Goal: Transaction & Acquisition: Book appointment/travel/reservation

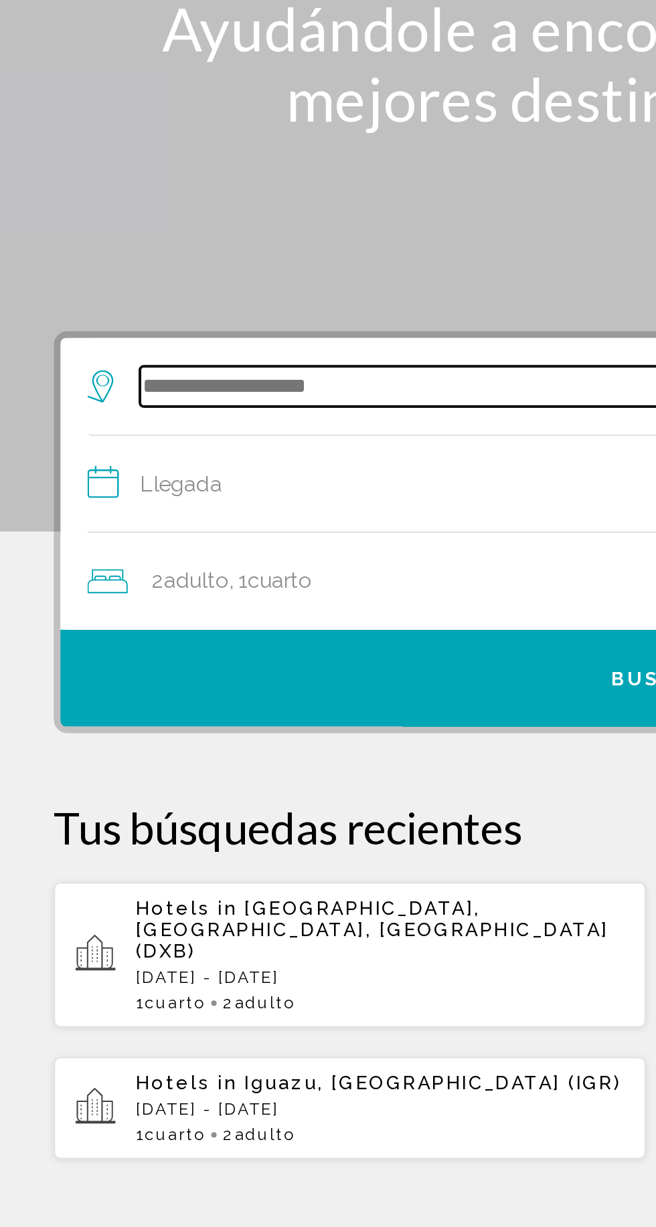
click at [114, 330] on input "Search widget" at bounding box center [331, 329] width 522 height 20
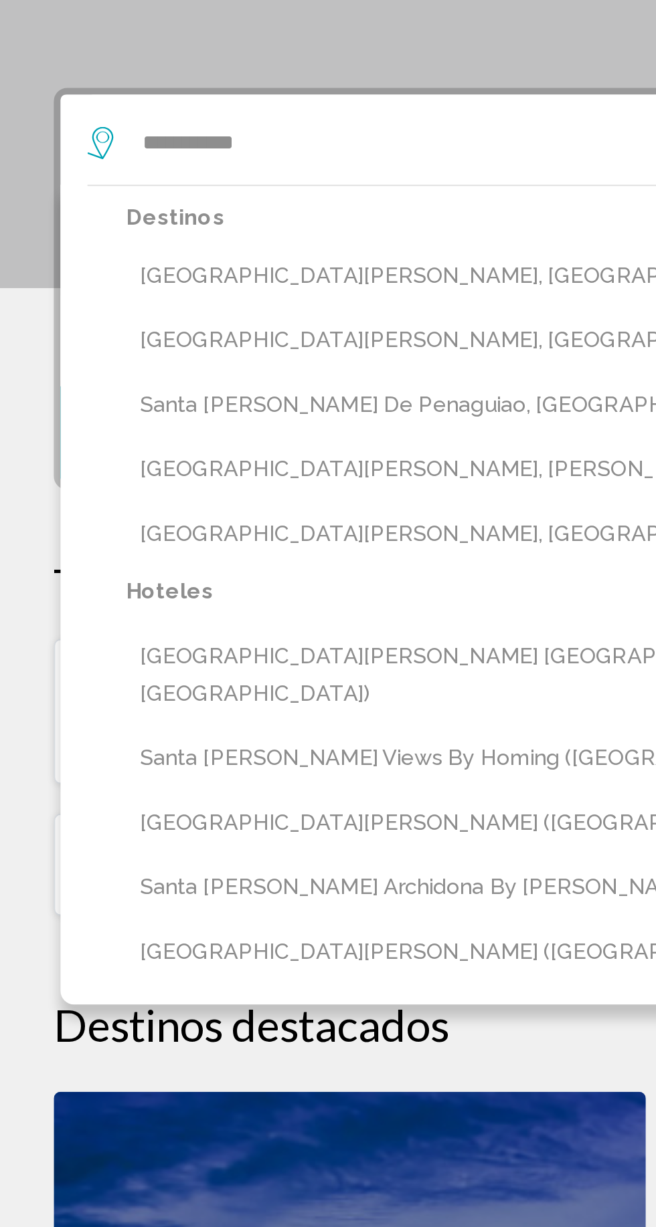
click at [206, 392] on button "Santa Marta, Colombia (SMR)" at bounding box center [337, 395] width 549 height 25
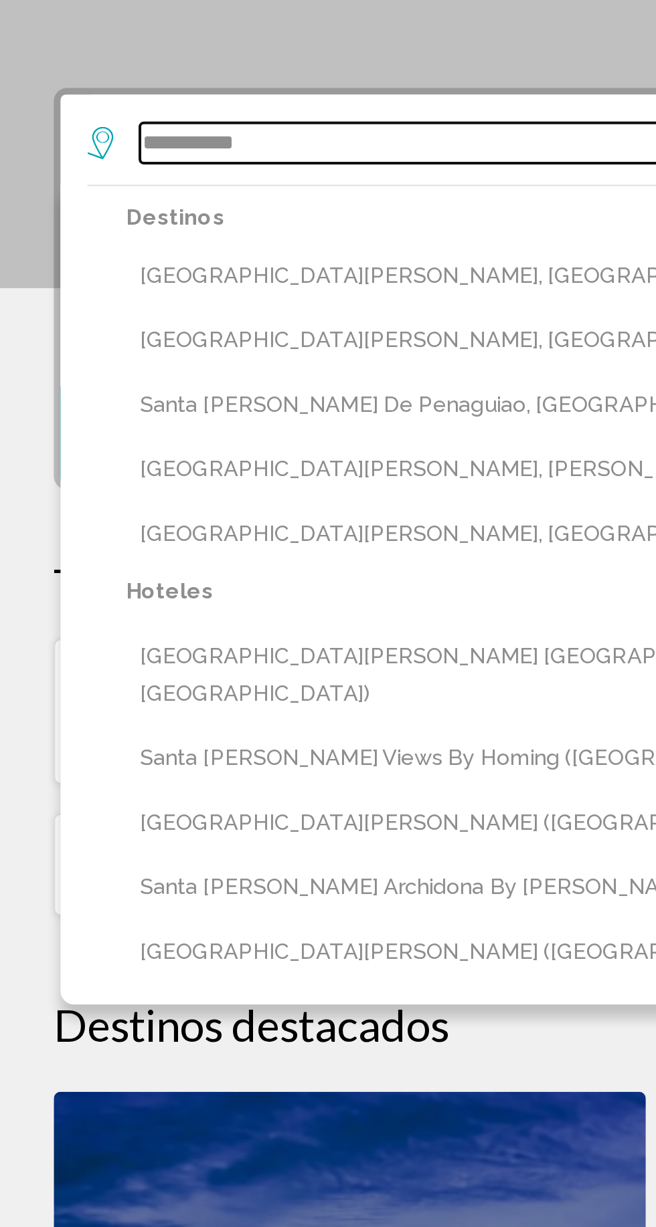
type input "**********"
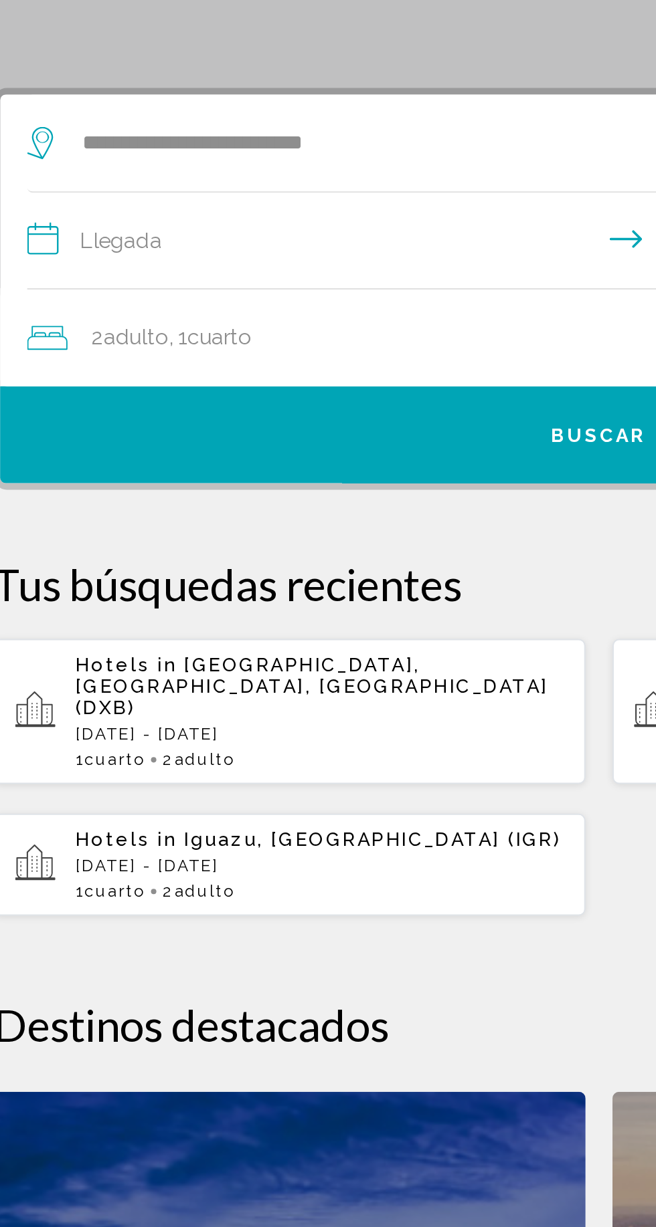
click at [262, 371] on input "**********" at bounding box center [330, 380] width 574 height 52
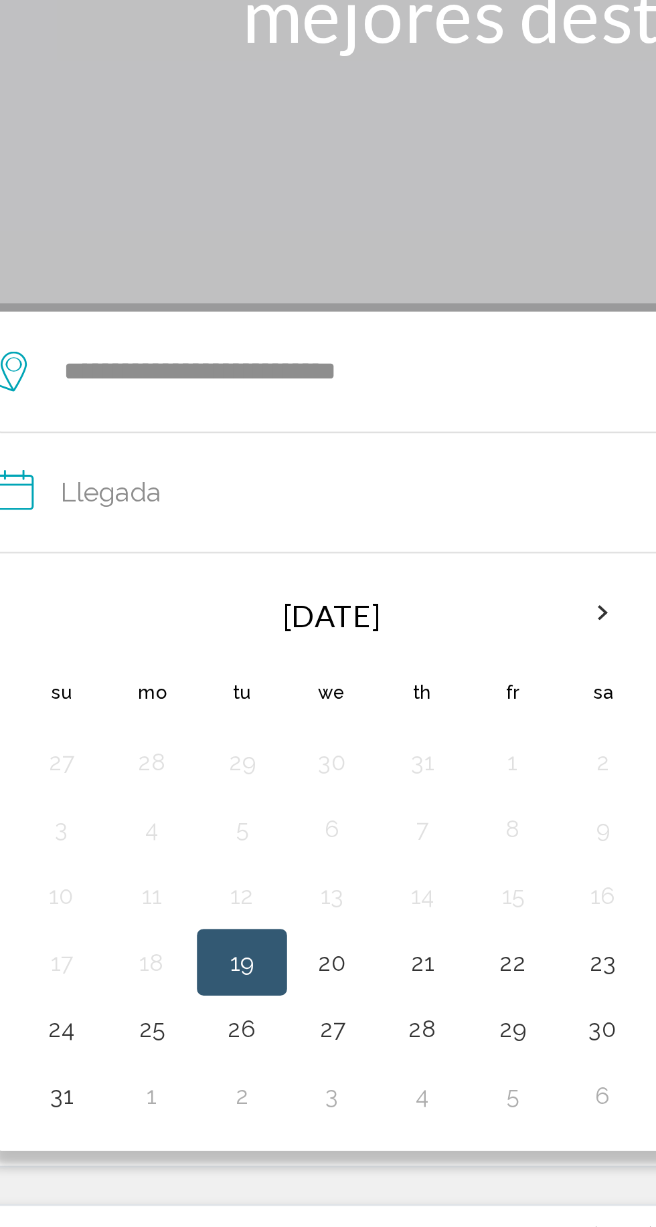
click at [282, 429] on th "Next month" at bounding box center [287, 425] width 36 height 29
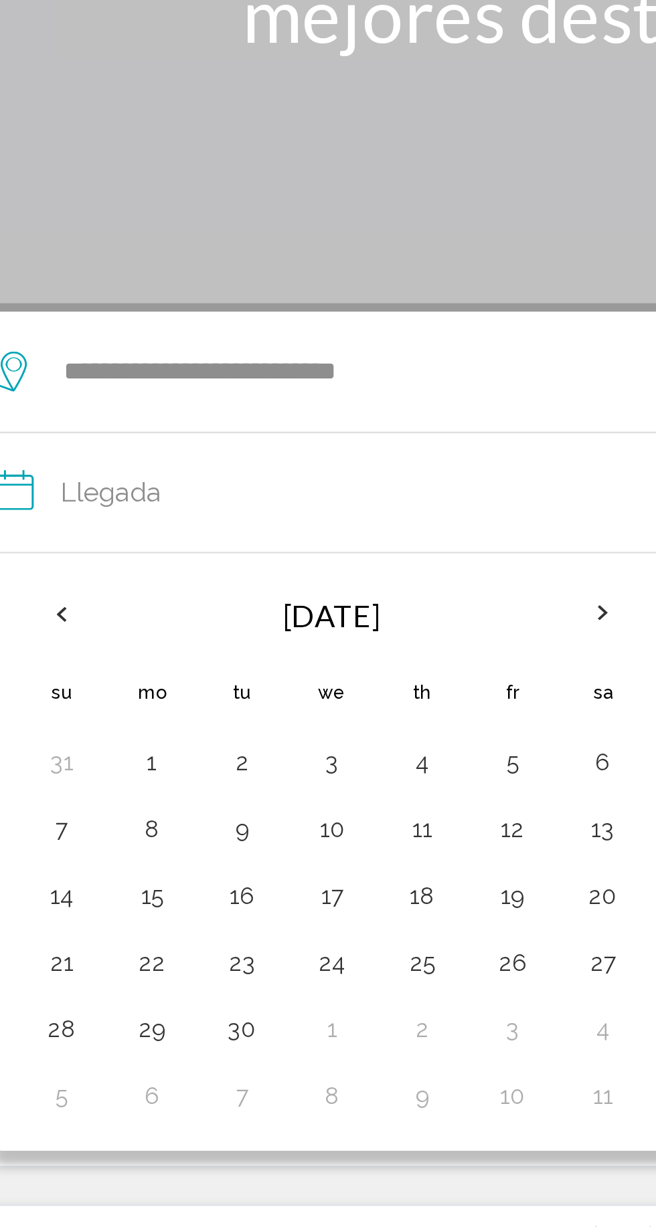
click at [284, 428] on th "Next month" at bounding box center [287, 425] width 36 height 29
click at [219, 565] on button "23" at bounding box center [214, 566] width 21 height 19
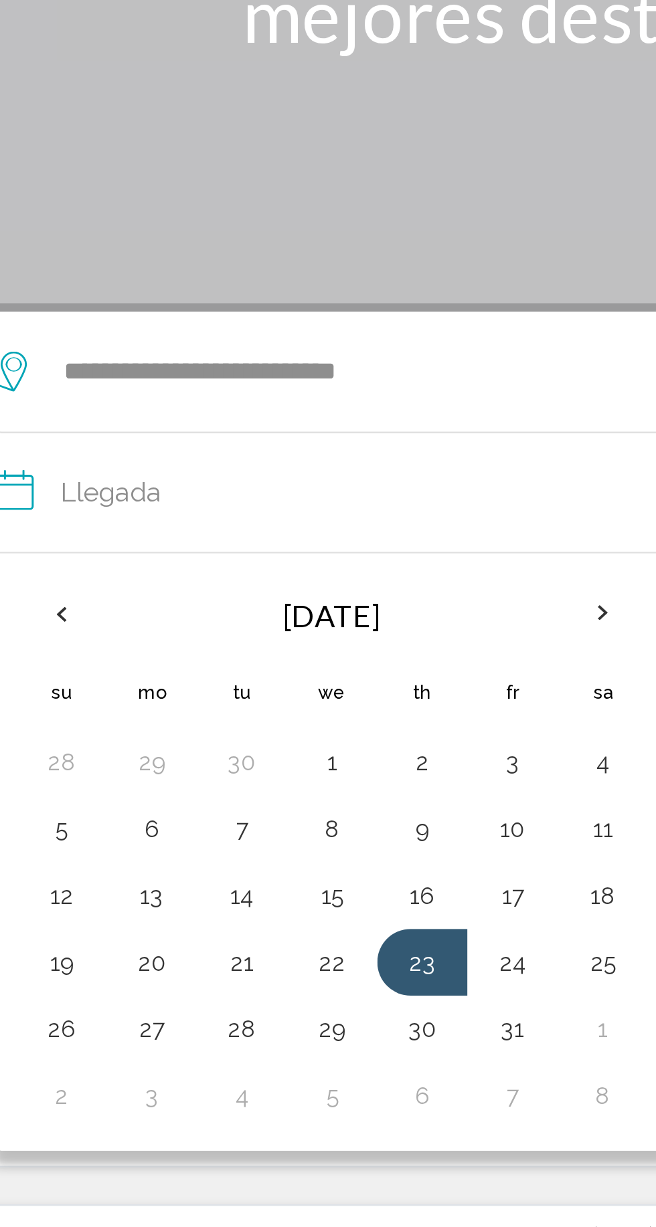
click at [99, 590] on button "27" at bounding box center [106, 592] width 21 height 19
type input "**********"
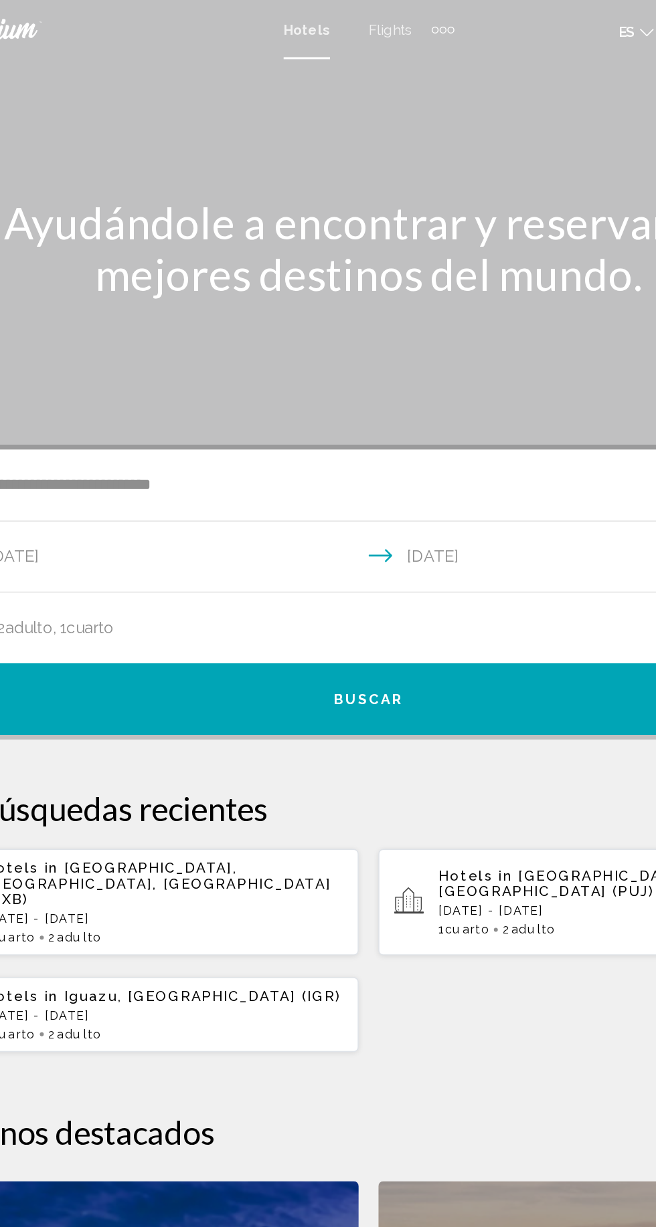
click at [437, 417] on div "2 Adulto Adulto , 1 Cuarto habitaciones" at bounding box center [334, 426] width 582 height 19
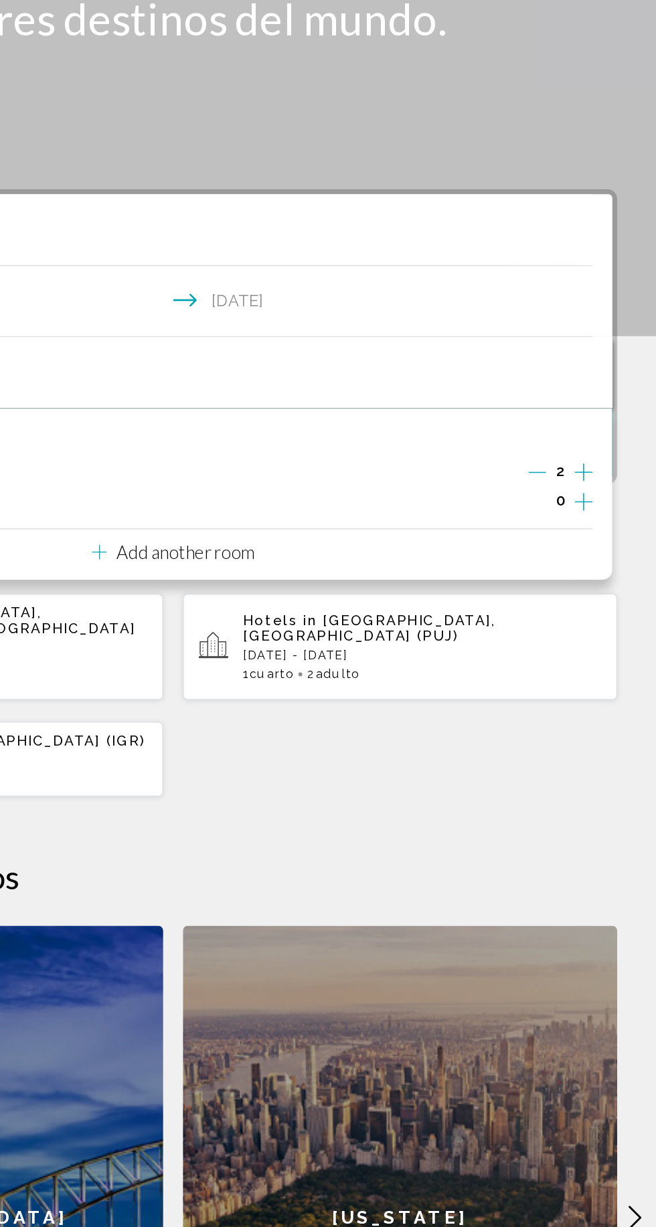
click at [606, 493] on icon "Increment adults" at bounding box center [606, 494] width 12 height 12
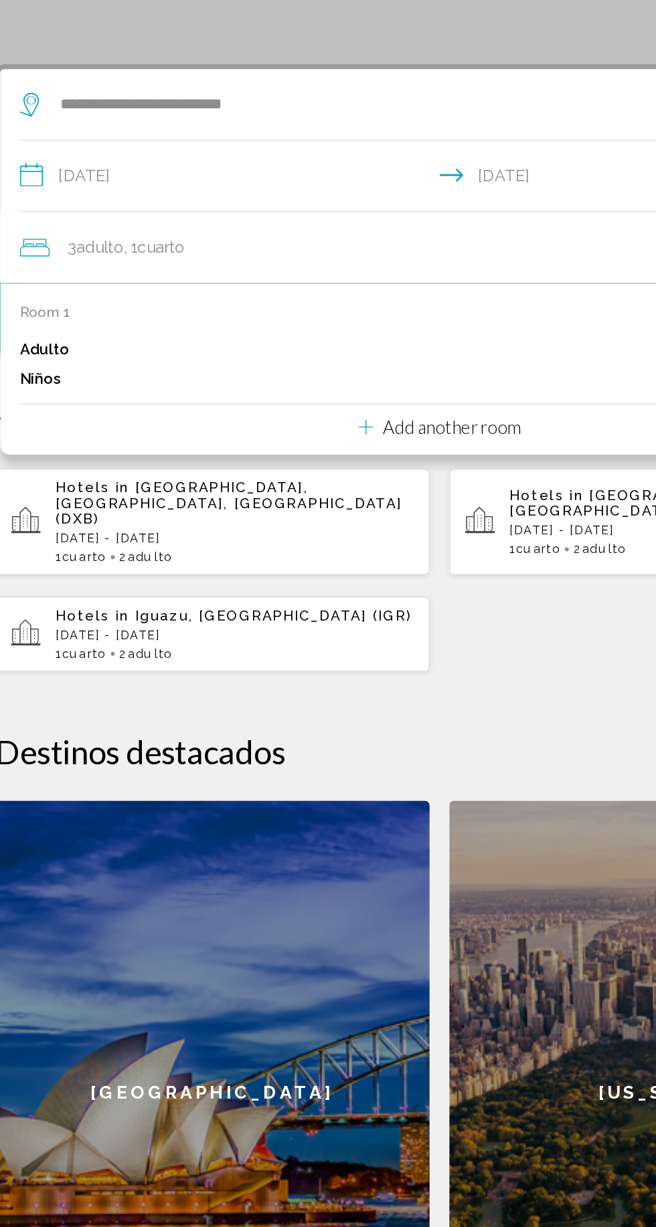
click at [425, 589] on span "Hotels in" at bounding box center [402, 594] width 54 height 11
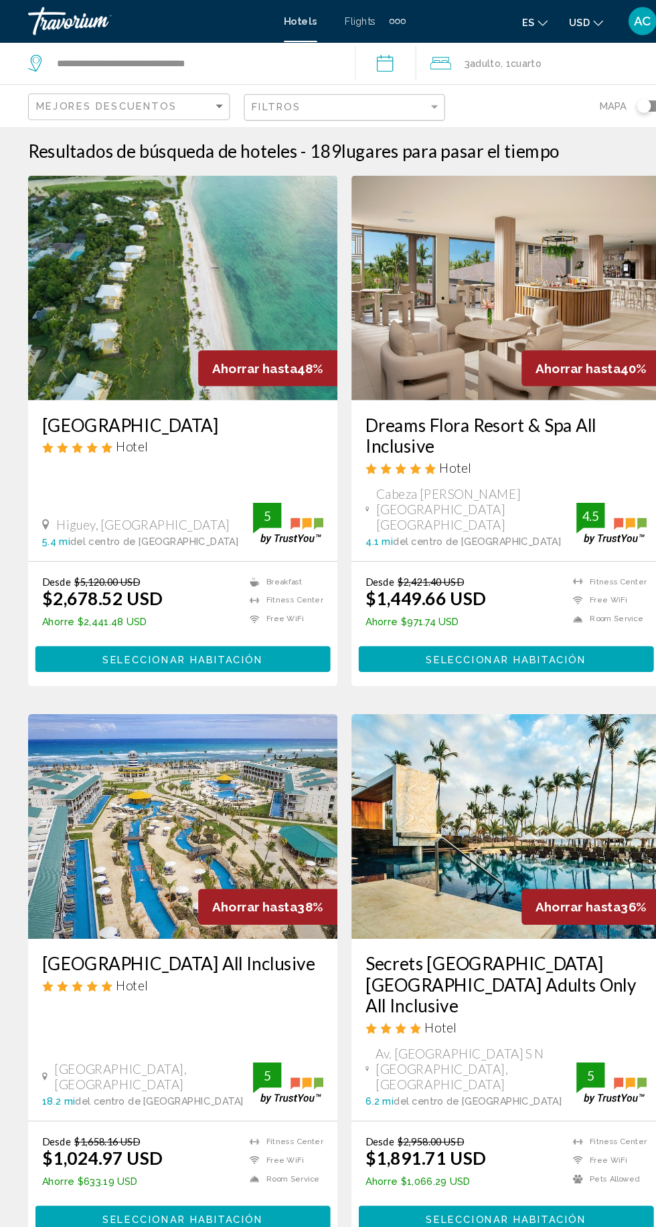
click at [515, 64] on span "Cuarto" at bounding box center [500, 60] width 29 height 11
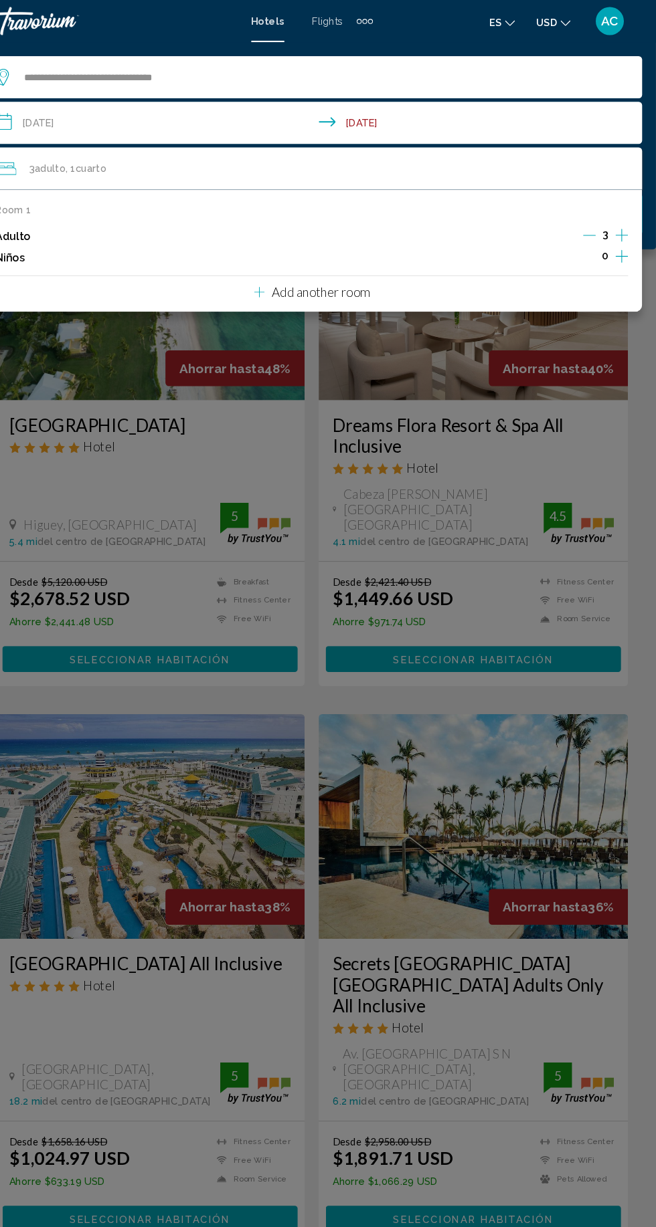
click at [635, 211] on div "Room 1 Adulto 3 Niños 0 Add another room" at bounding box center [327, 239] width 629 height 116
click at [625, 229] on icon "Increment adults" at bounding box center [623, 224] width 12 height 16
click at [162, 123] on input "**********" at bounding box center [330, 119] width 634 height 44
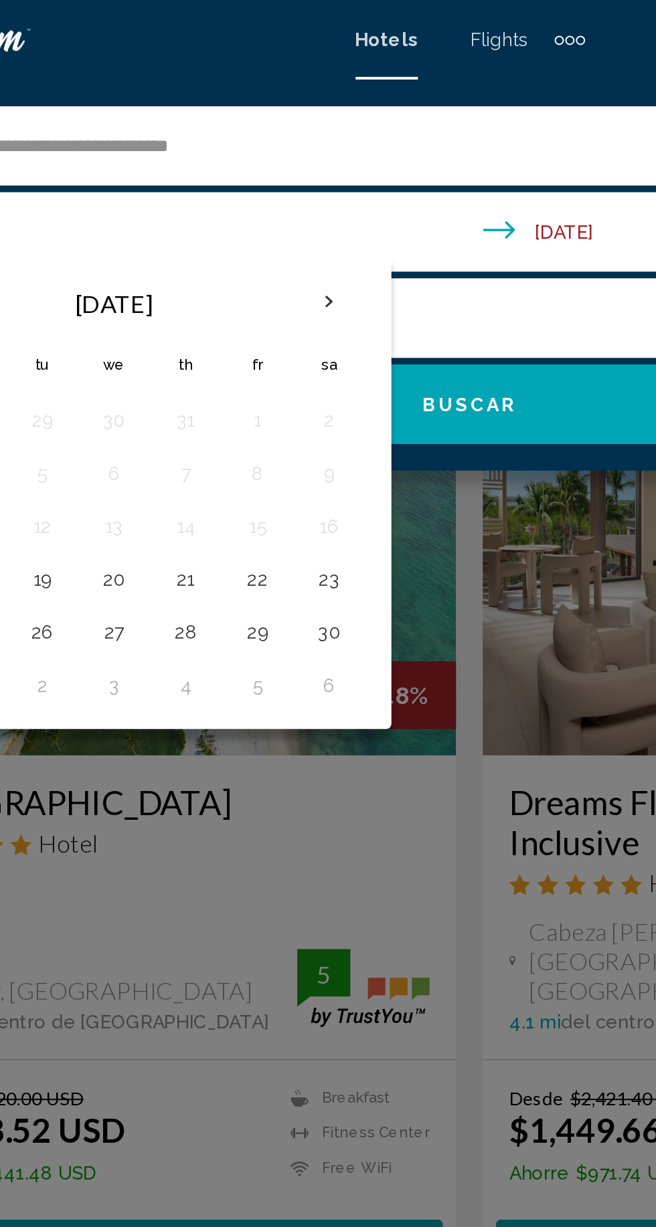
click at [330, 367] on div "Main content" at bounding box center [328, 613] width 656 height 1227
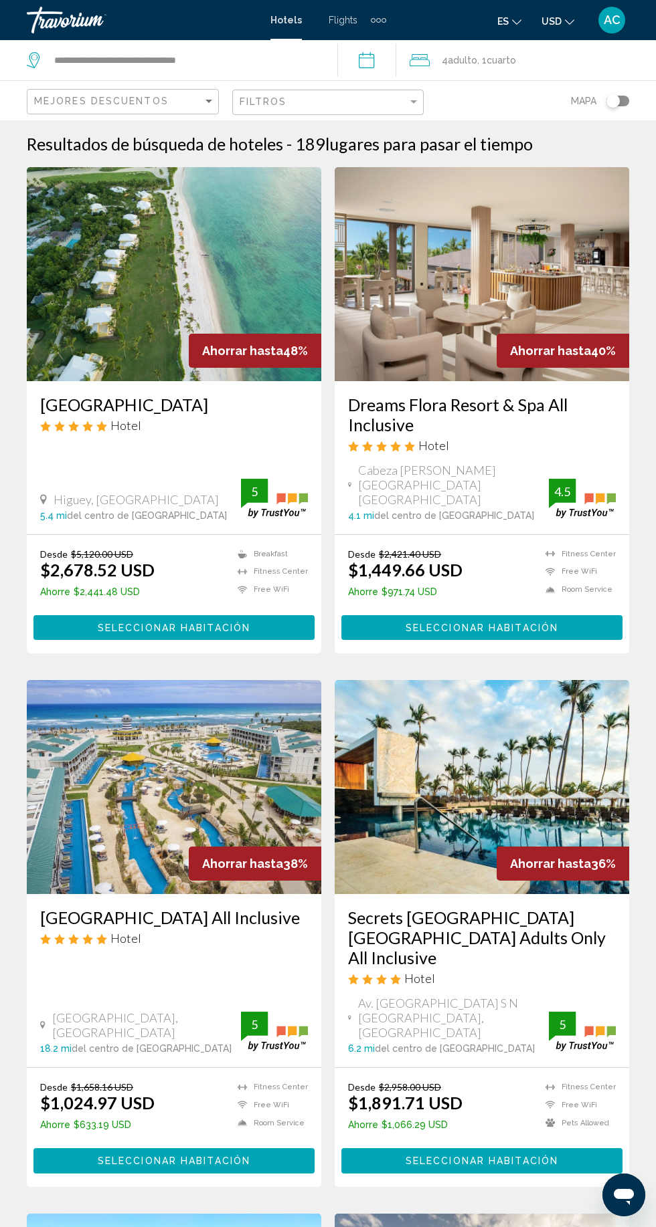
click at [267, 167] on img "Main content" at bounding box center [174, 274] width 294 height 214
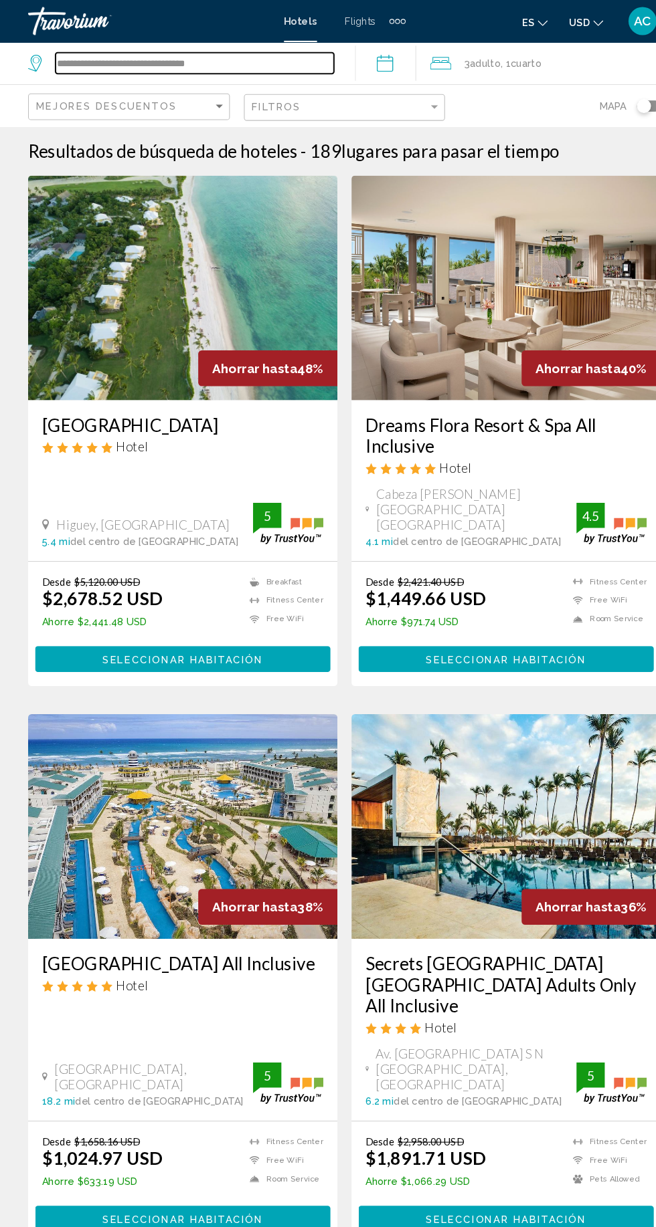
click at [247, 68] on input "**********" at bounding box center [185, 60] width 265 height 20
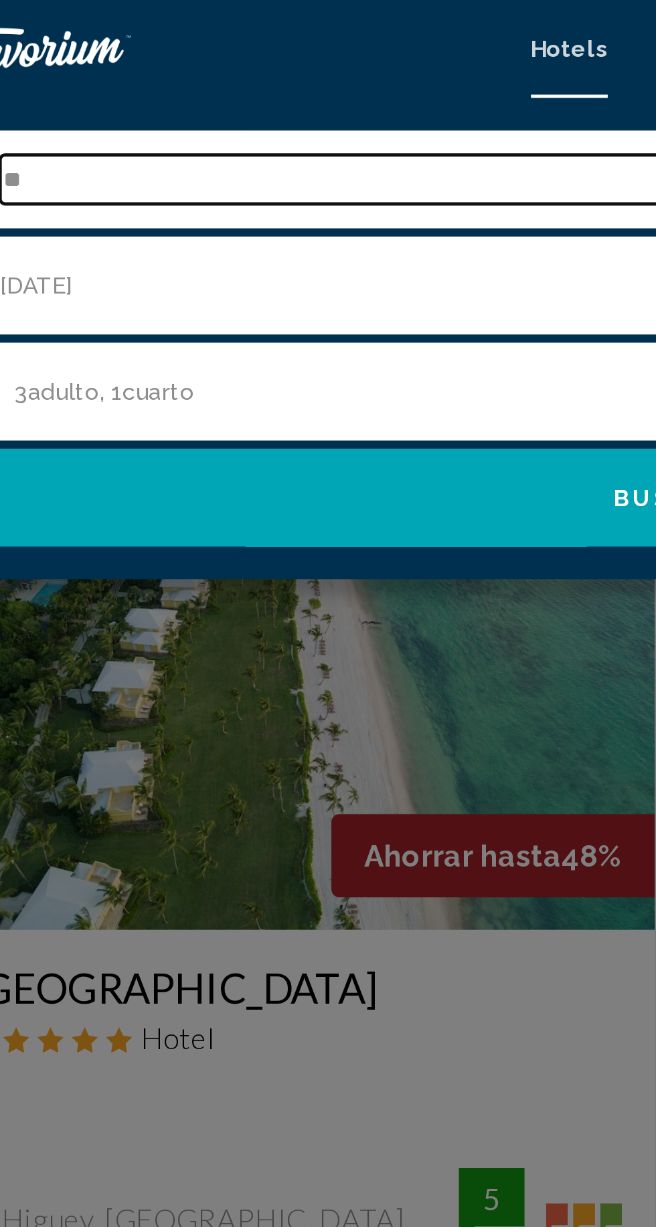
type input "*"
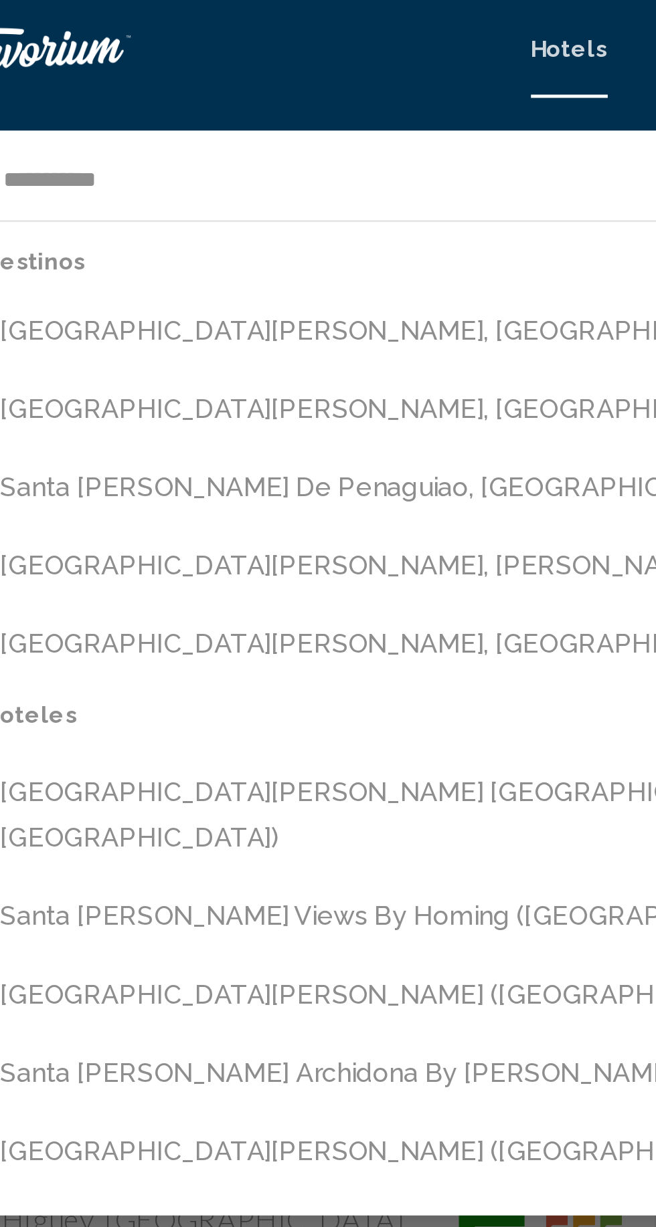
click at [192, 140] on button "Santa Marta, Colombia (SMR)" at bounding box center [337, 135] width 583 height 25
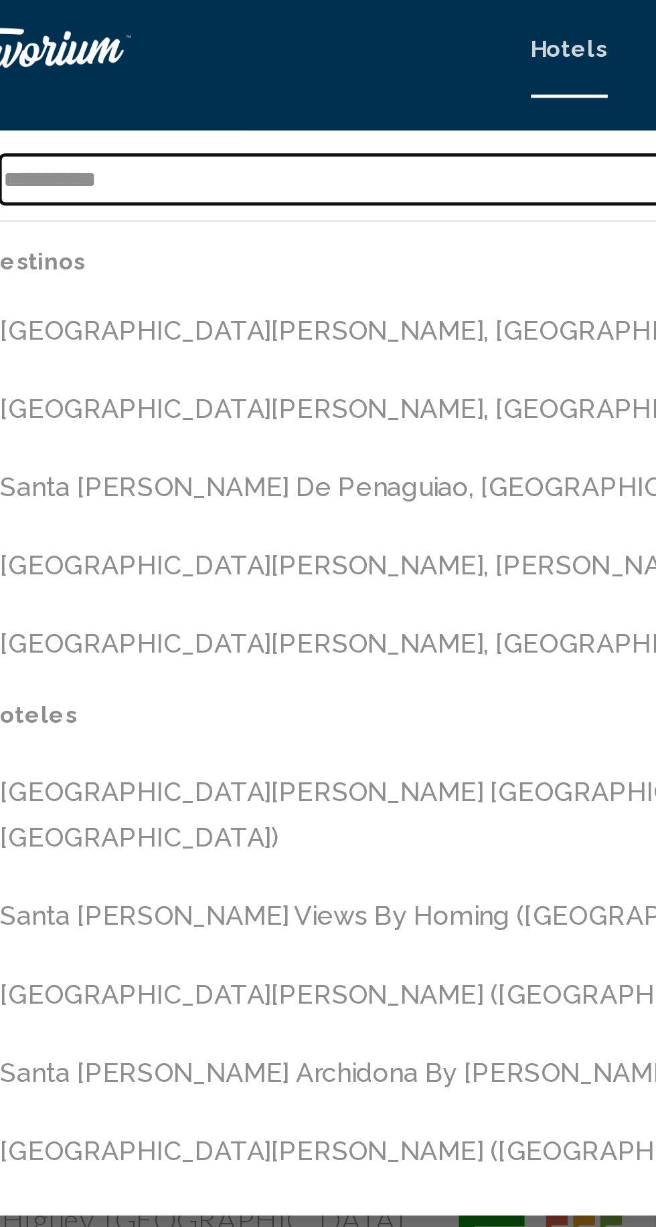
type input "**********"
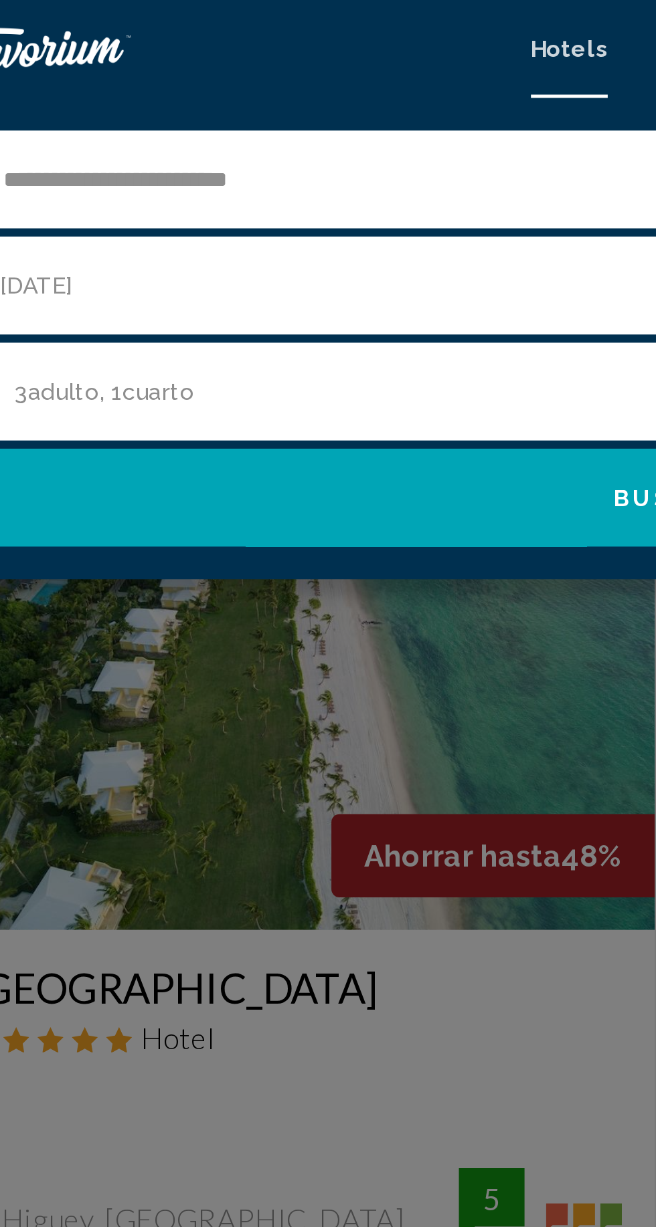
click at [211, 114] on input "**********" at bounding box center [330, 119] width 634 height 44
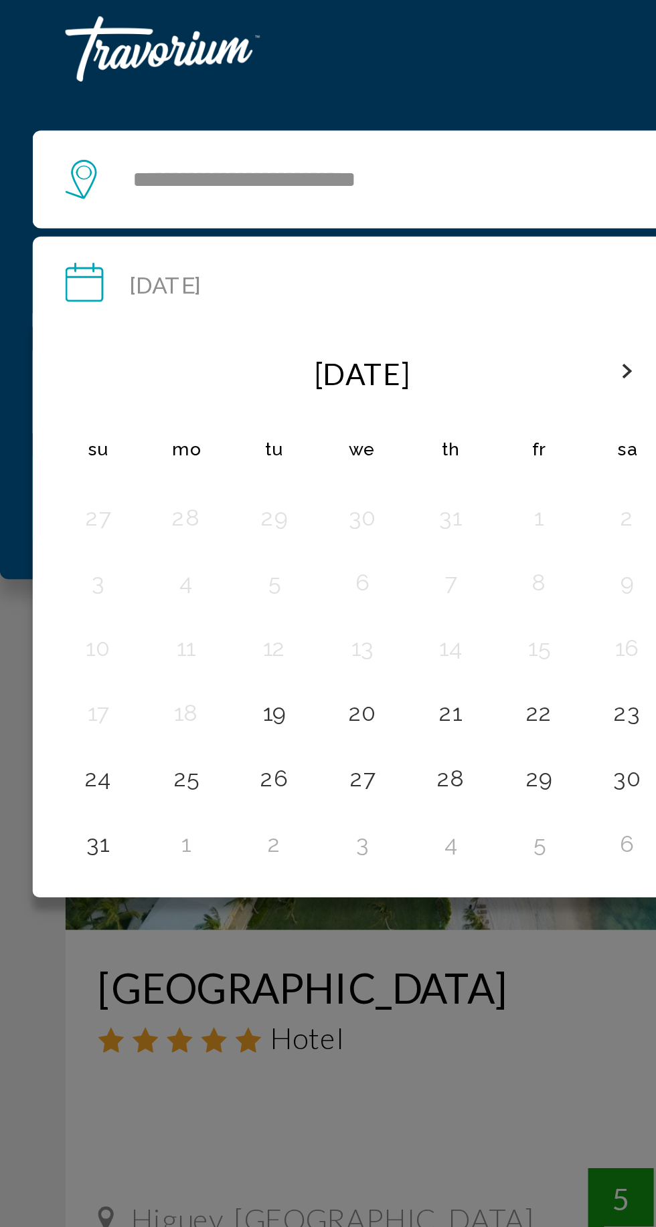
click at [254, 148] on th "Next month" at bounding box center [257, 152] width 36 height 29
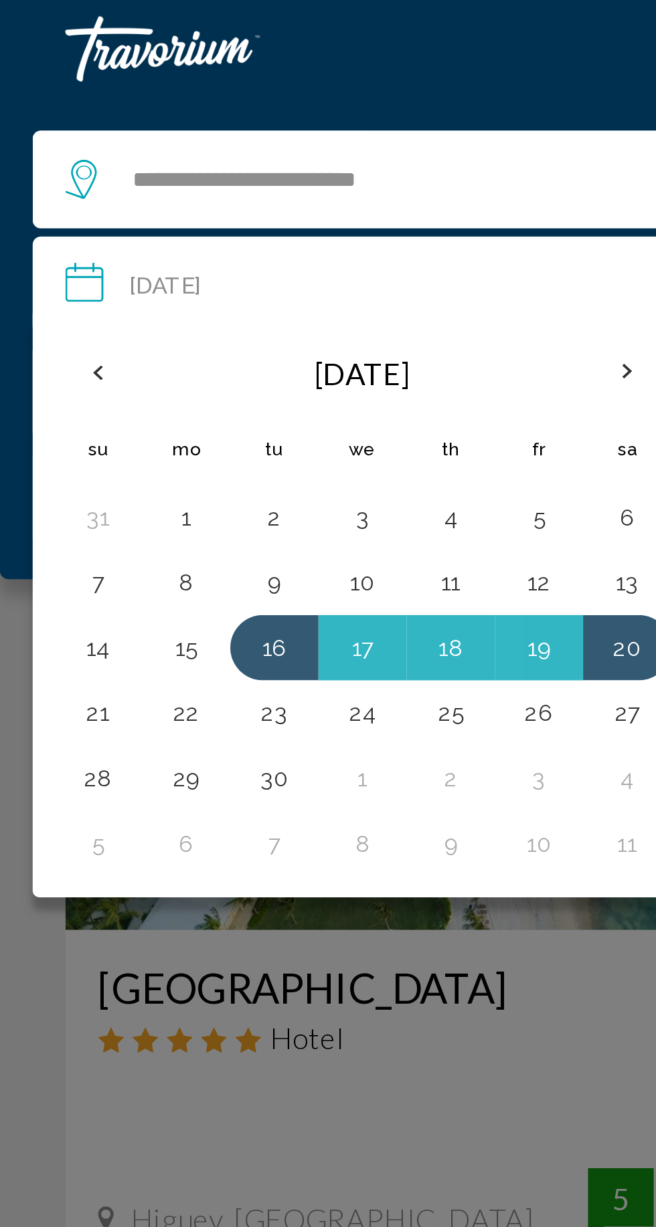
click at [254, 152] on th "Next month" at bounding box center [257, 152] width 36 height 29
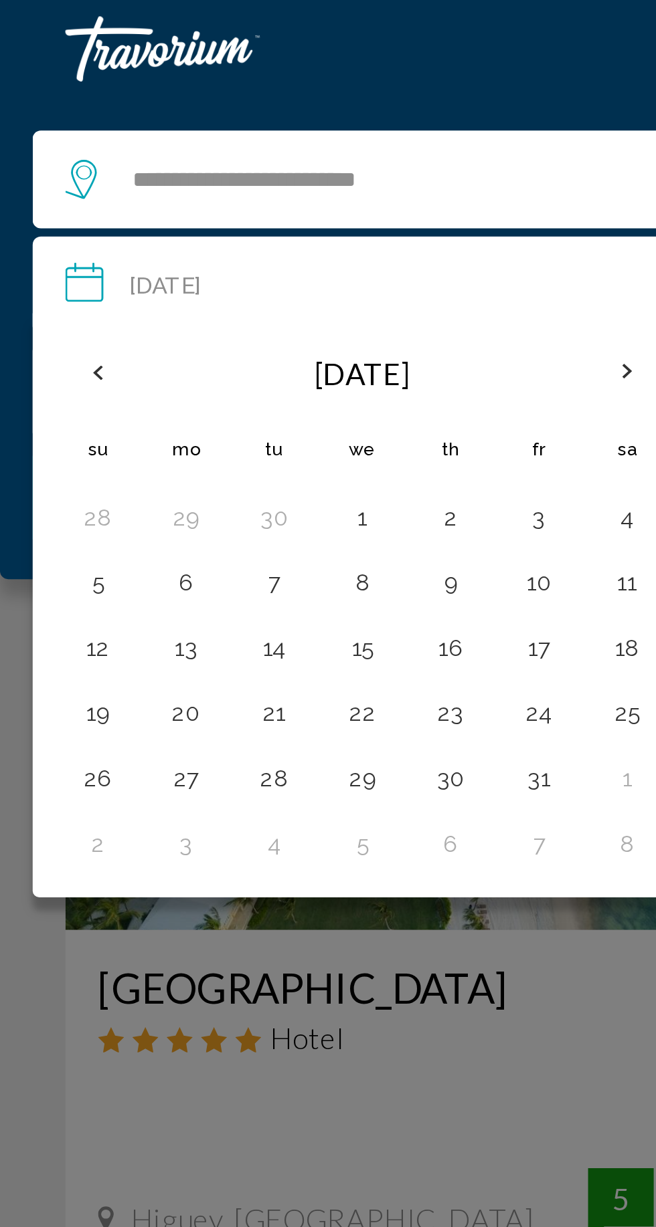
click at [190, 292] on button "23" at bounding box center [184, 292] width 21 height 19
click at [43, 318] on button "26" at bounding box center [39, 319] width 21 height 19
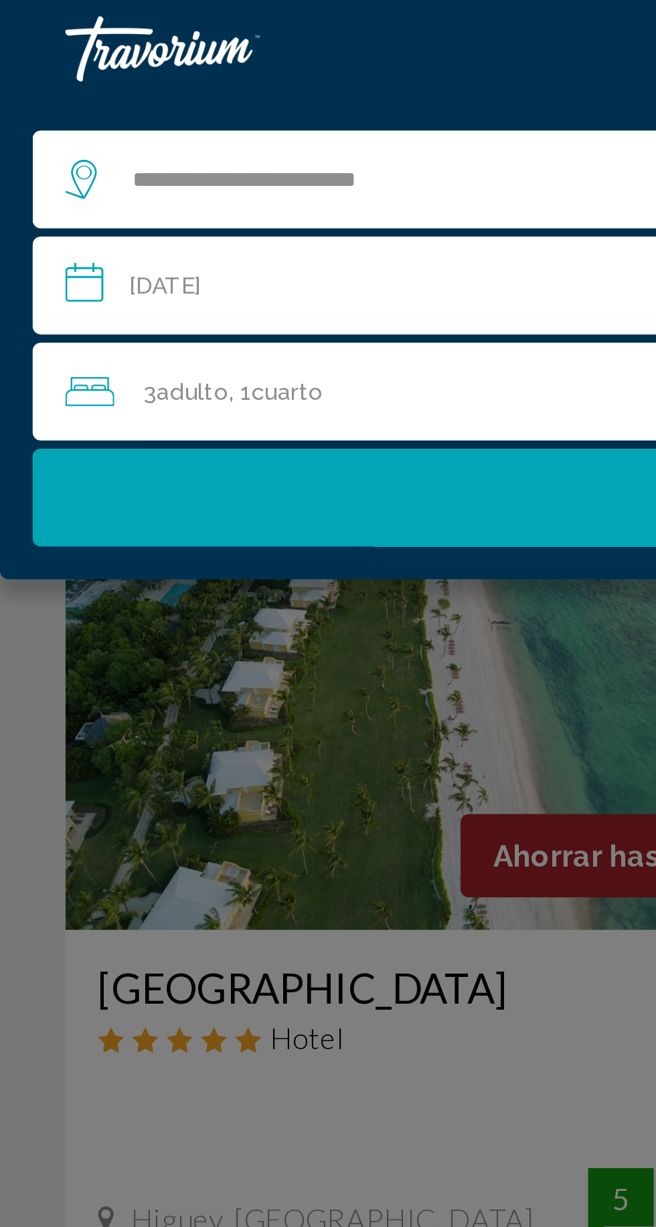
click at [142, 116] on input "**********" at bounding box center [330, 119] width 634 height 44
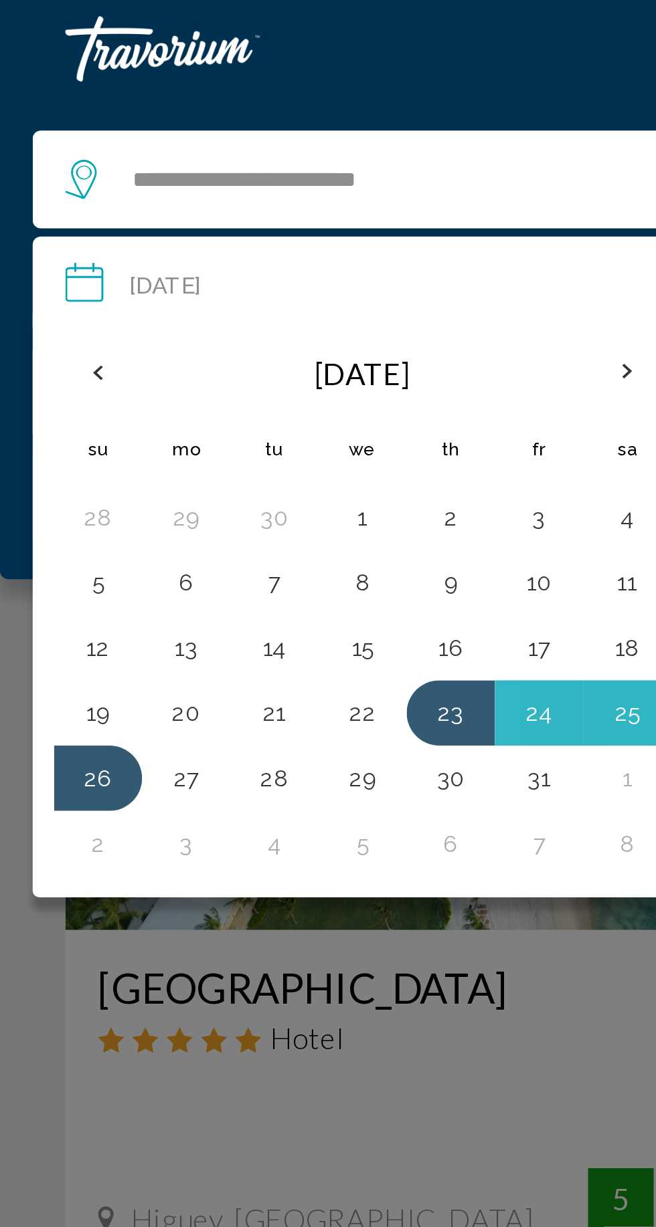
click at [188, 286] on button "23" at bounding box center [184, 292] width 21 height 19
click at [76, 315] on button "27" at bounding box center [76, 319] width 21 height 19
type input "**********"
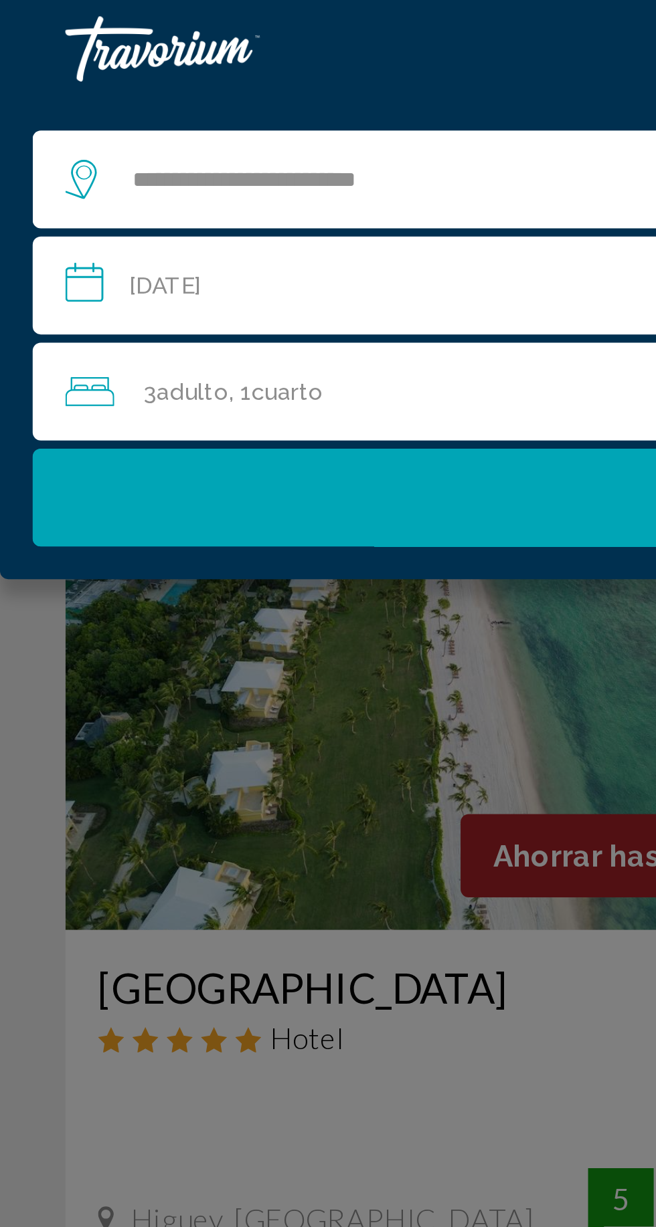
click at [207, 157] on div "3 Adulto Adulto , 1 Cuarto habitaciones" at bounding box center [334, 160] width 615 height 19
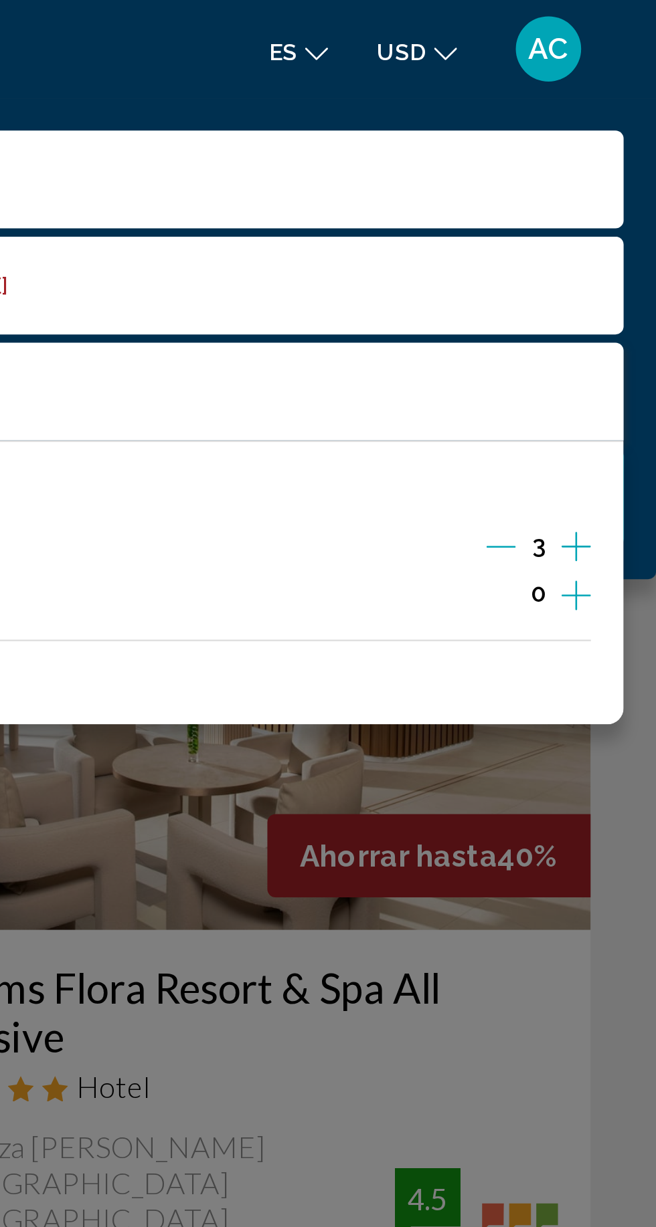
click at [623, 222] on icon "Increment adults" at bounding box center [623, 224] width 12 height 16
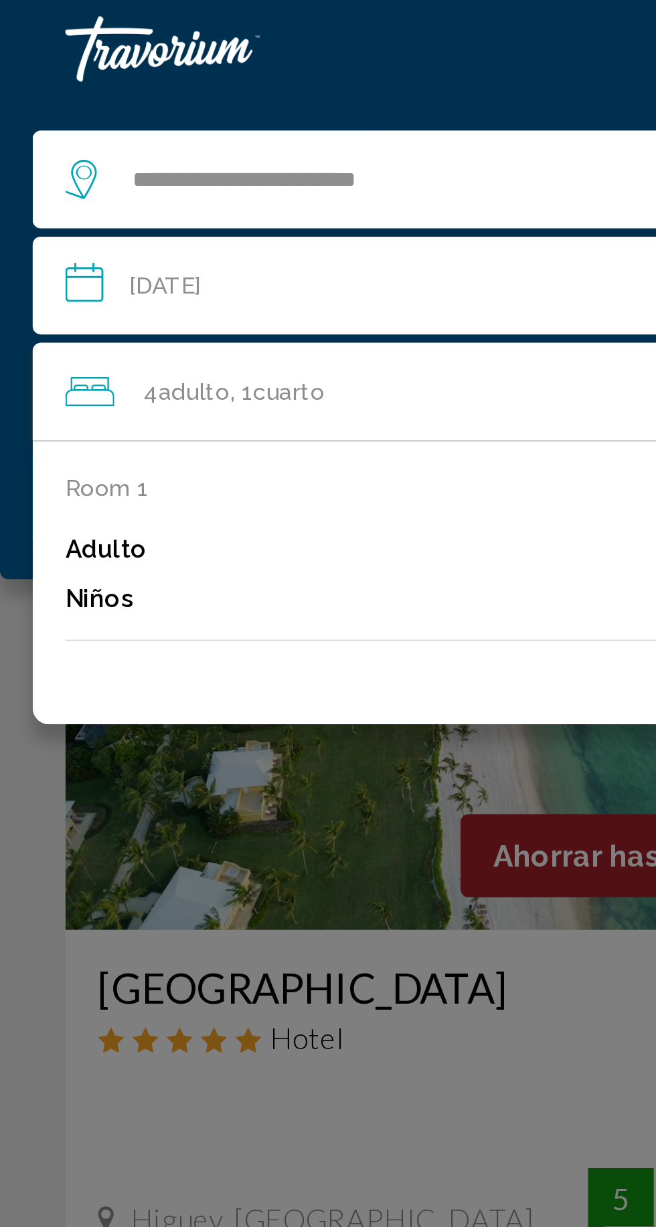
click at [191, 157] on div "4 Adulto Adulto , 1 Cuarto habitaciones" at bounding box center [334, 160] width 615 height 19
click at [178, 120] on input "**********" at bounding box center [330, 119] width 634 height 44
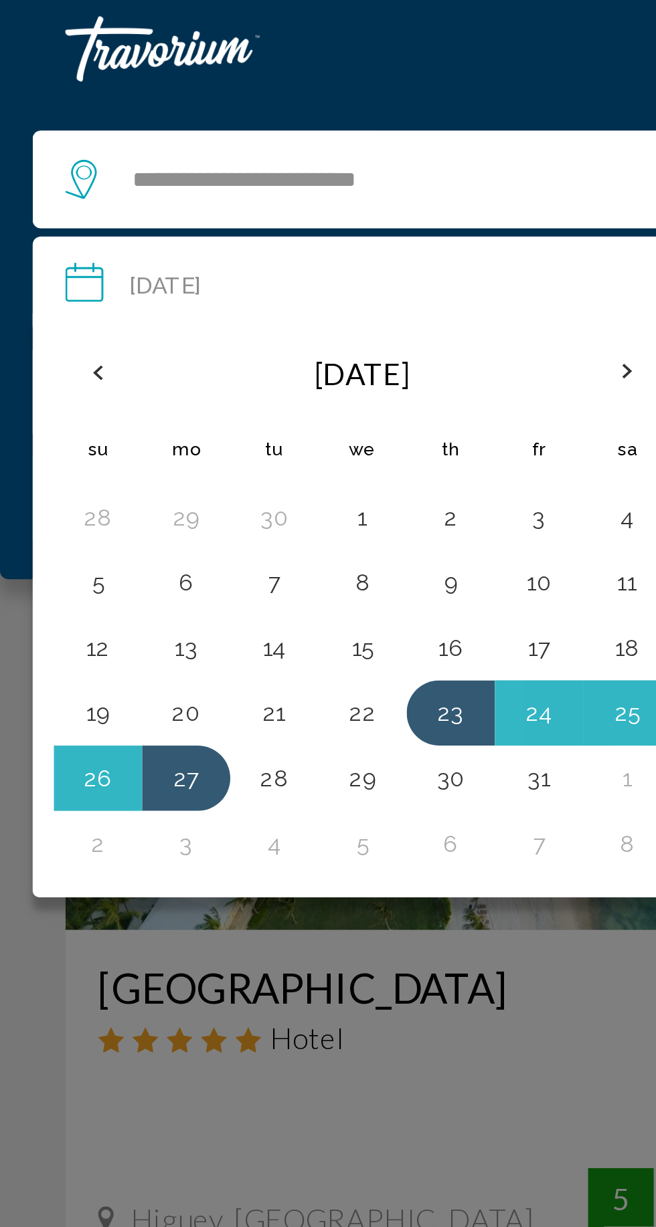
click at [185, 292] on button "23" at bounding box center [184, 292] width 21 height 19
click at [84, 322] on button "27" at bounding box center [76, 319] width 21 height 19
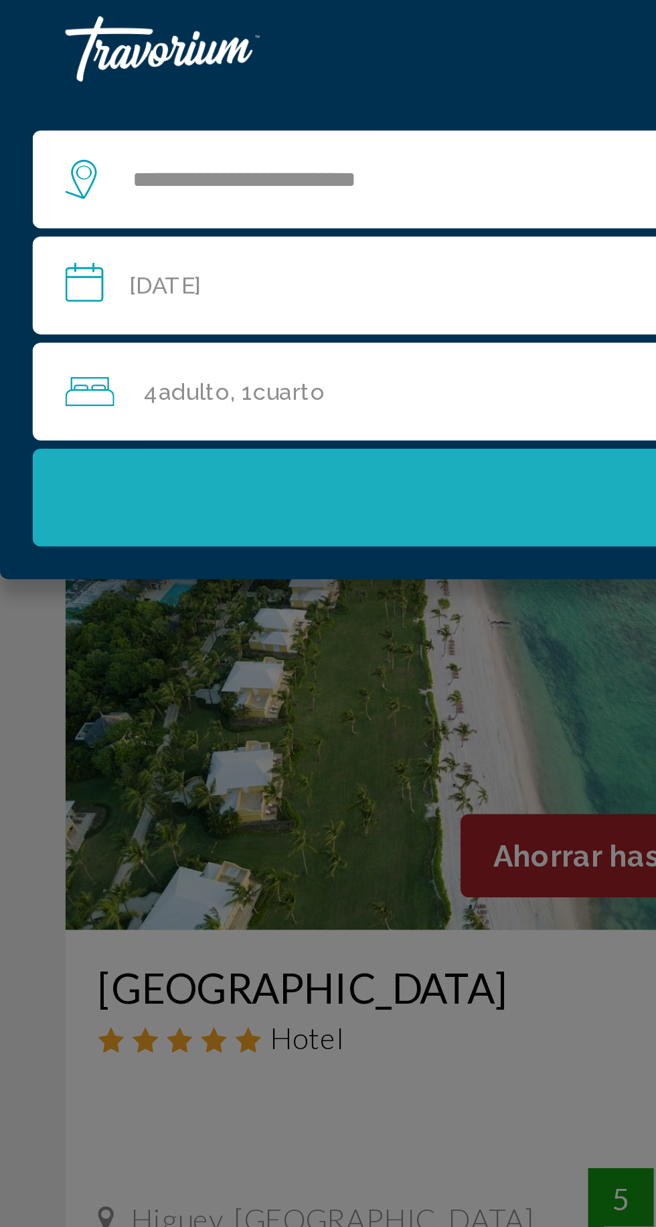
click at [175, 195] on button "Buscar" at bounding box center [327, 204] width 629 height 40
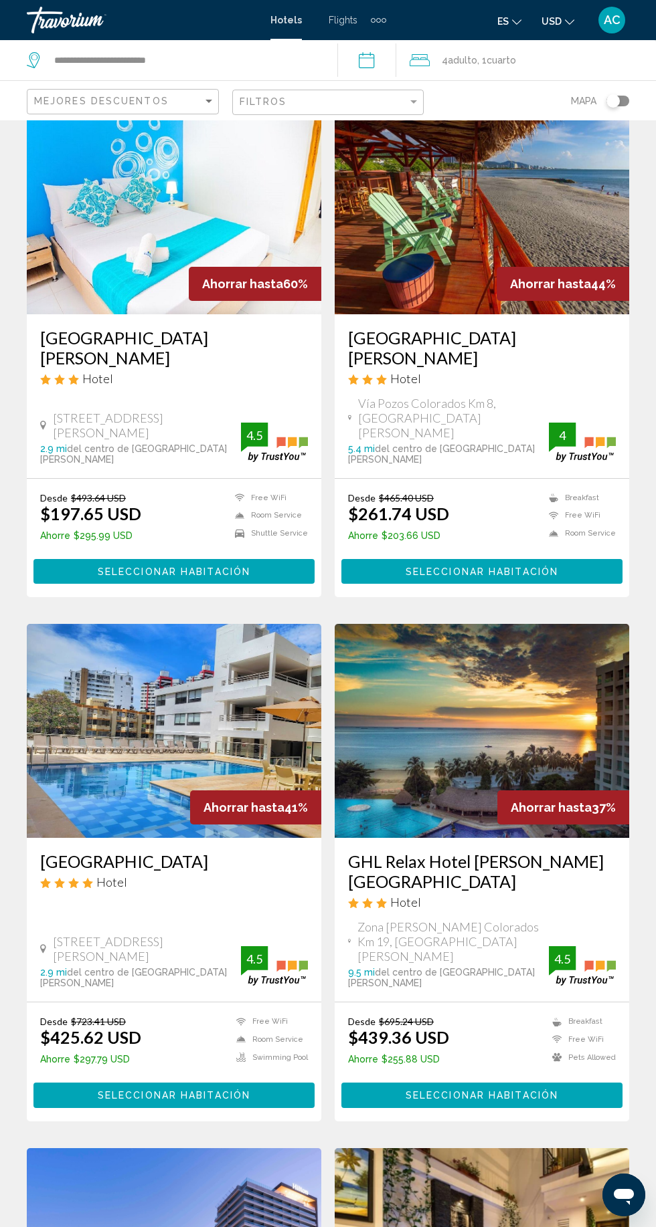
scroll to position [64, 0]
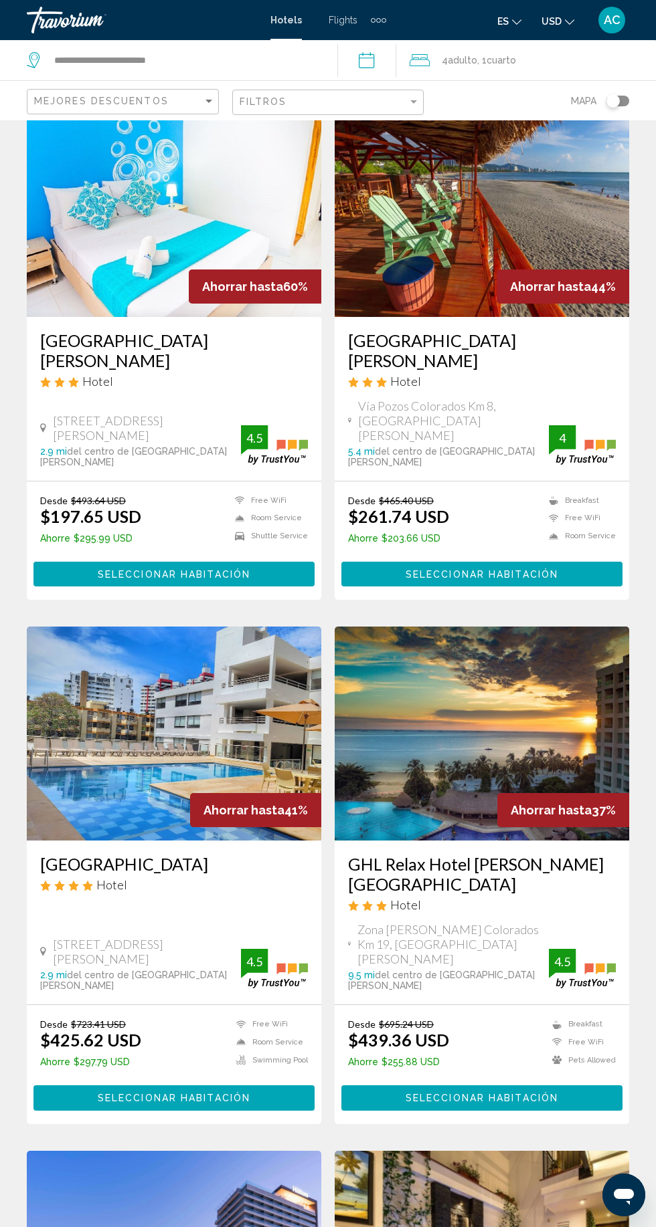
click at [510, 60] on span "Cuarto" at bounding box center [500, 60] width 29 height 11
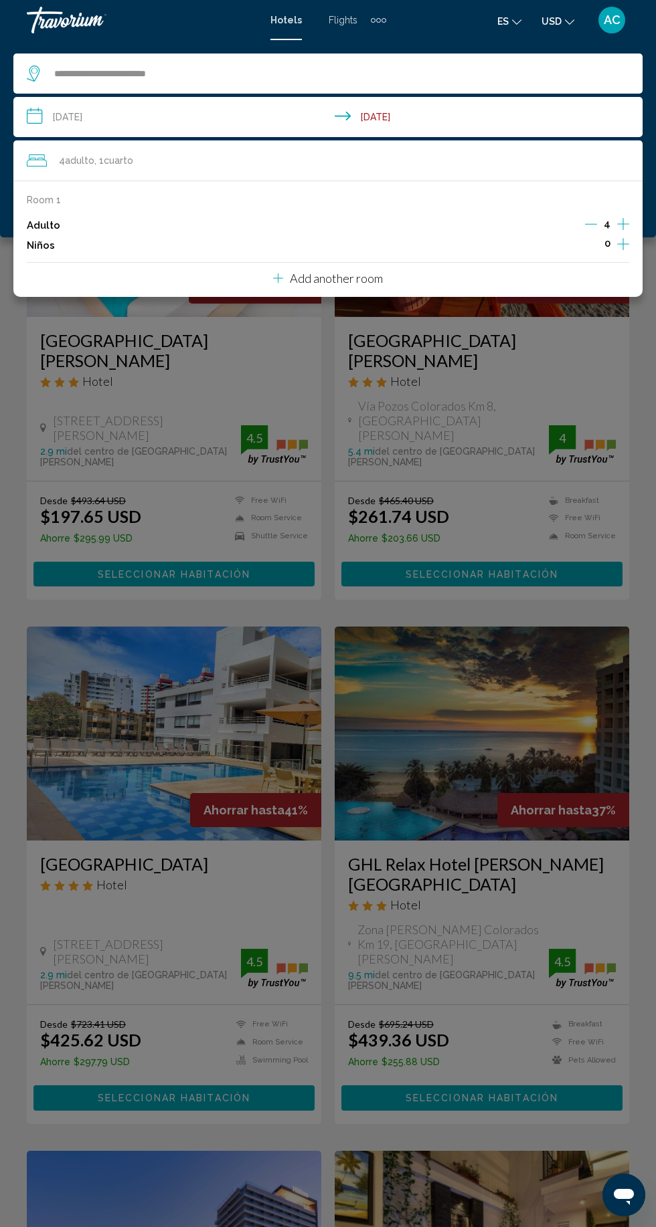
click at [631, 221] on div "Room 1 Adulto 4 Niños 0 Add another room" at bounding box center [327, 239] width 629 height 116
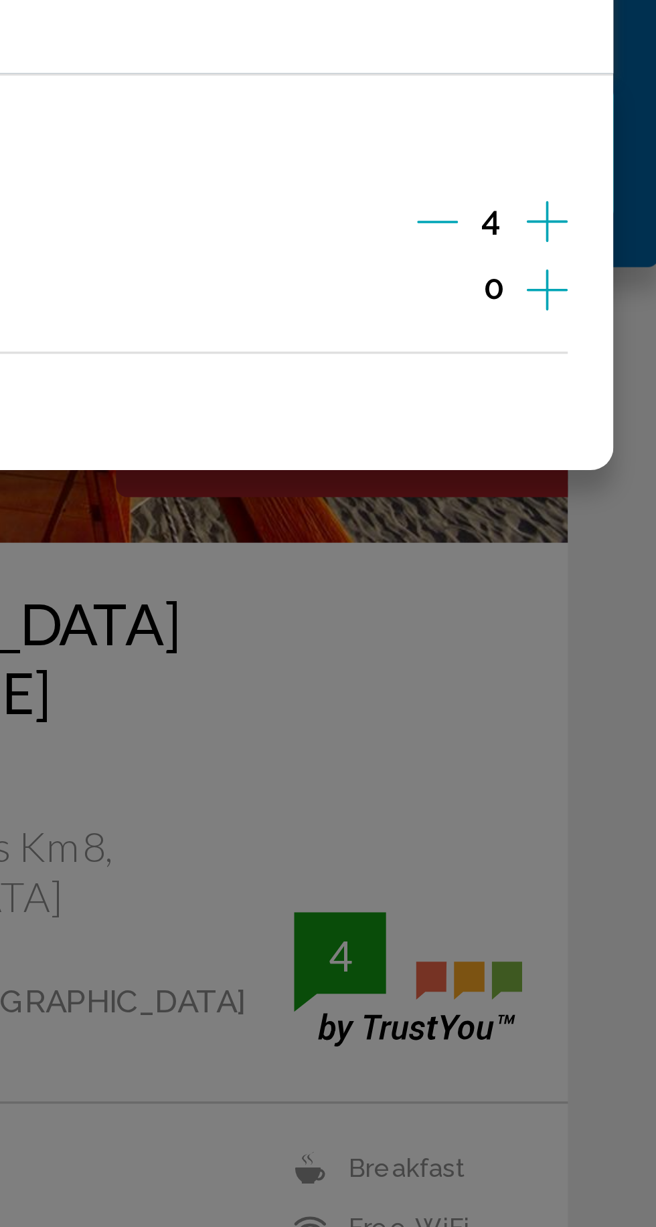
scroll to position [63, 0]
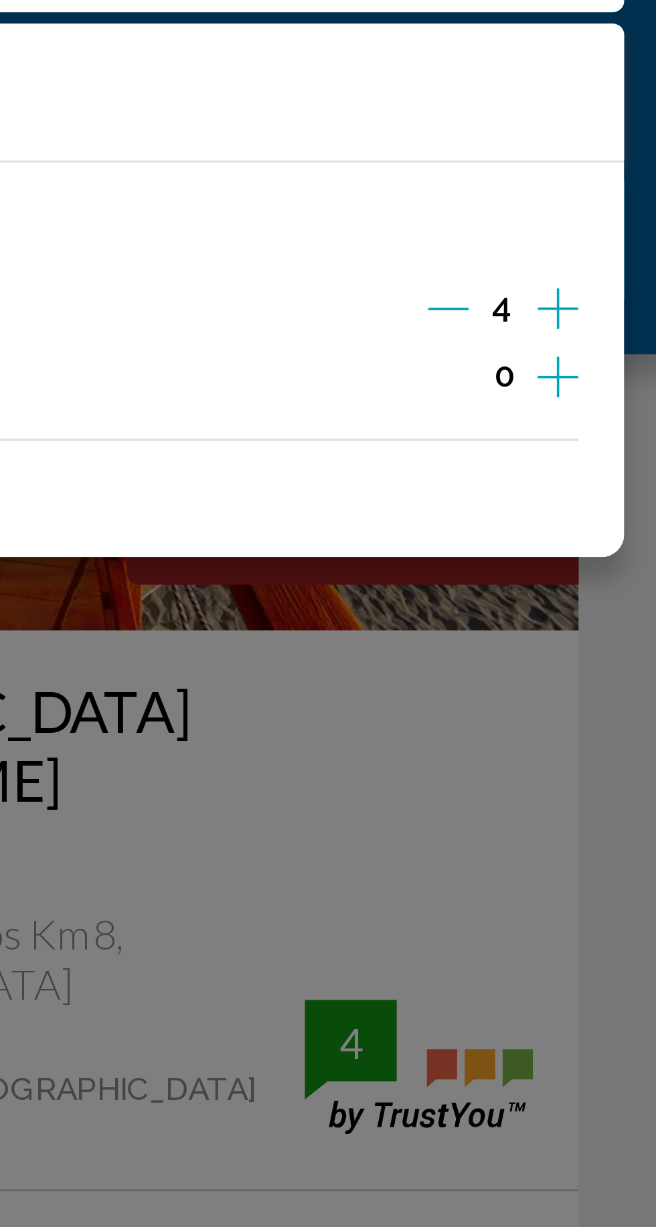
click at [622, 223] on icon "Increment adults" at bounding box center [623, 224] width 12 height 12
click at [627, 224] on icon "Increment adults" at bounding box center [623, 224] width 12 height 16
click at [642, 338] on div "Main content" at bounding box center [328, 613] width 656 height 1227
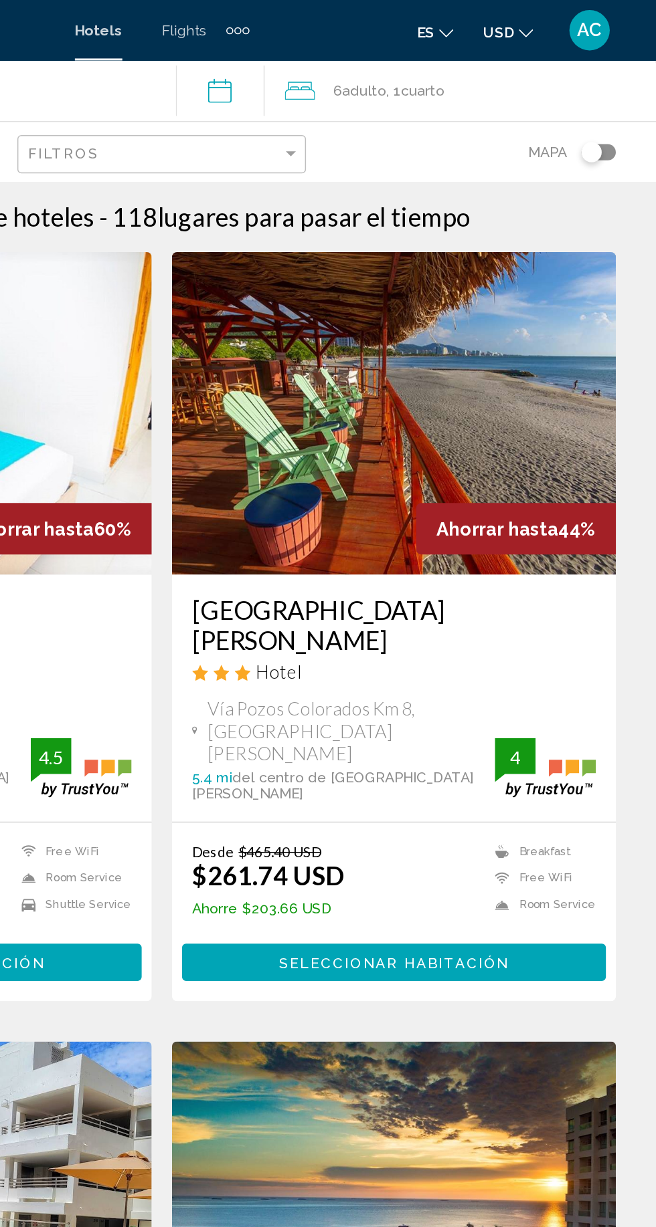
scroll to position [0, 0]
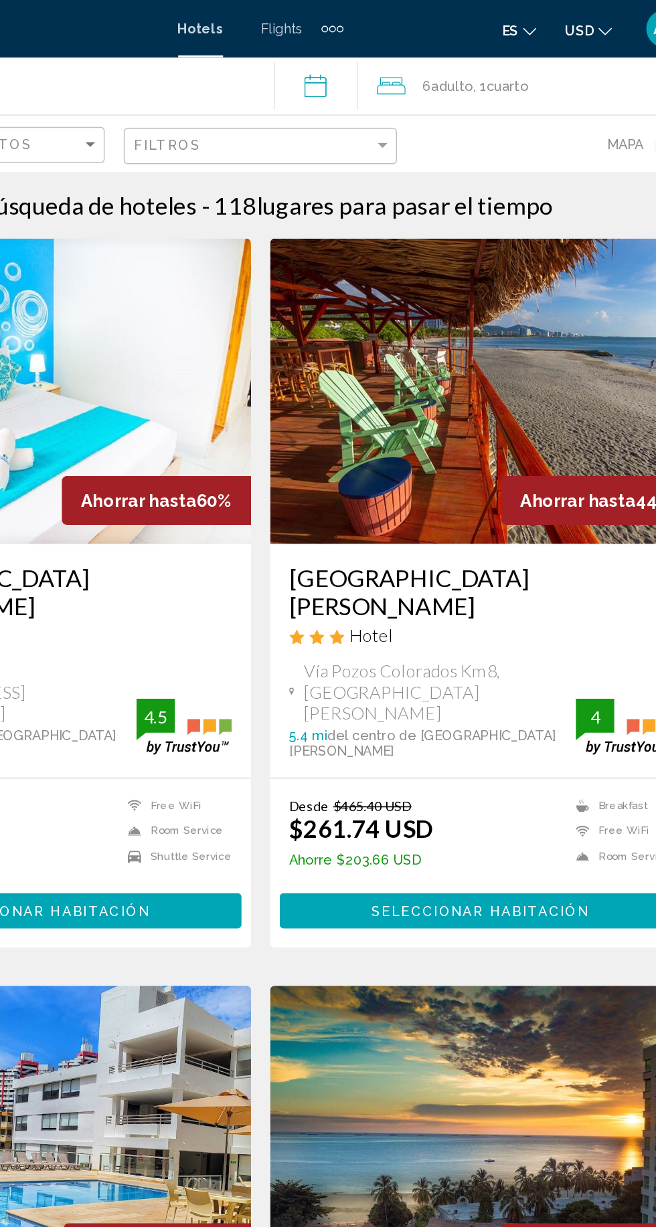
click at [536, 66] on div "6 Adulto Adulto , 1 Cuarto habitaciones" at bounding box center [532, 60] width 246 height 19
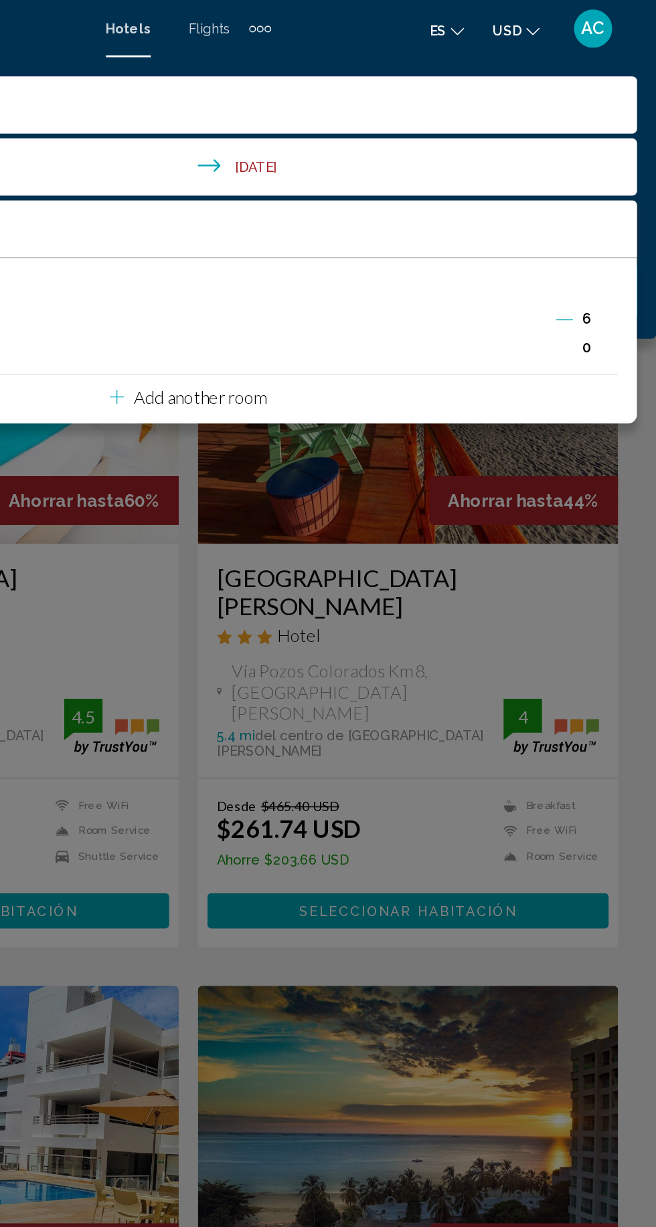
click at [654, 369] on div "Main content" at bounding box center [328, 613] width 656 height 1227
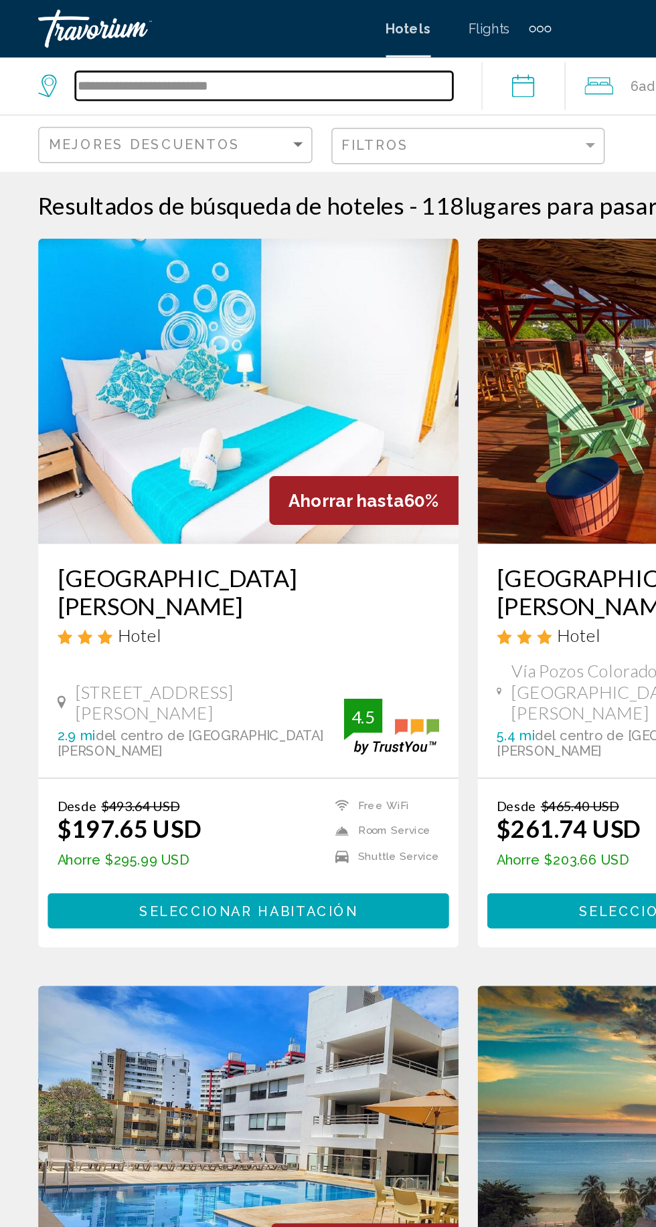
click at [179, 55] on input "**********" at bounding box center [185, 60] width 264 height 20
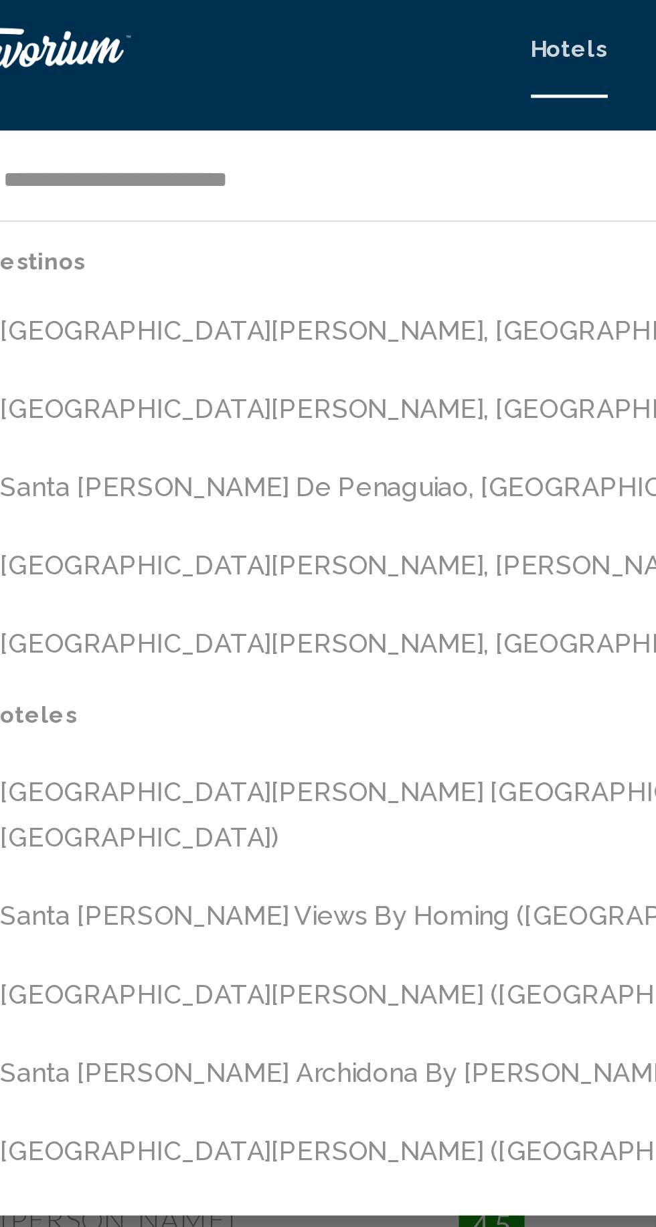
click at [211, 130] on button "Santa Marta, Colombia (SMR)" at bounding box center [337, 135] width 583 height 25
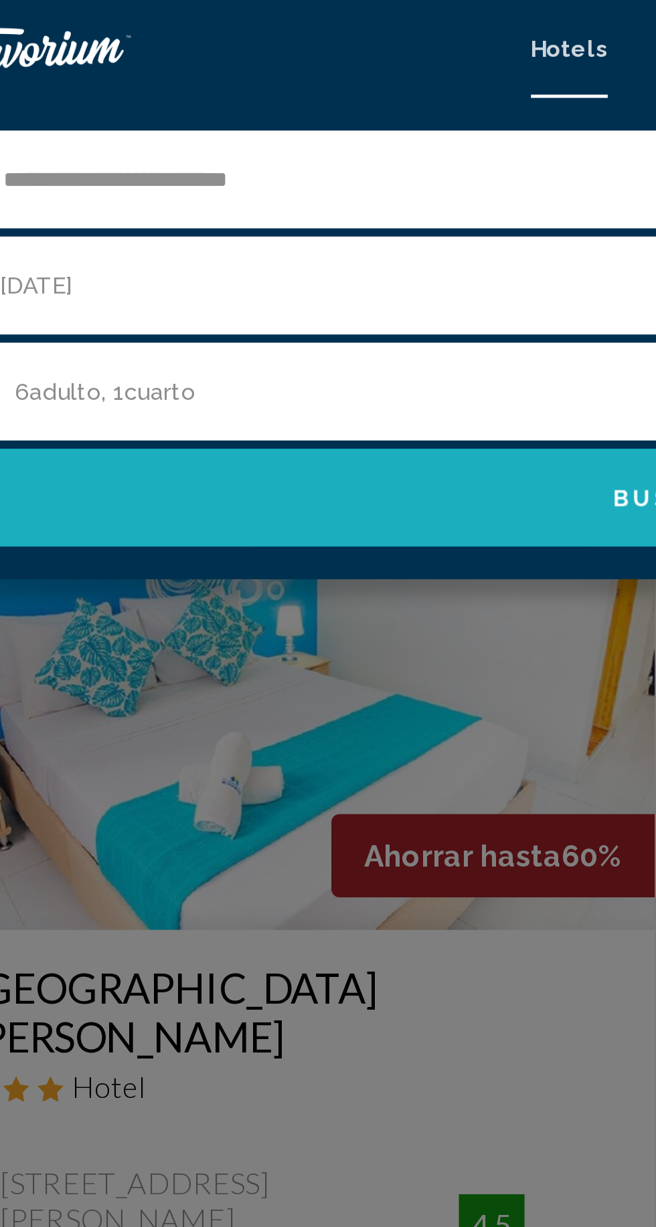
click at [276, 211] on button "Buscar" at bounding box center [327, 204] width 629 height 40
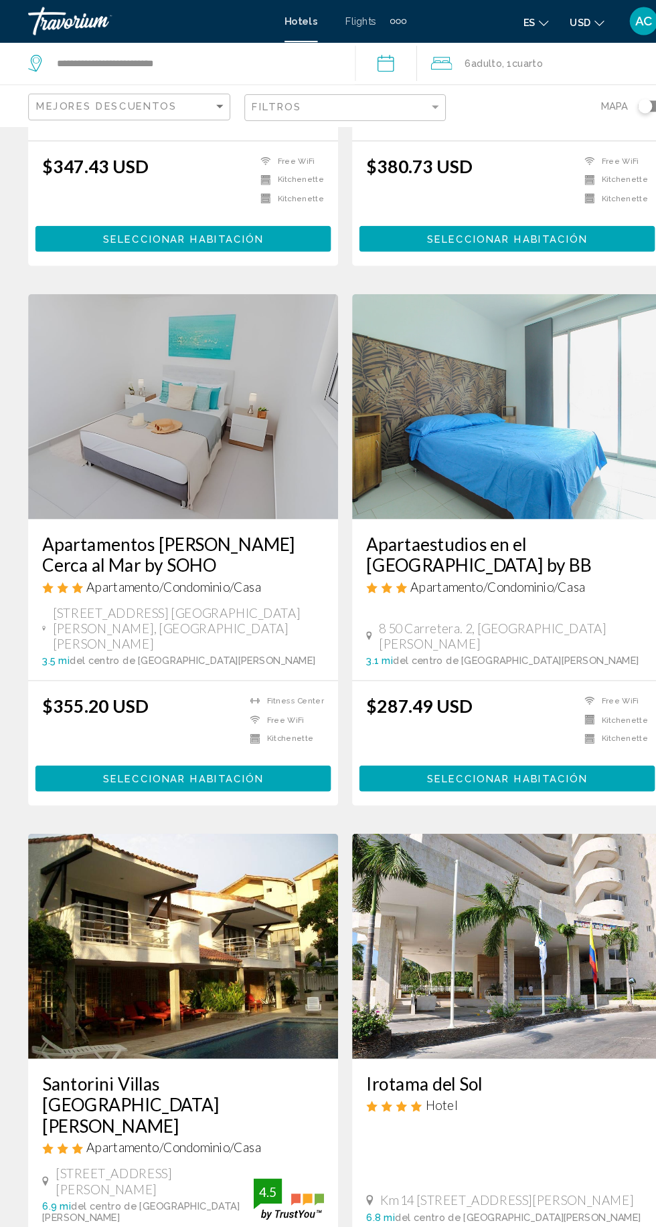
scroll to position [1359, 0]
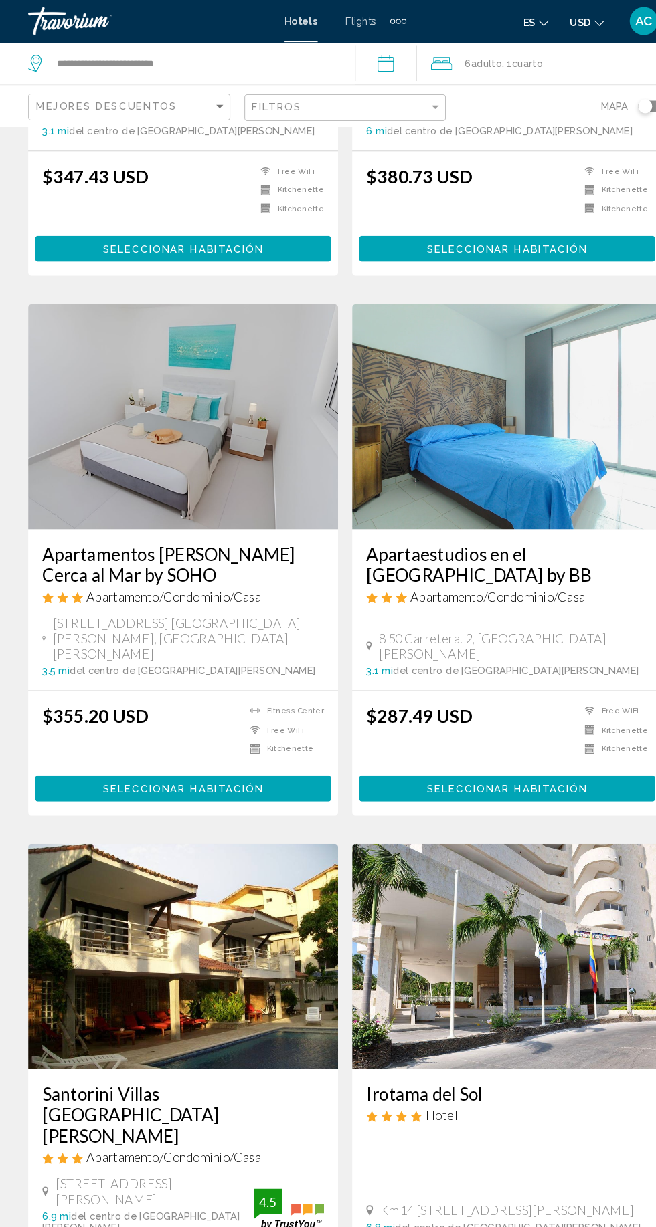
click at [555, 365] on img "Main content" at bounding box center [481, 396] width 294 height 214
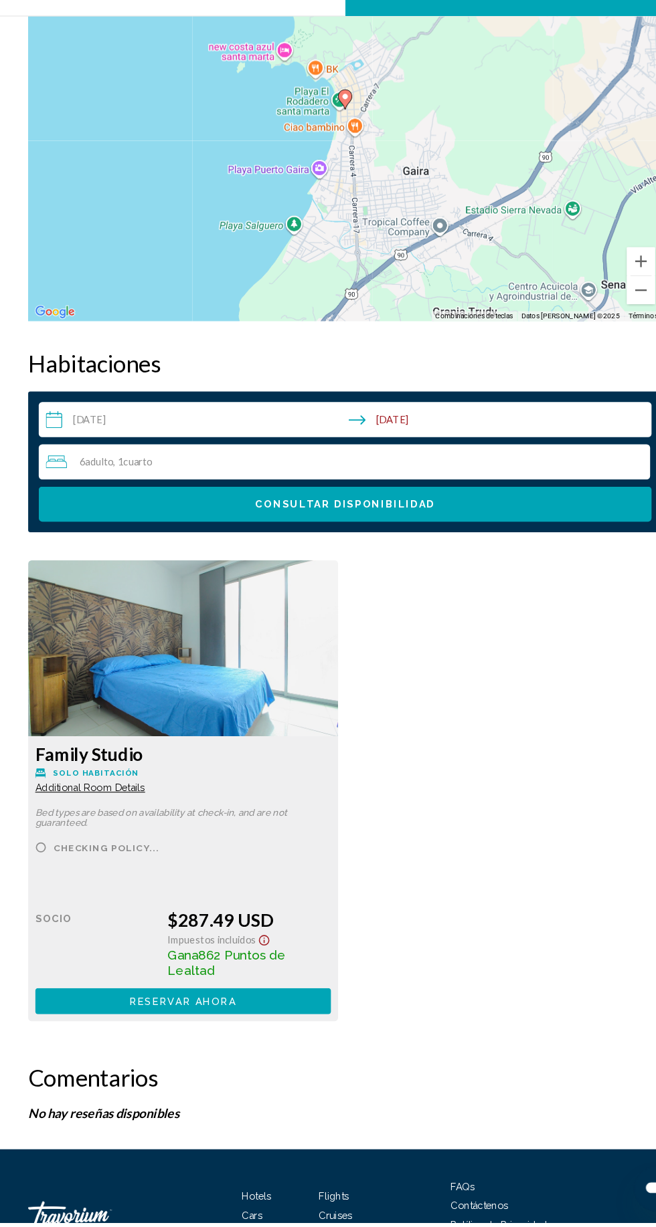
scroll to position [1783, 0]
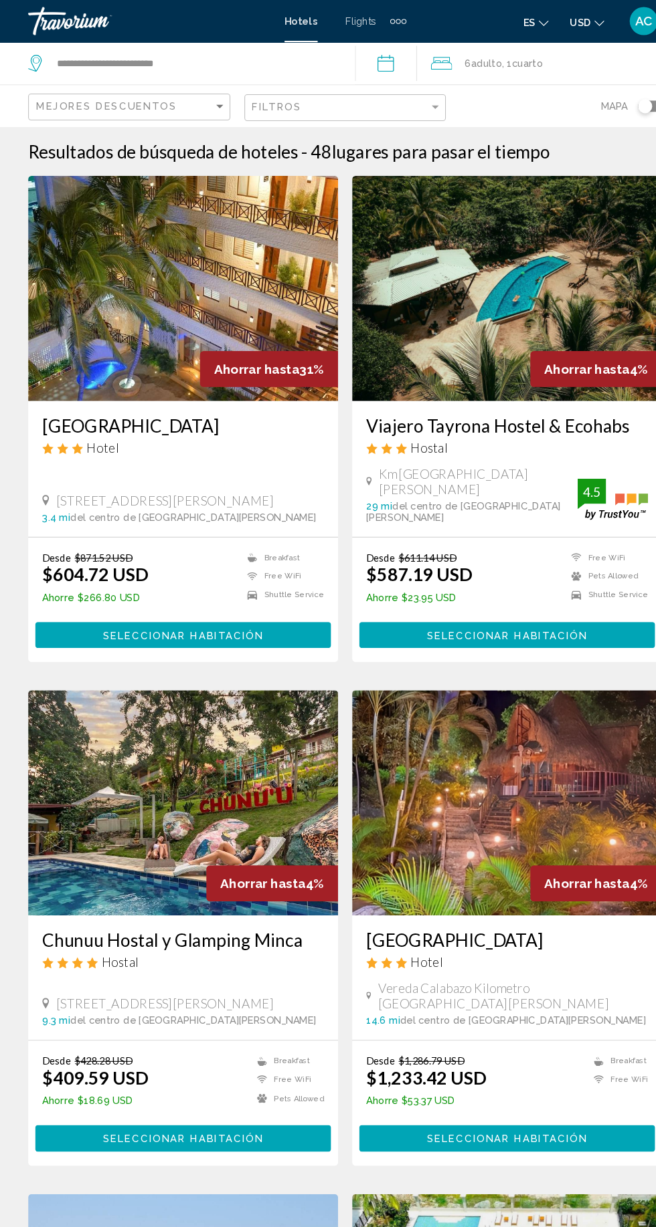
click at [237, 748] on img "Main content" at bounding box center [174, 763] width 294 height 214
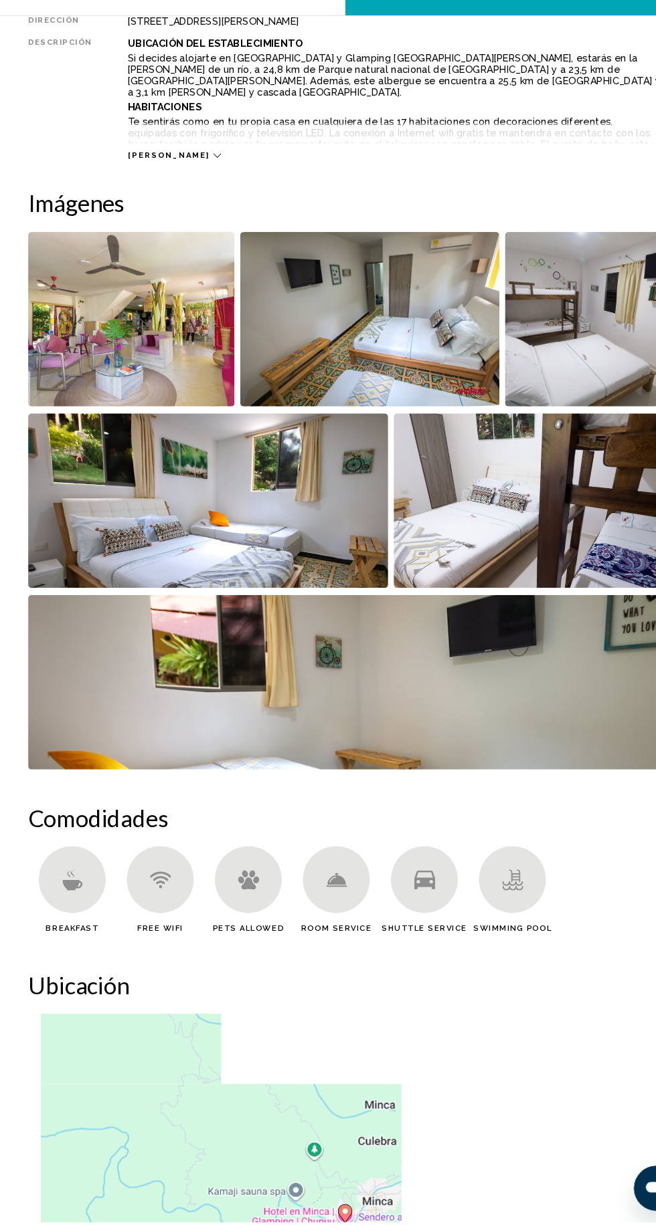
scroll to position [724, 0]
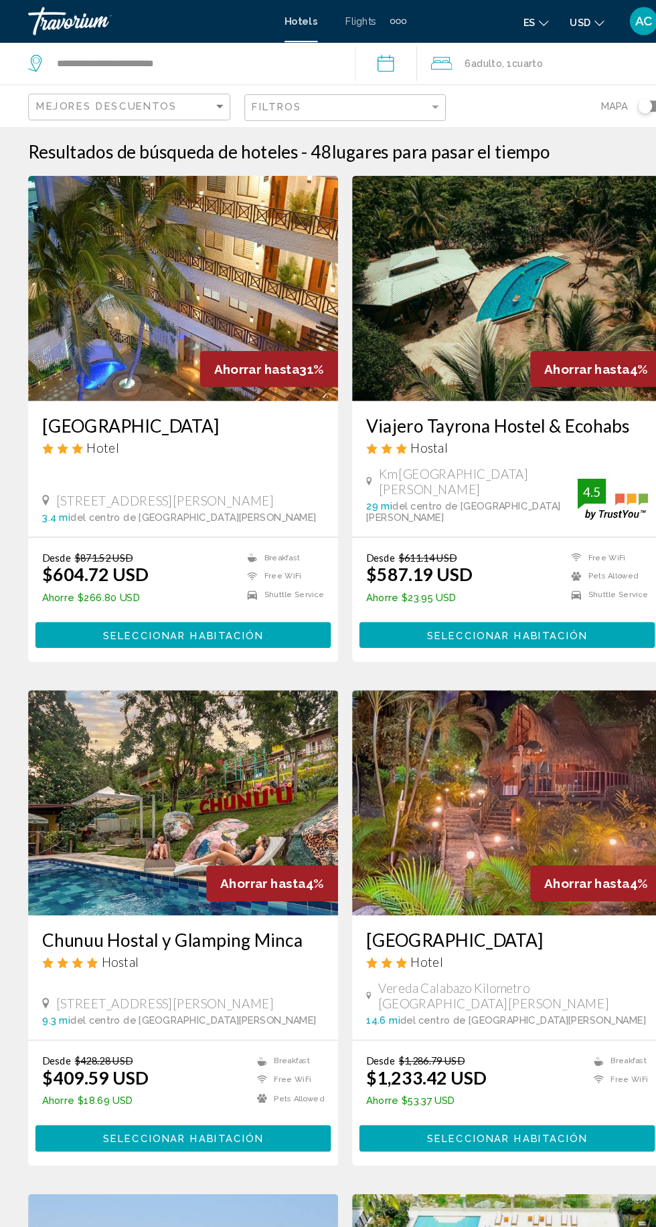
click at [532, 314] on img "Main content" at bounding box center [481, 274] width 294 height 214
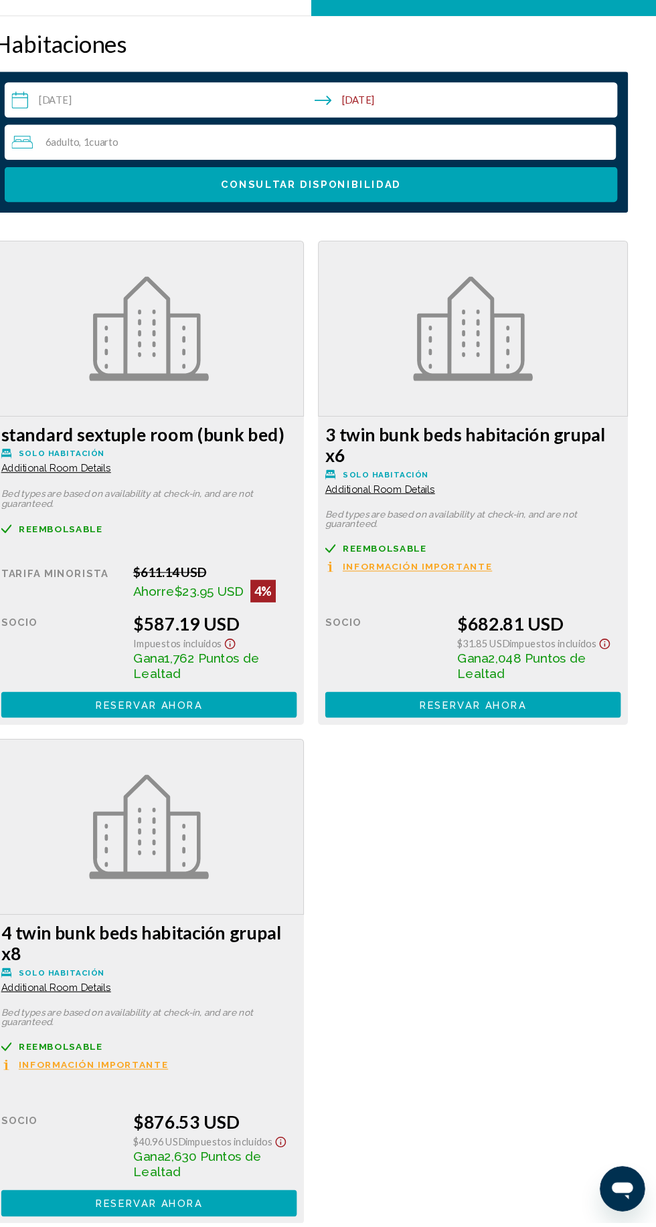
scroll to position [2088, 0]
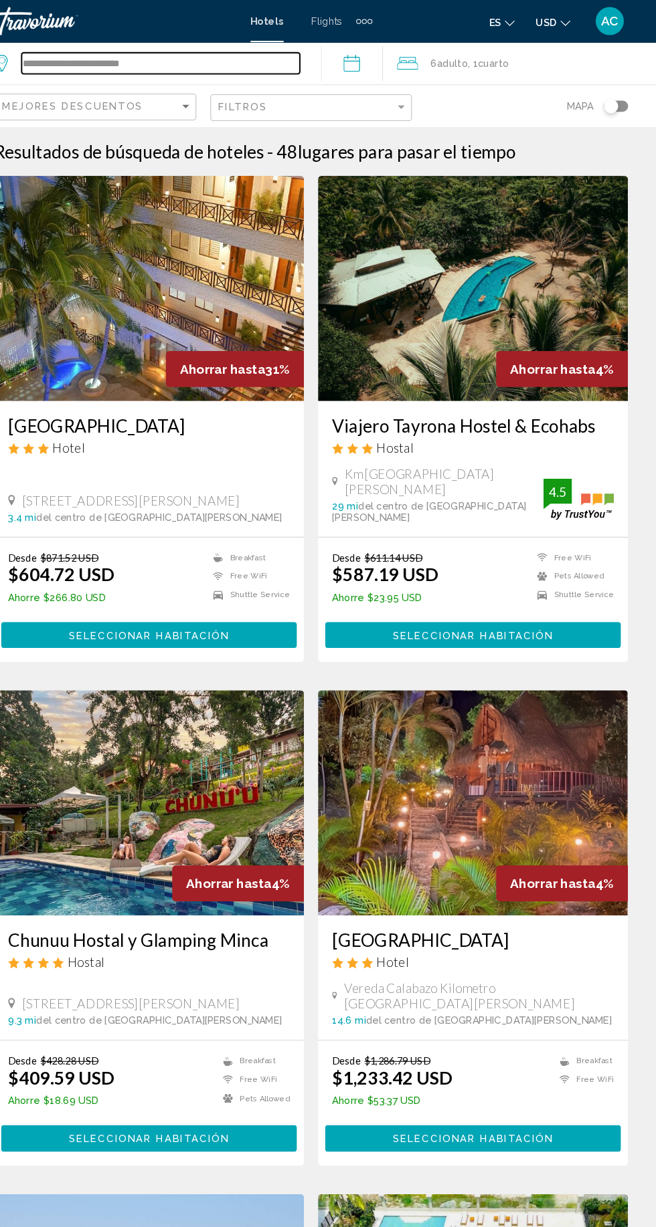
click at [289, 56] on input "**********" at bounding box center [185, 60] width 264 height 20
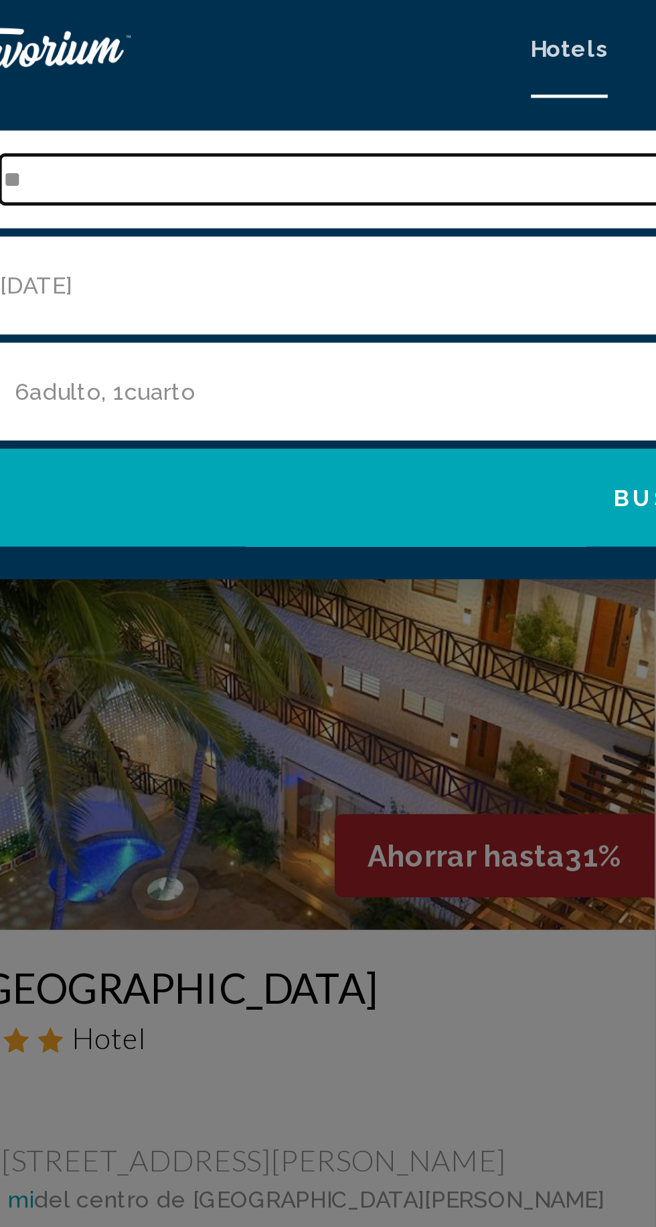
type input "*"
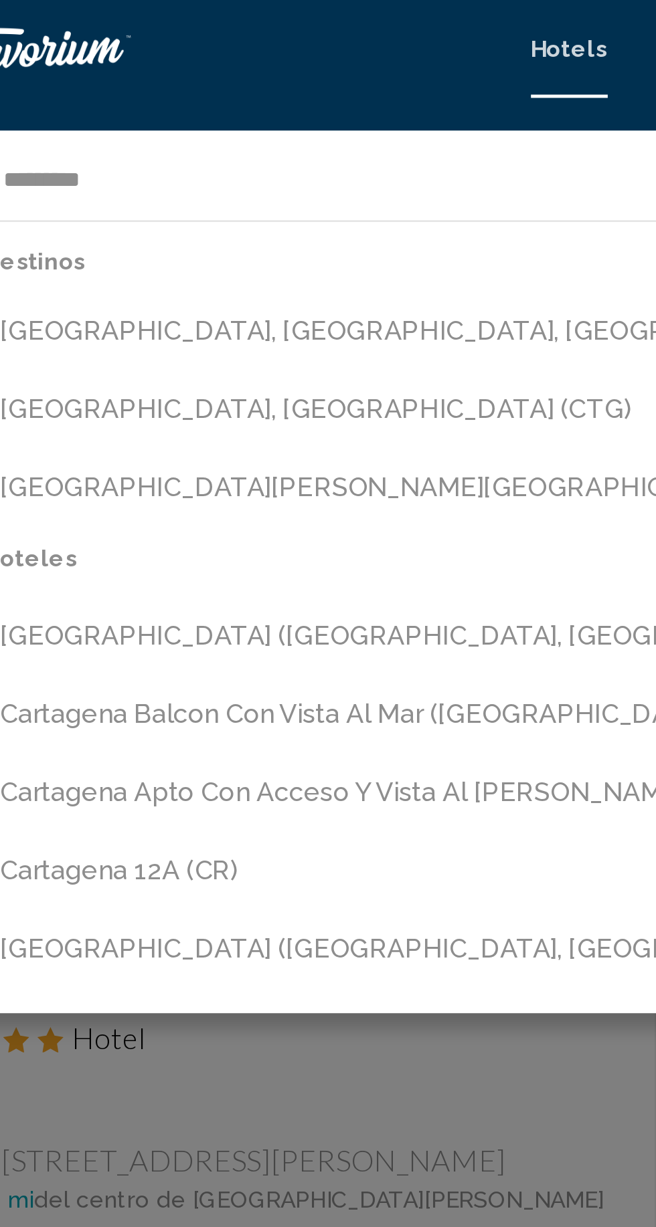
click at [167, 167] on button "Cartagena, Colombia (CTG)" at bounding box center [337, 167] width 583 height 25
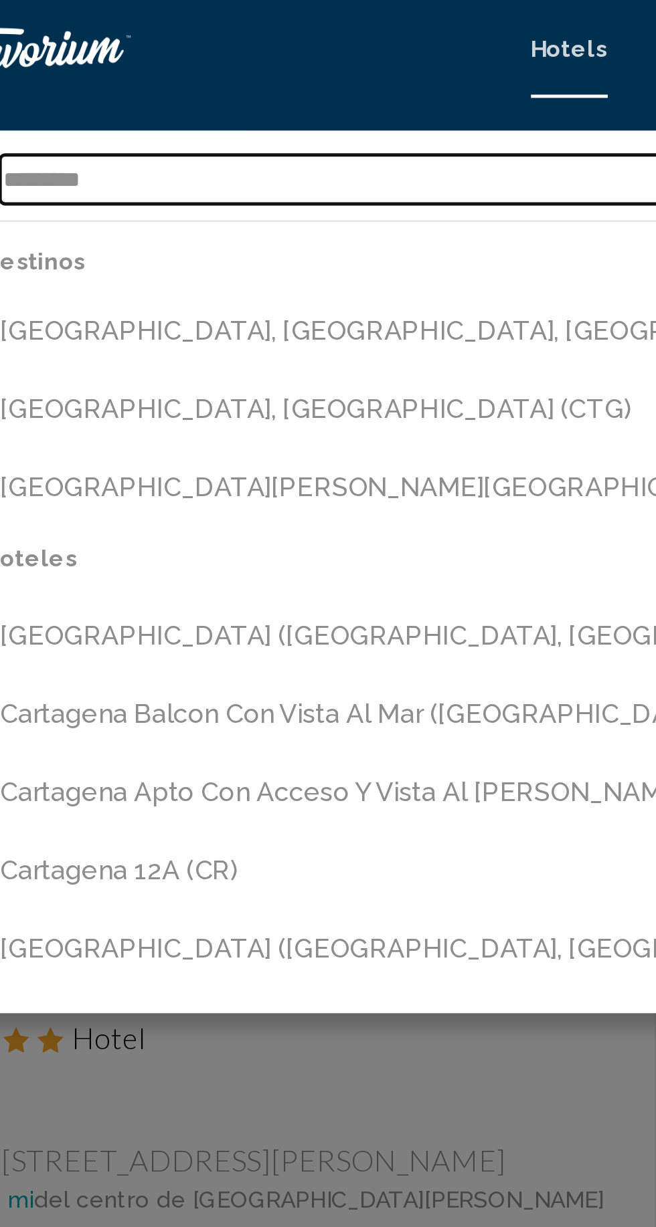
type input "**********"
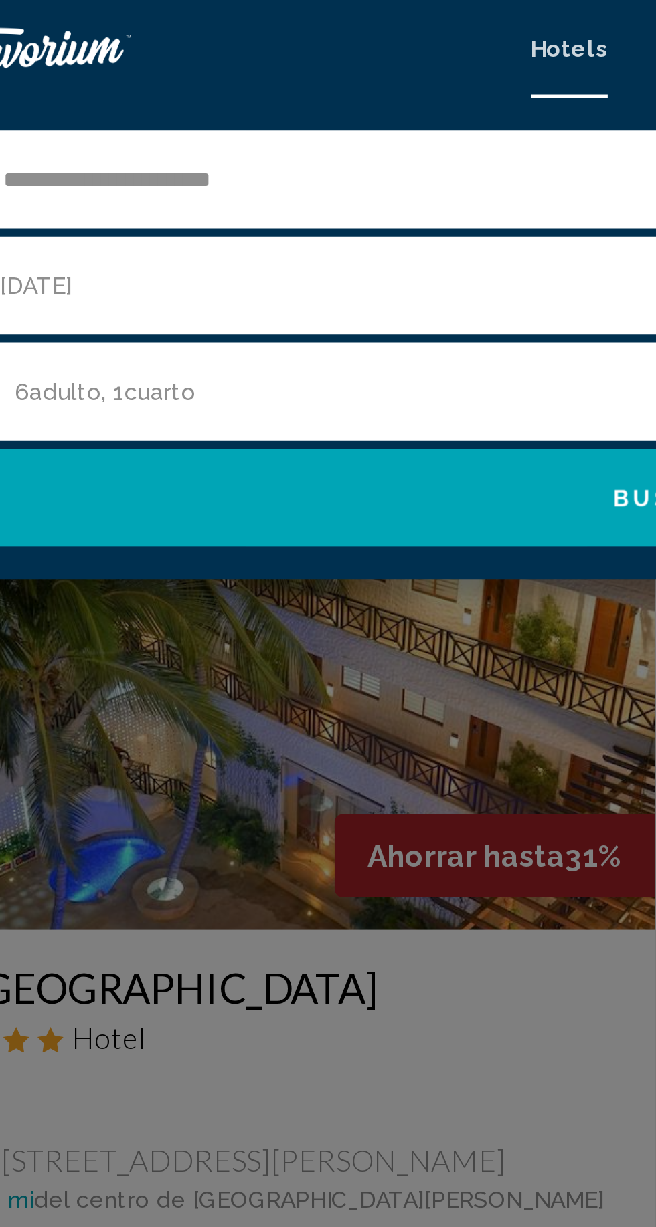
click at [239, 205] on button "Buscar" at bounding box center [327, 204] width 629 height 40
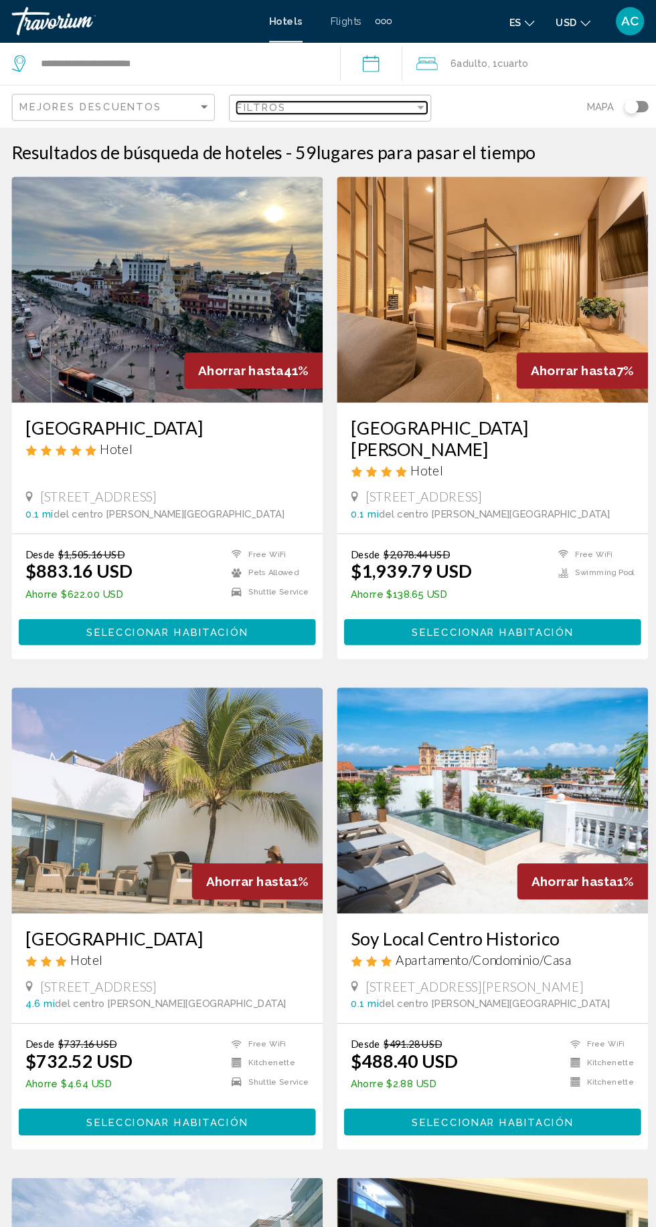
click at [355, 103] on div "Filtros" at bounding box center [323, 101] width 169 height 11
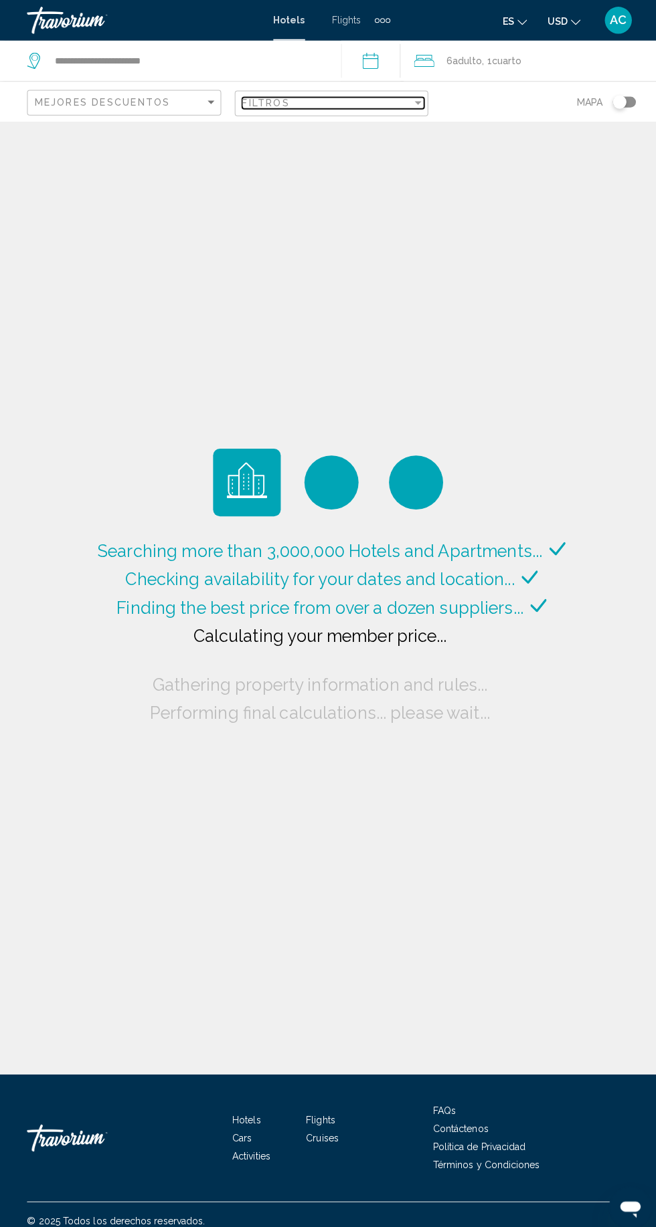
click at [381, 101] on div "Filtros" at bounding box center [323, 101] width 169 height 11
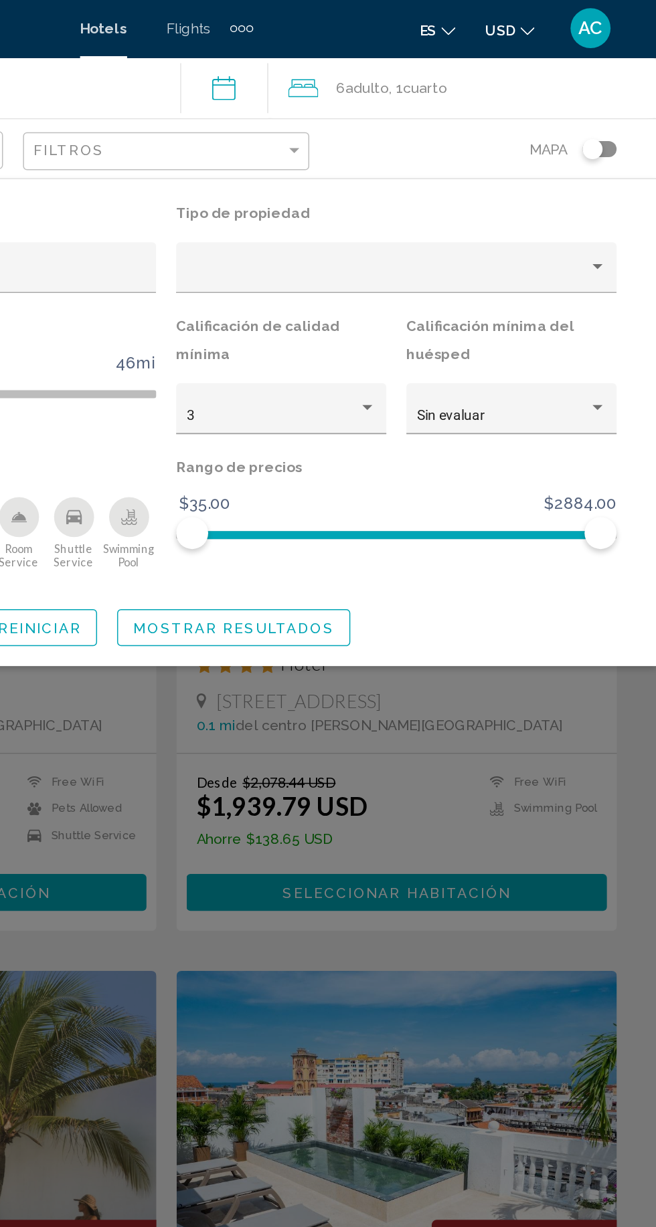
click at [584, 189] on div "Property type" at bounding box center [476, 185] width 268 height 11
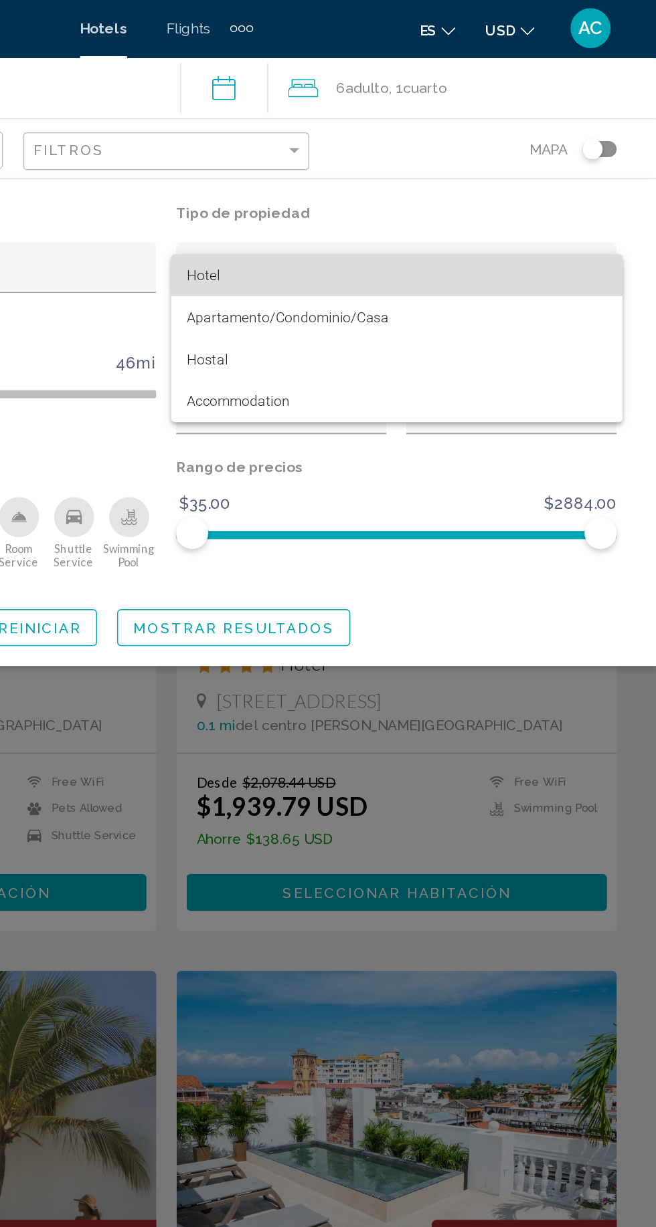
click at [589, 176] on span "Hotel" at bounding box center [482, 185] width 280 height 28
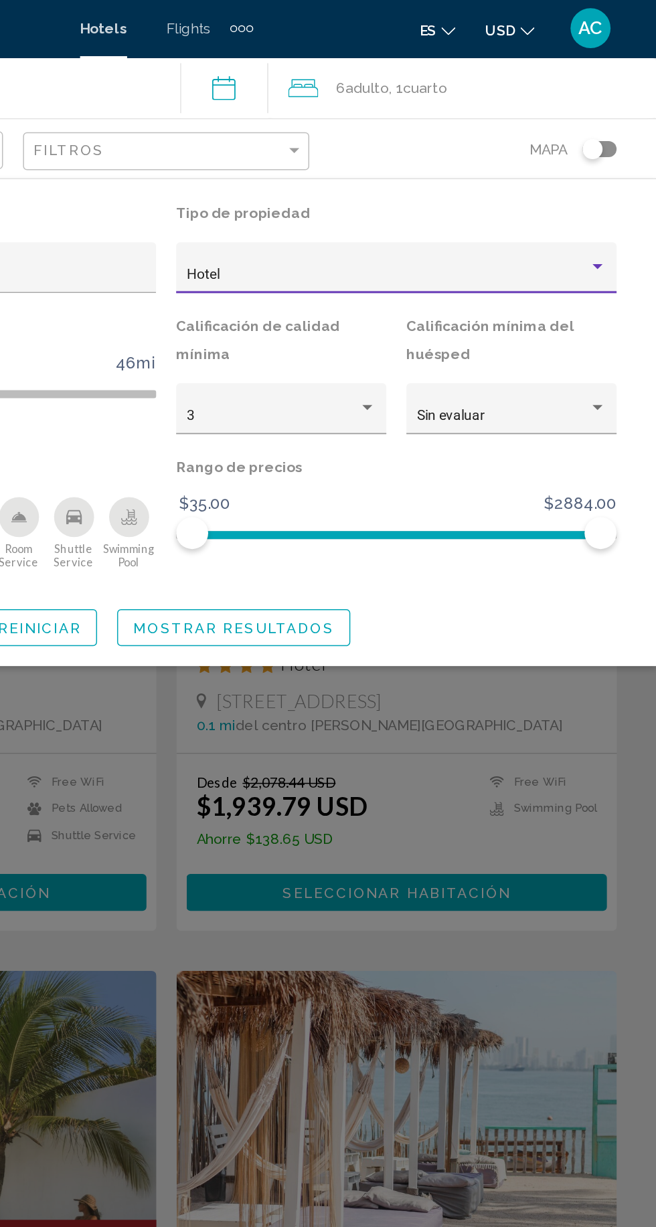
click at [583, 183] on div "Hotel" at bounding box center [476, 185] width 268 height 11
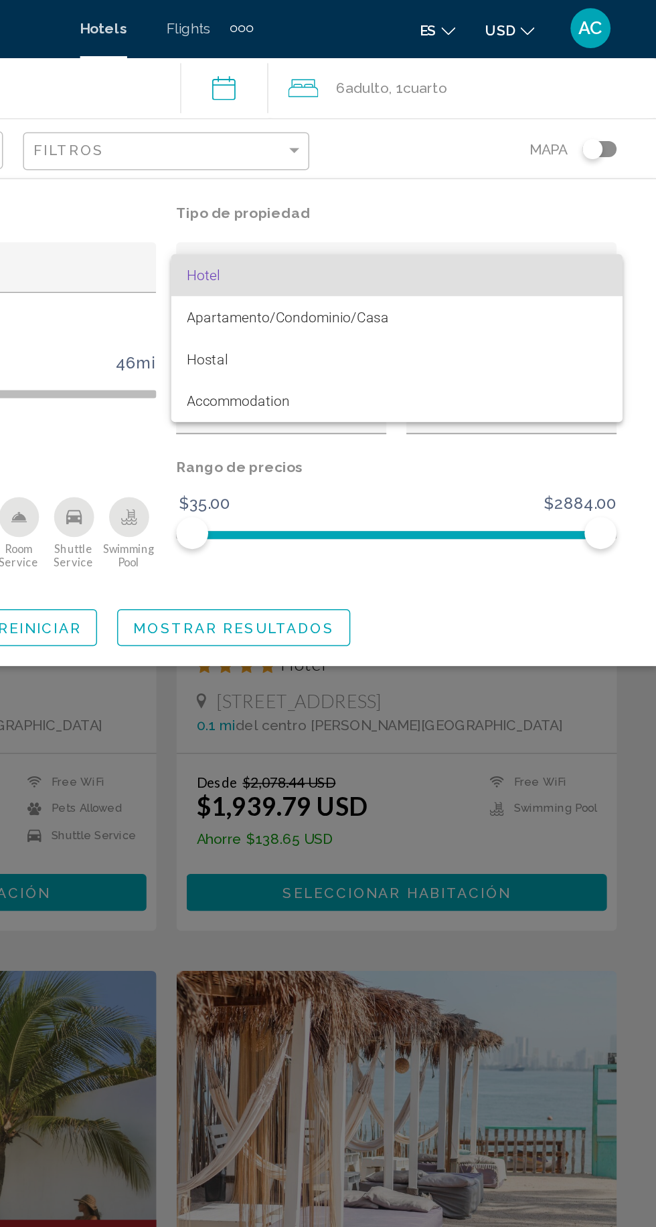
click at [560, 437] on div at bounding box center [328, 613] width 656 height 1227
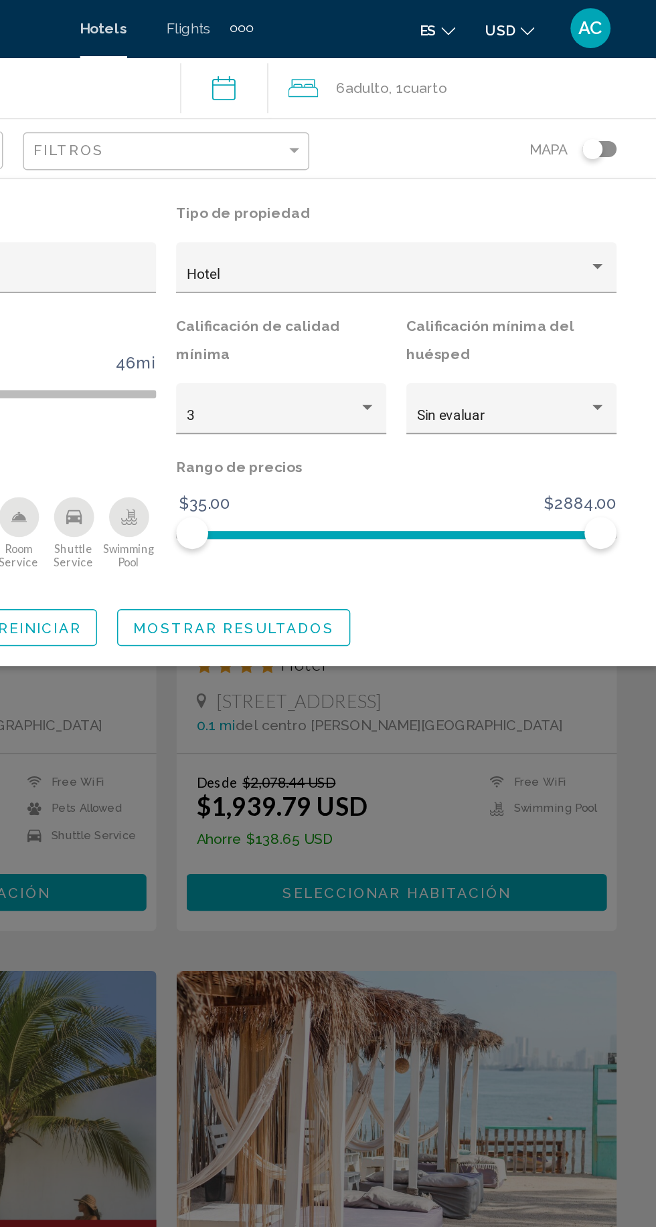
click at [479, 182] on div "Hotel" at bounding box center [476, 185] width 268 height 11
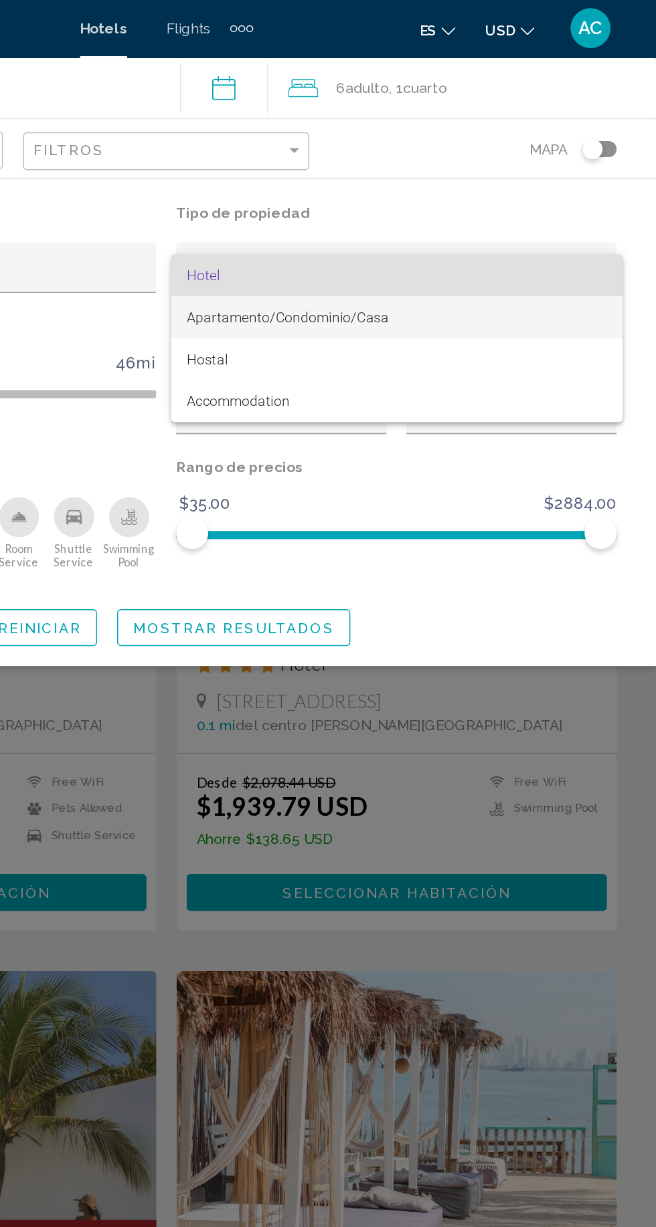
click at [474, 219] on span "Apartamento/Condominio/Casa" at bounding box center [482, 213] width 280 height 28
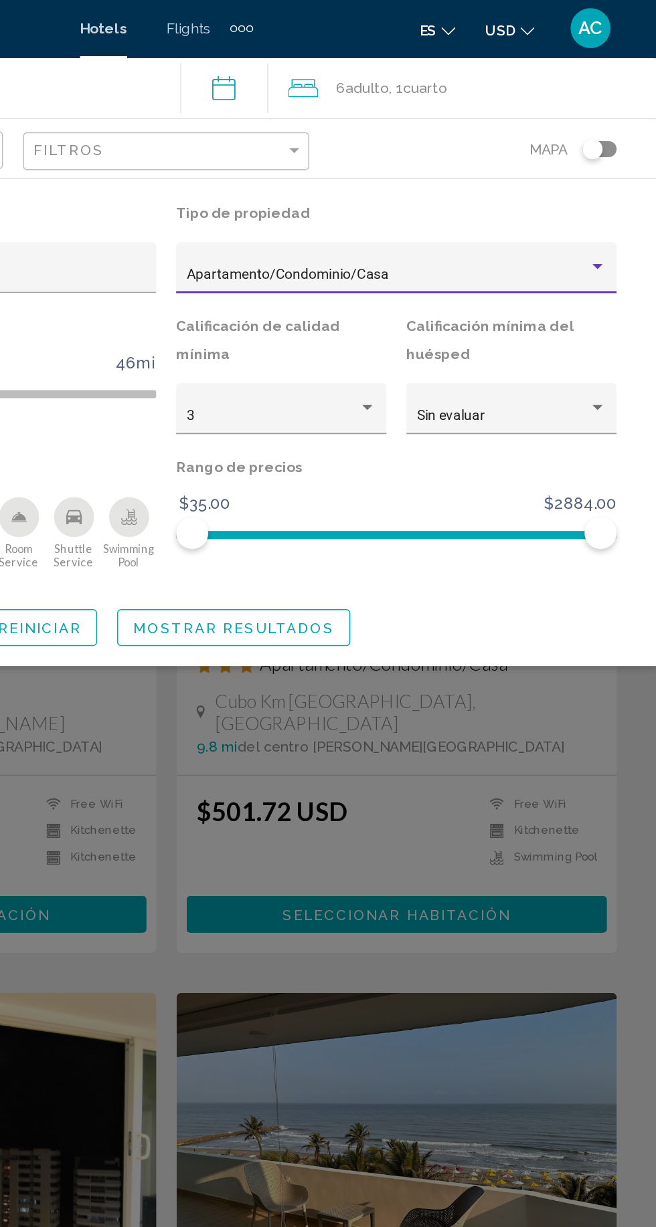
click at [528, 65] on div "6 Adulto Adulto , 1 Cuarto habitaciones" at bounding box center [532, 60] width 246 height 19
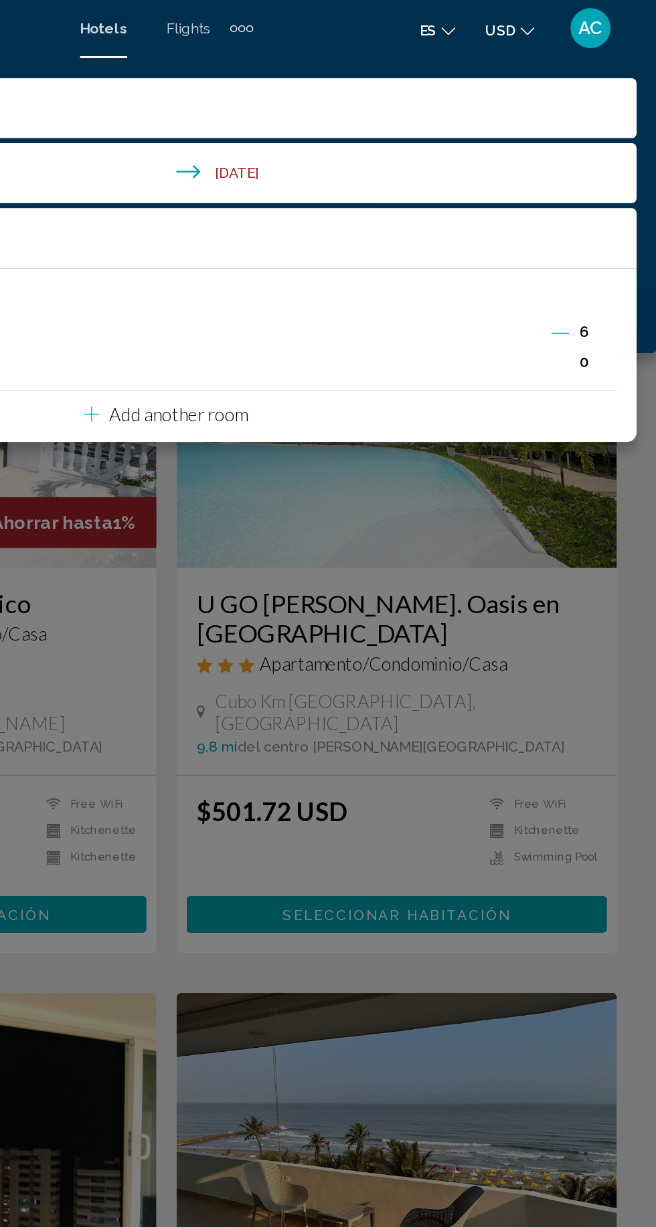
click at [474, 407] on div "Main content" at bounding box center [328, 613] width 656 height 1227
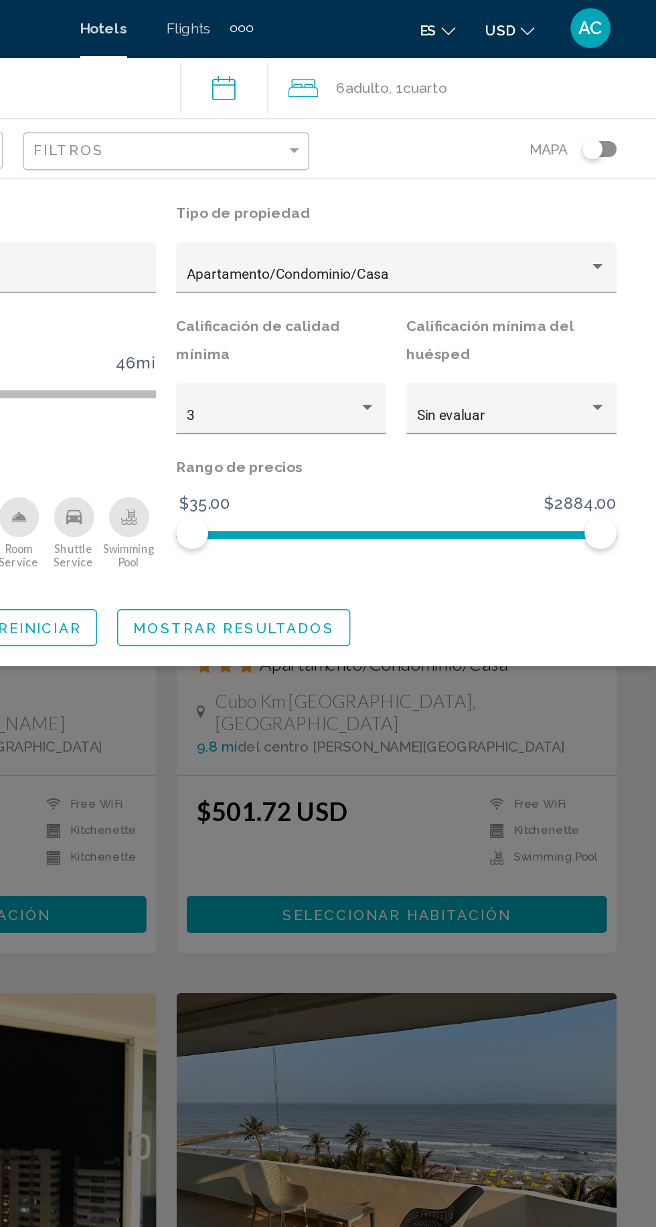
click at [445, 573] on div "Search widget" at bounding box center [328, 714] width 656 height 1027
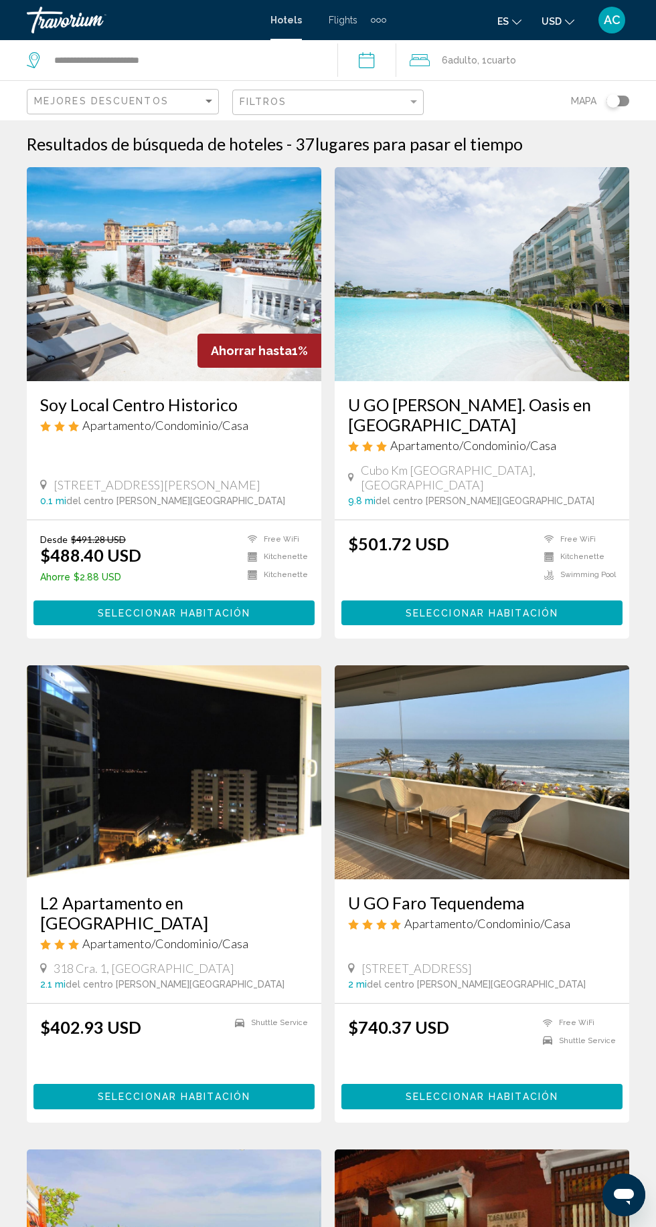
click at [67, 268] on img "Main content" at bounding box center [174, 274] width 294 height 214
click at [281, 63] on input "**********" at bounding box center [185, 60] width 264 height 20
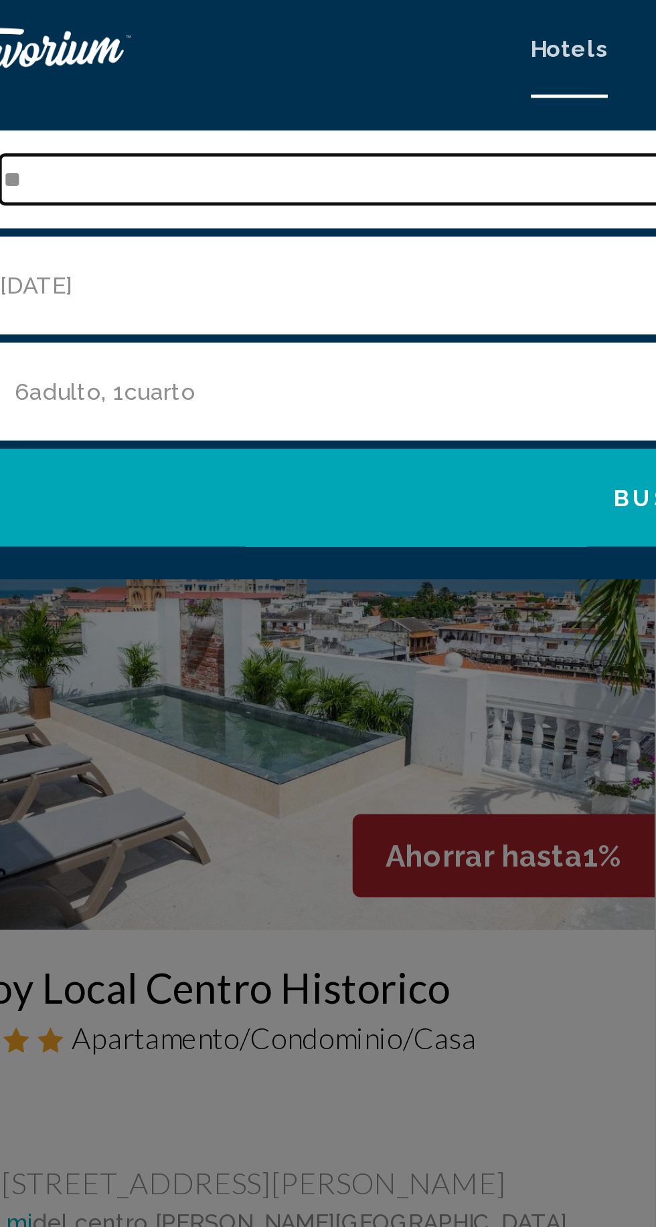
type input "*"
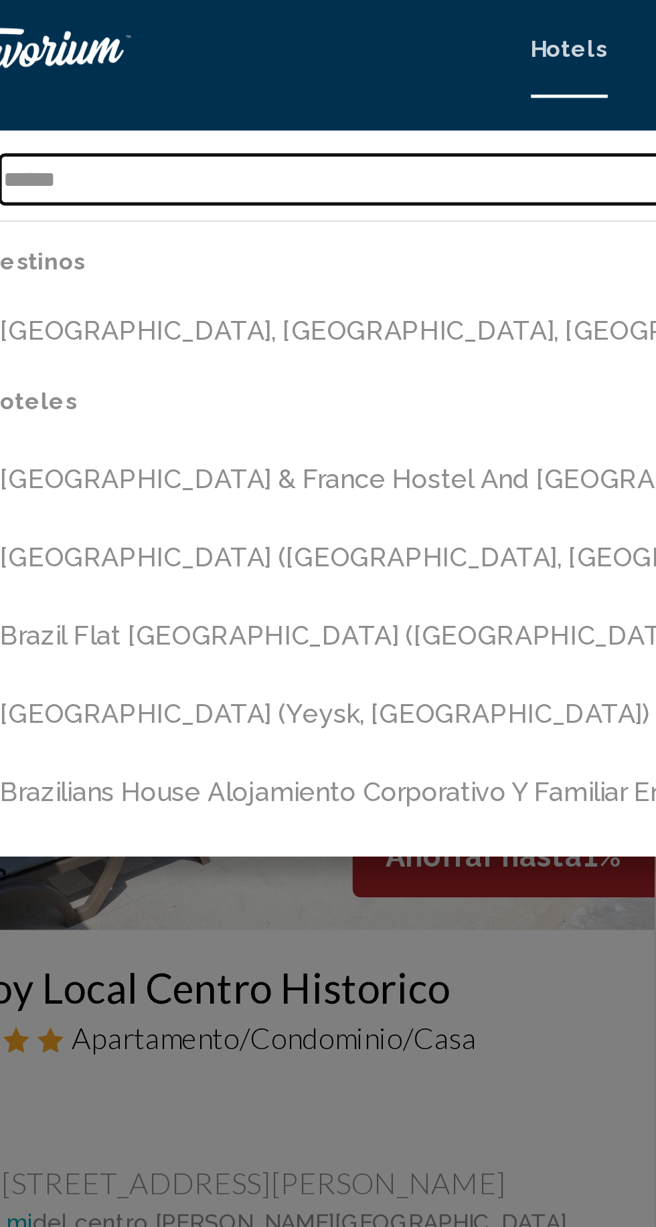
type input "******"
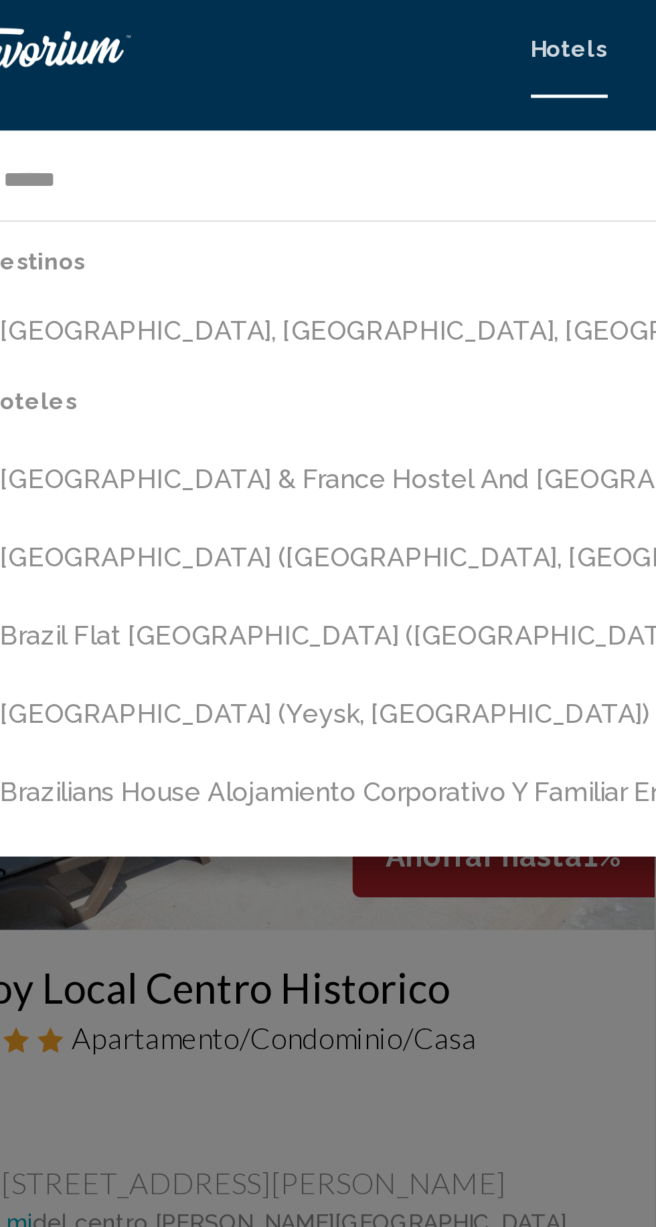
click at [242, 436] on div "Main content" at bounding box center [328, 613] width 656 height 1227
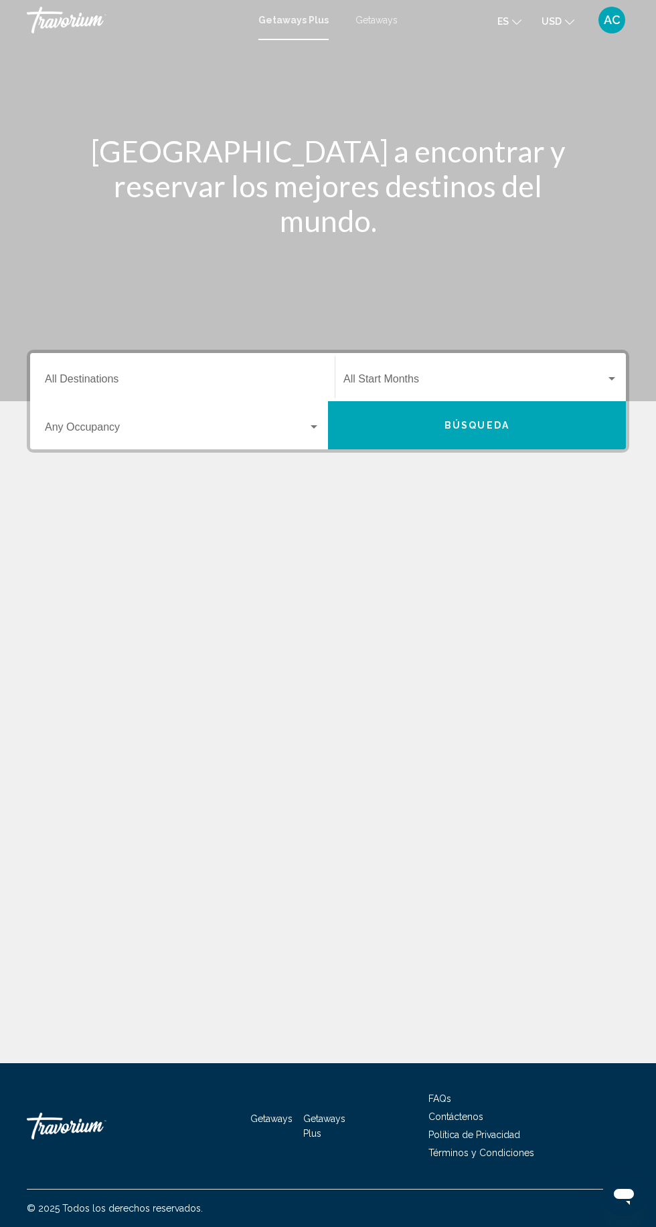
click at [106, 381] on input "Destination All Destinations" at bounding box center [182, 382] width 275 height 12
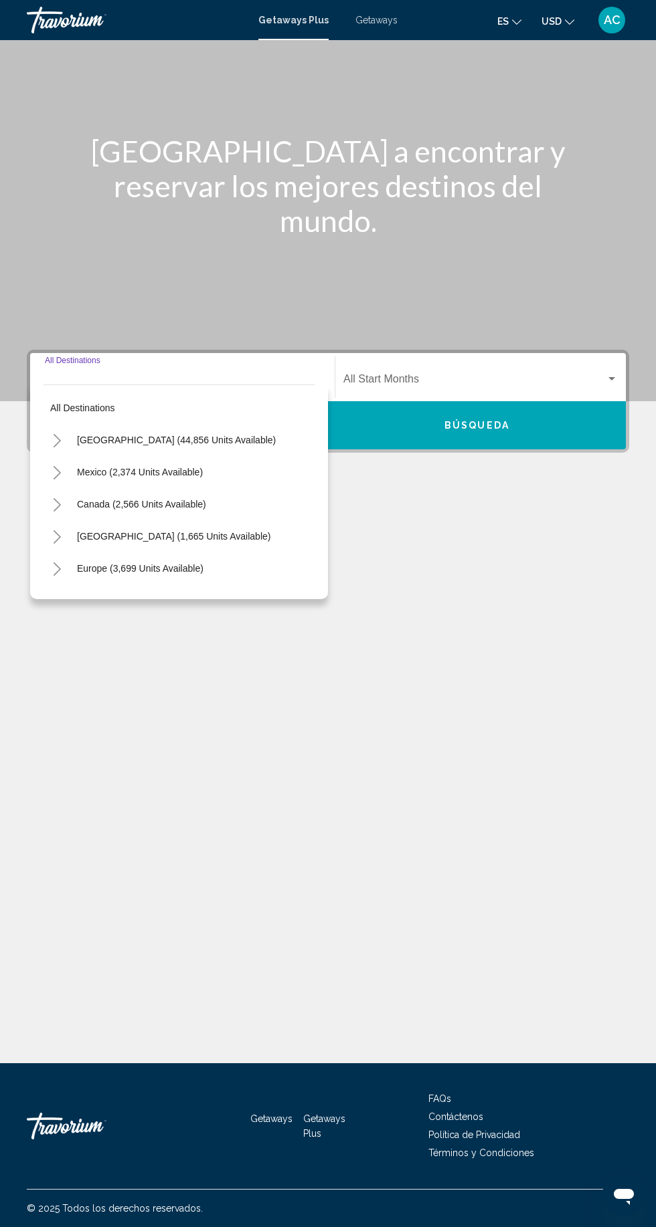
scroll to position [93, 0]
click at [460, 741] on div "[GEOGRAPHIC_DATA] a encontrar y reservar los mejores destinos del mundo. Destin…" at bounding box center [328, 551] width 656 height 1023
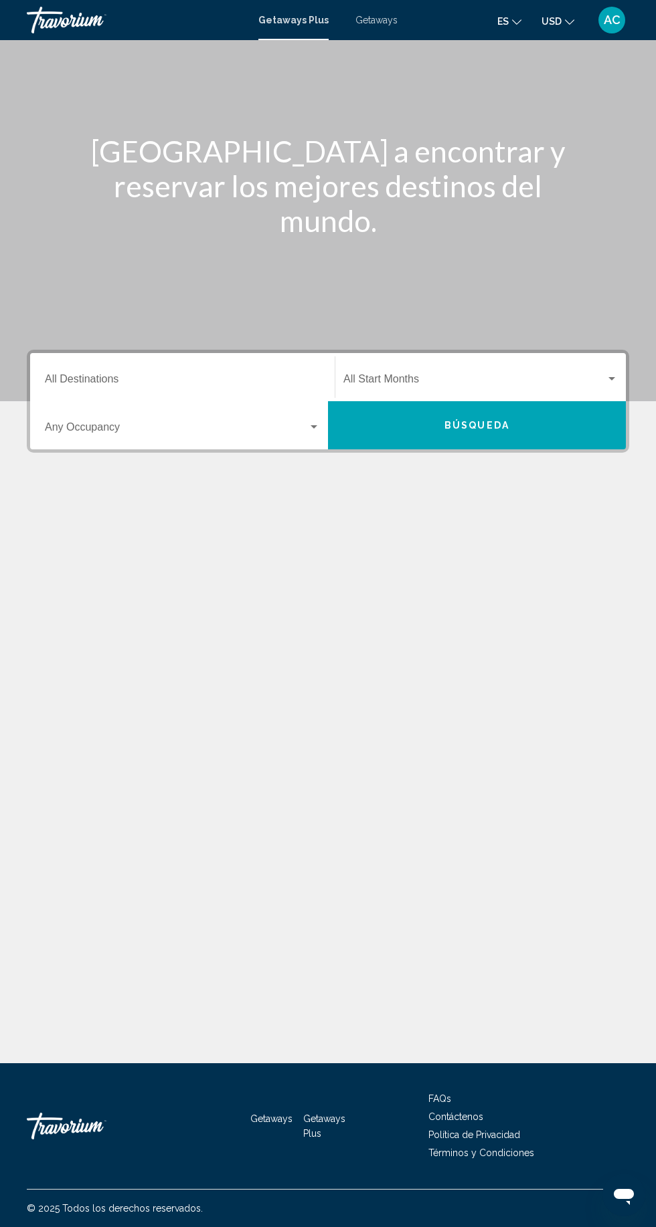
click at [297, 424] on span "Search widget" at bounding box center [176, 430] width 263 height 12
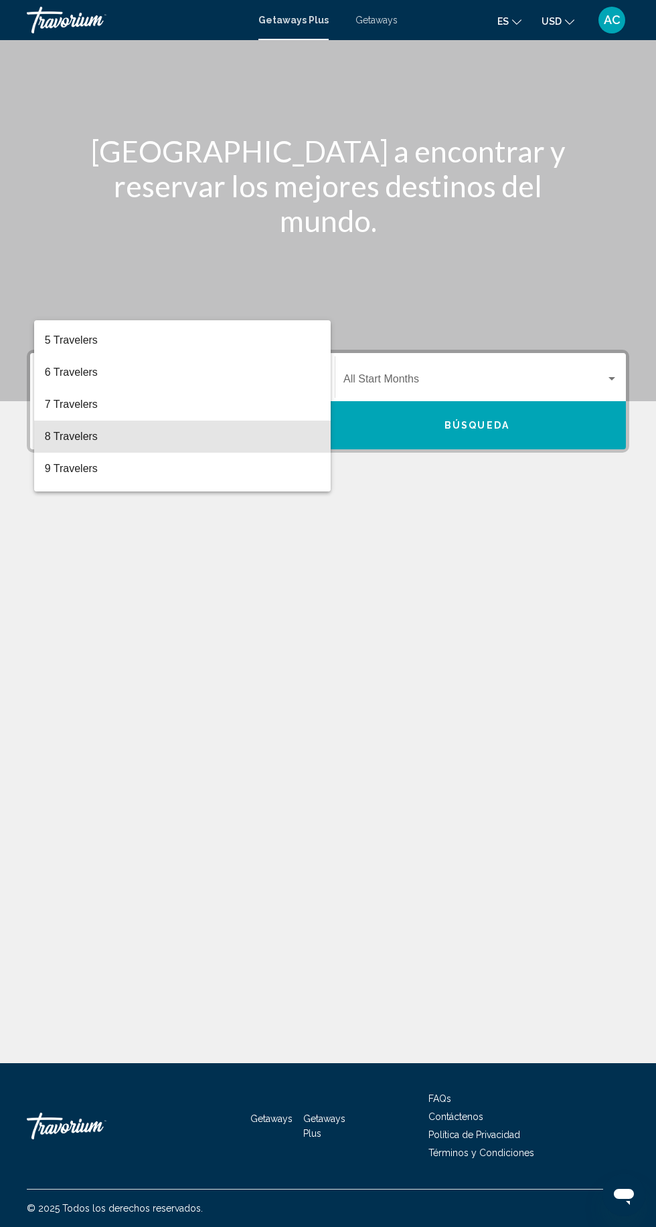
scroll to position [150, 0]
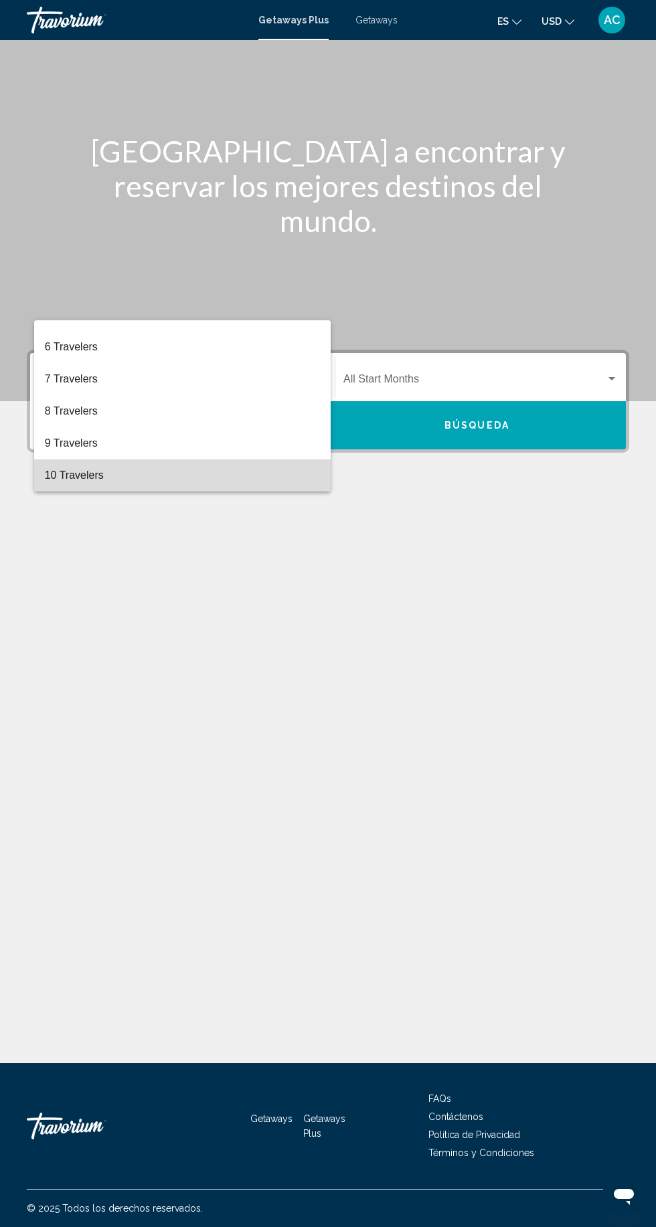
click at [223, 470] on span "10 Travelers" at bounding box center [182, 476] width 275 height 32
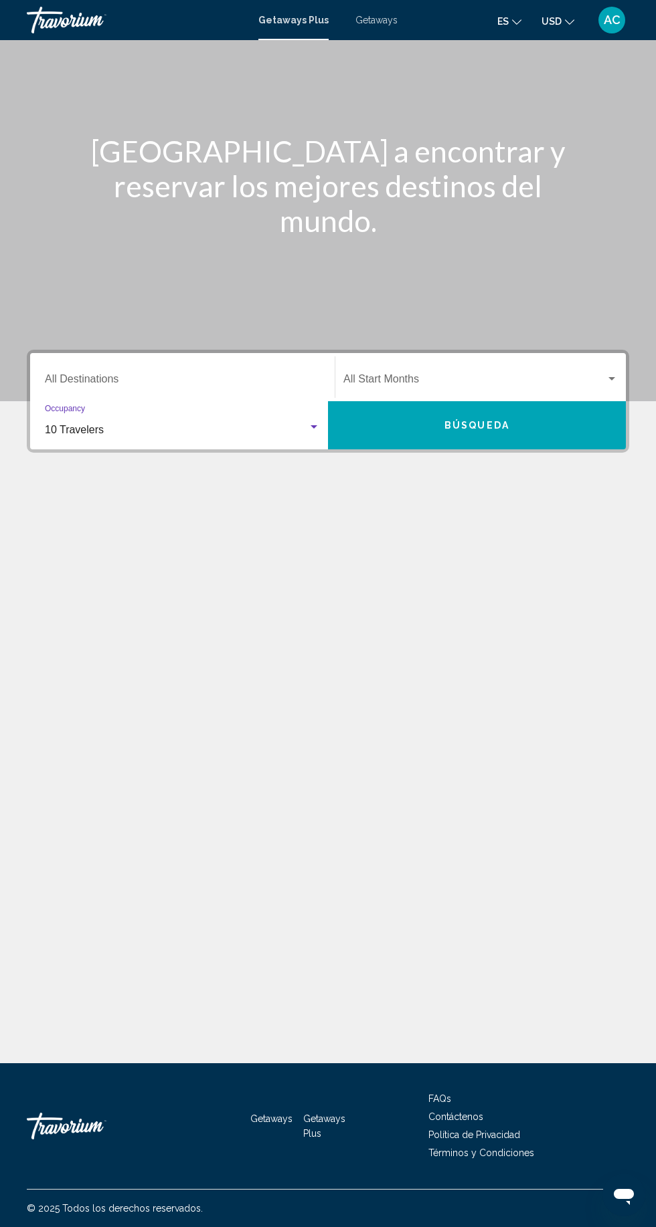
click at [522, 376] on span "Search widget" at bounding box center [474, 382] width 262 height 12
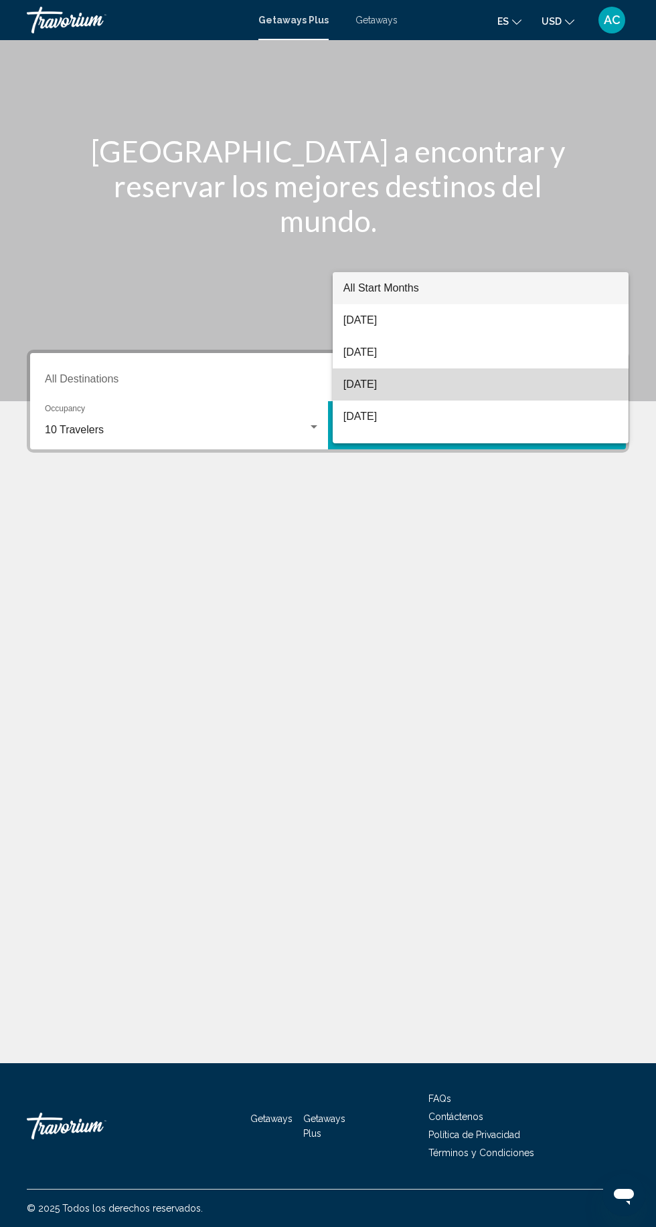
click at [453, 393] on span "[DATE]" at bounding box center [480, 385] width 275 height 32
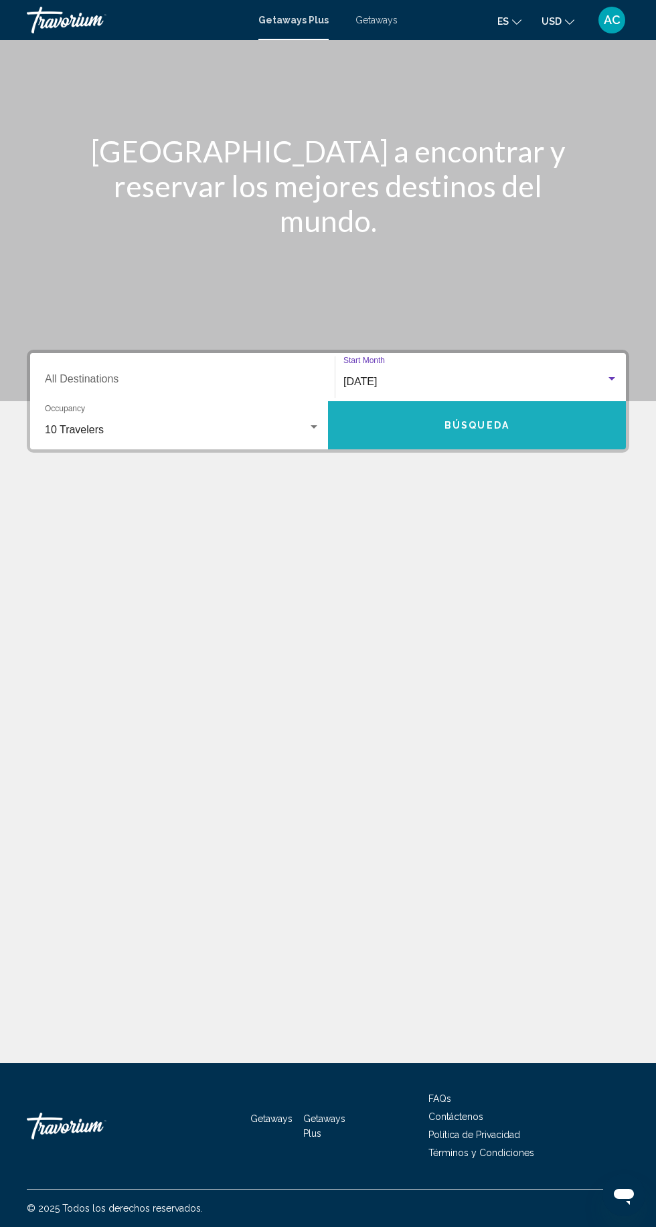
click at [473, 401] on button "Búsqueda" at bounding box center [477, 425] width 298 height 48
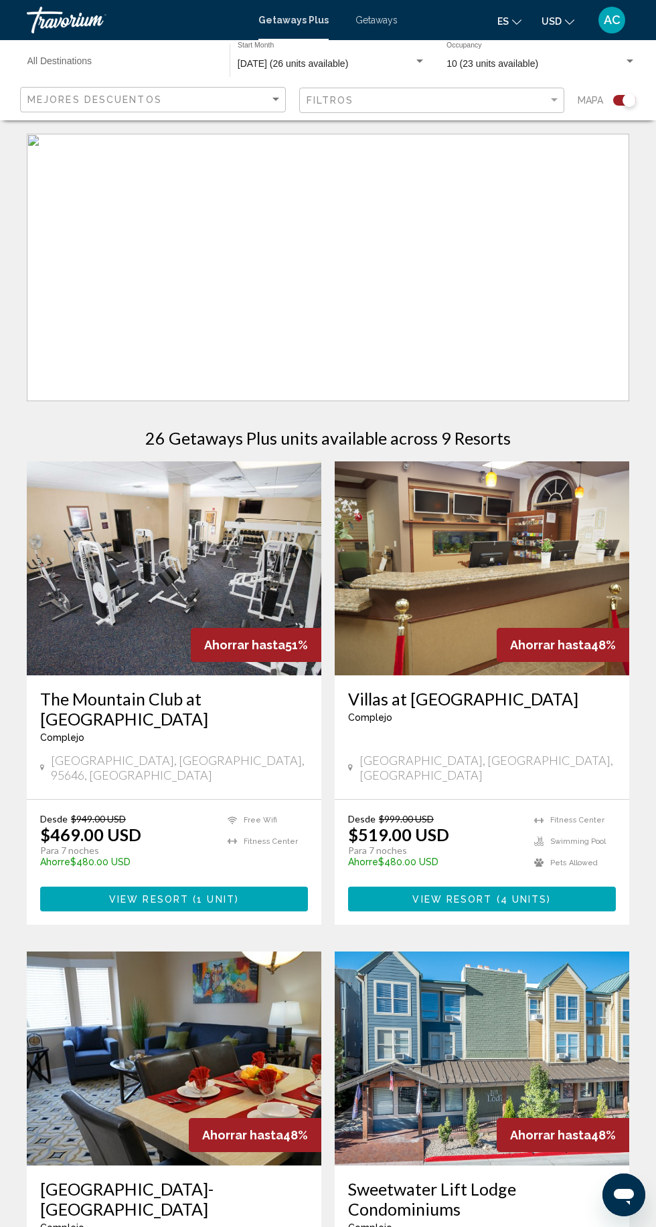
click at [391, 12] on div "Getaways Plus Getaways es English Español Français Italiano Português русский U…" at bounding box center [328, 20] width 656 height 28
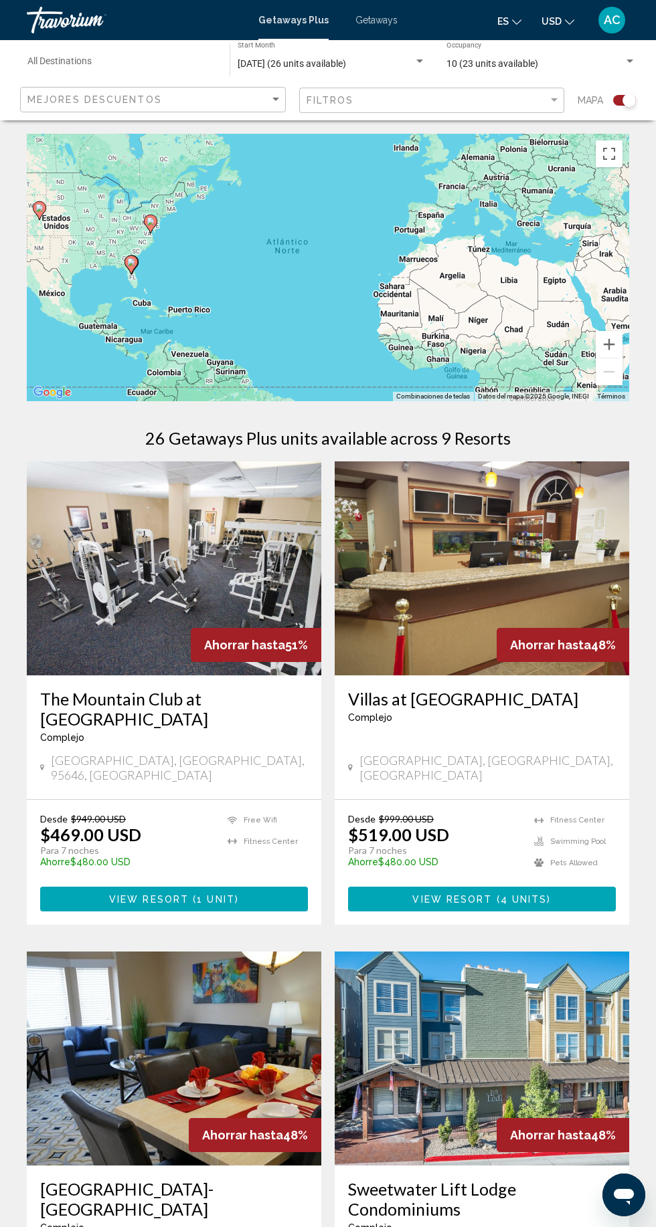
click at [155, 67] on input "Destination All Destinations" at bounding box center [121, 64] width 189 height 11
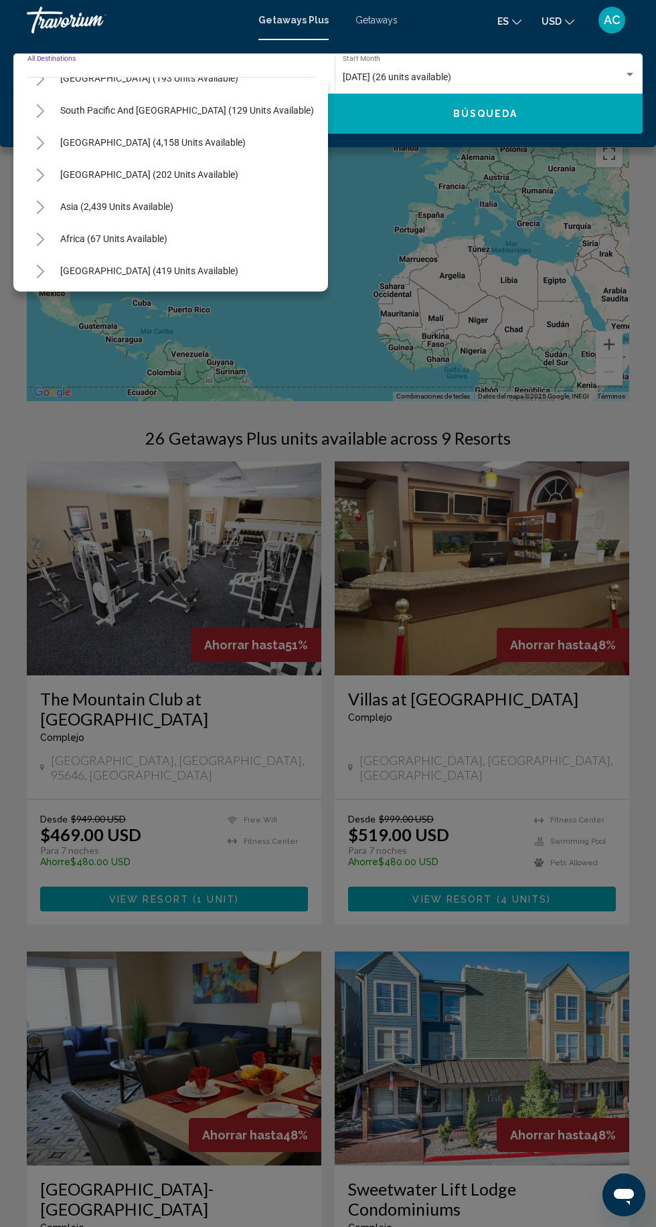
scroll to position [217, 0]
click at [201, 140] on span "[GEOGRAPHIC_DATA] (4,158 units available)" at bounding box center [152, 140] width 185 height 11
type input "**********"
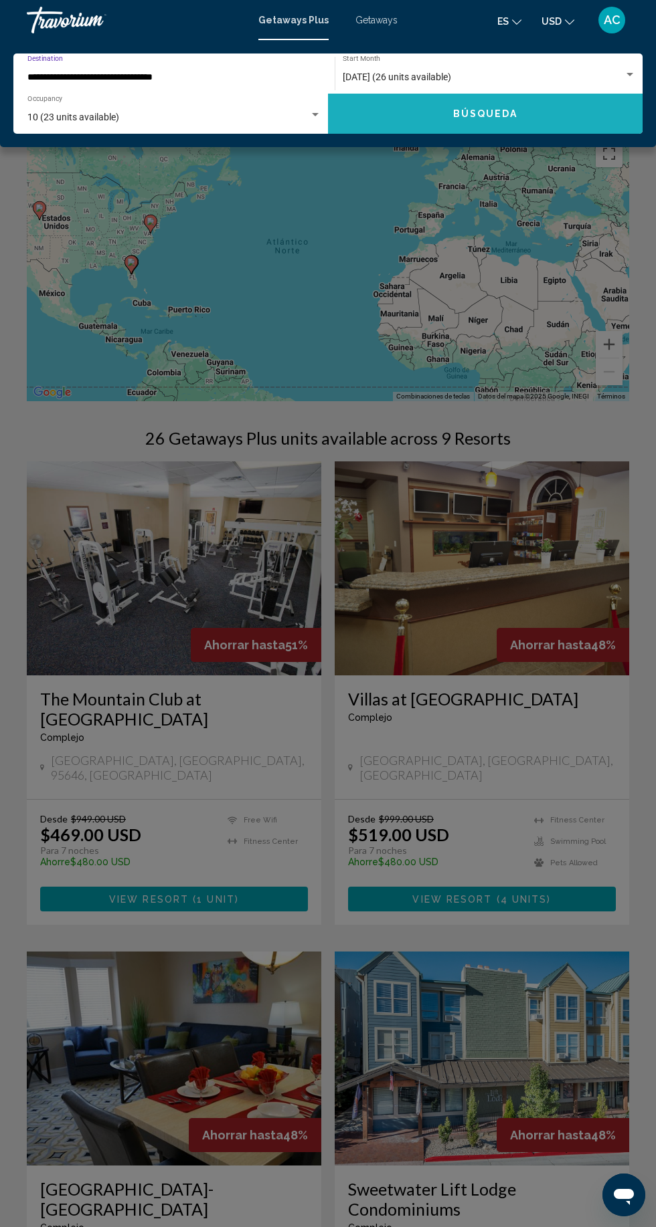
click at [489, 129] on button "Búsqueda" at bounding box center [485, 114] width 314 height 40
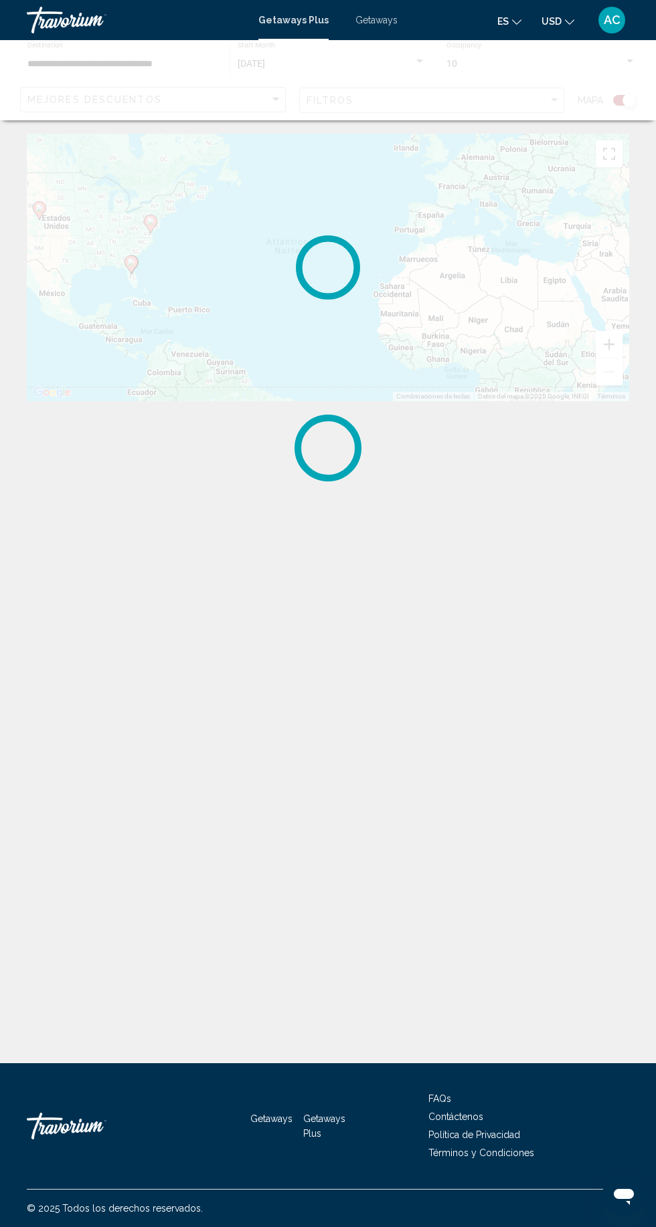
click at [474, 142] on div "Para activar la función de arrastre con el teclado, pulsa Alt + Intro. Cuando h…" at bounding box center [328, 268] width 602 height 268
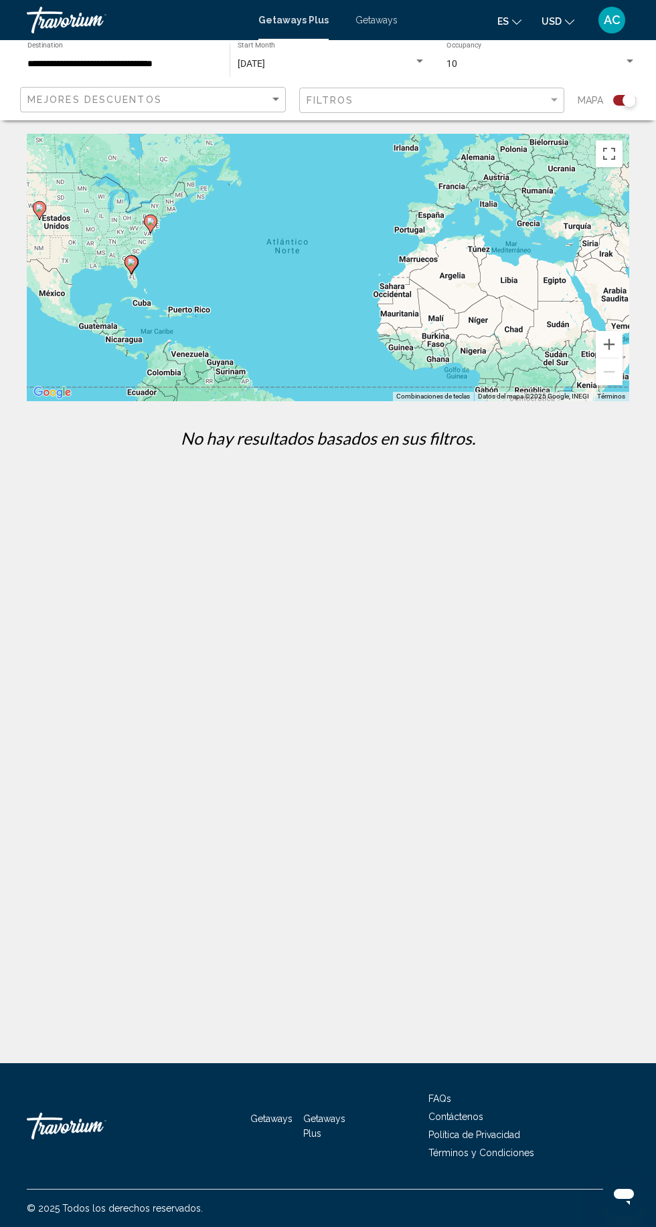
click at [623, 106] on div "Mapa" at bounding box center [606, 100] width 58 height 27
click at [629, 100] on div "Search widget" at bounding box center [628, 100] width 13 height 13
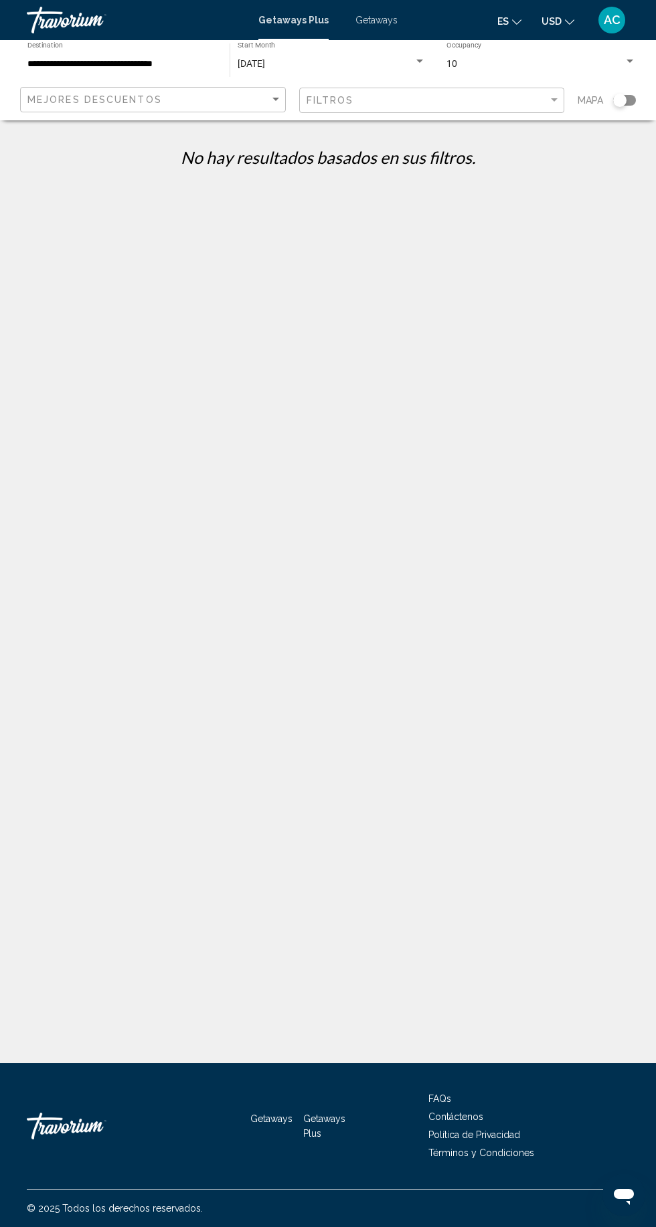
click at [393, 47] on div "[DATE] Start Month All Start Months" at bounding box center [331, 60] width 188 height 37
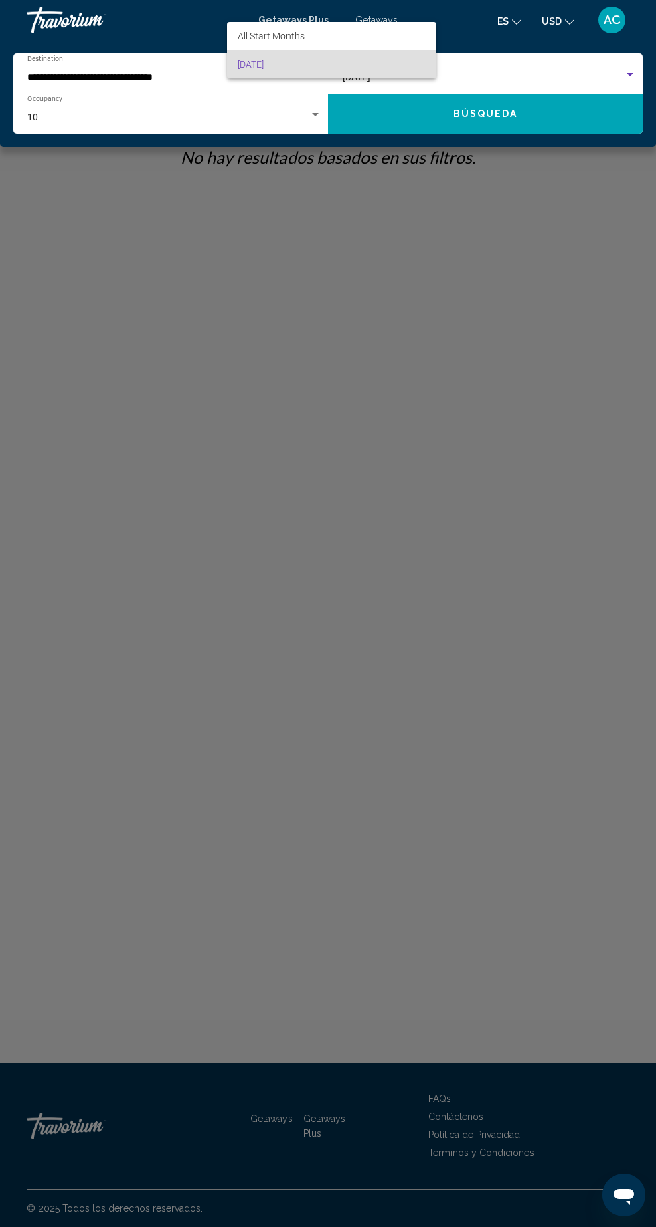
click at [314, 318] on div at bounding box center [328, 613] width 656 height 1227
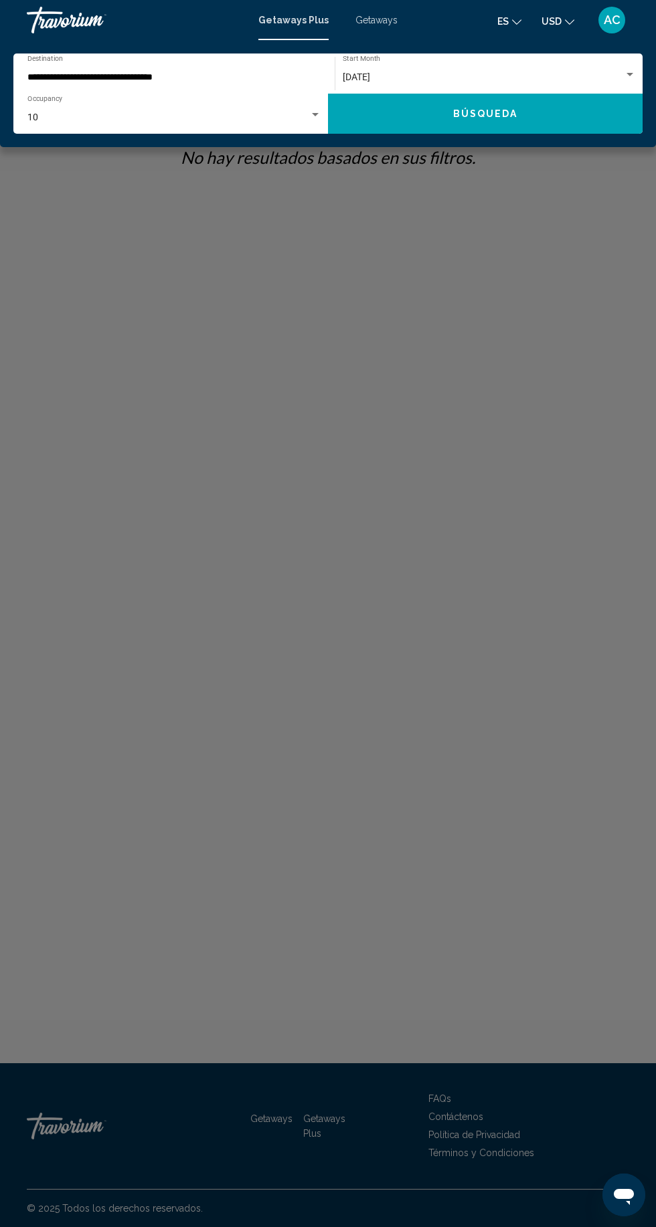
click at [392, 27] on div "Getaways Plus Getaways es English Español Français Italiano Português русский U…" at bounding box center [328, 20] width 656 height 28
click at [387, 29] on div "Getaways Plus Getaways es English Español Français Italiano Português русский U…" at bounding box center [328, 20] width 656 height 28
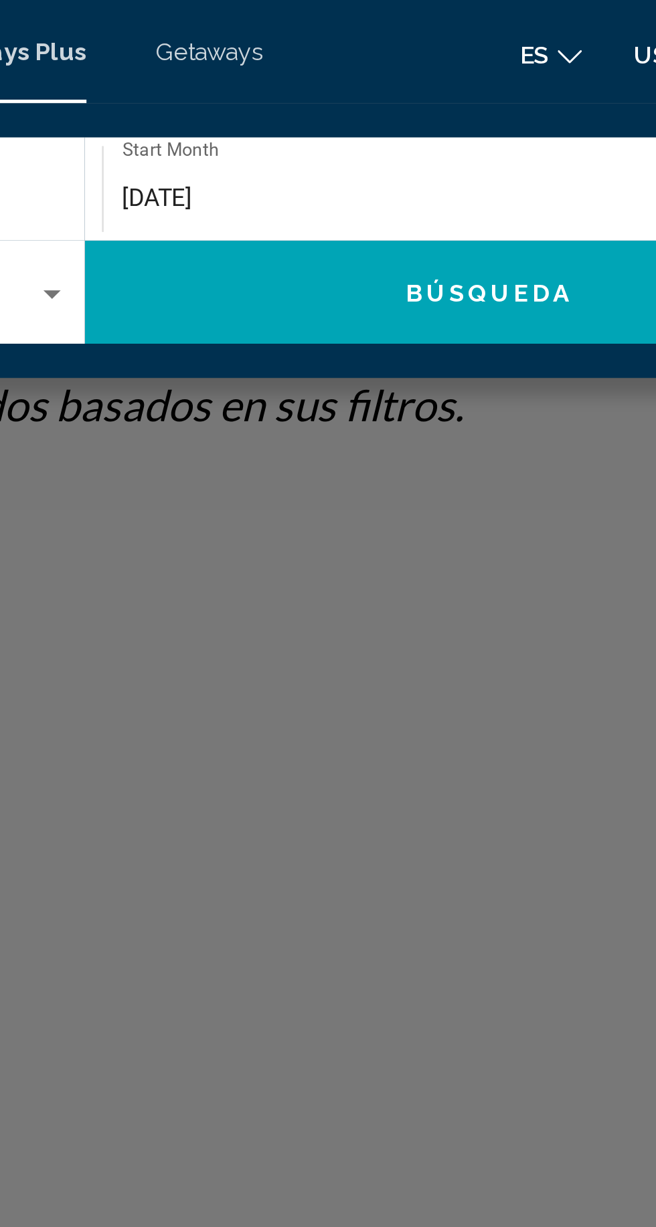
click at [367, 23] on span "Getaways" at bounding box center [376, 20] width 42 height 11
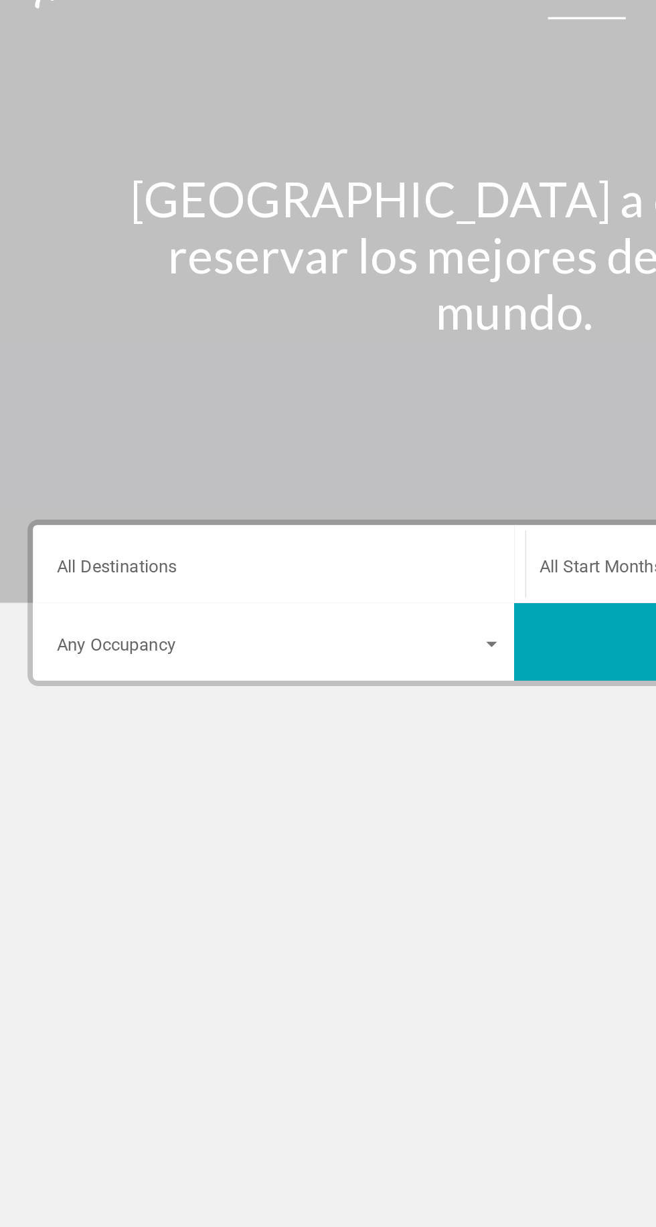
click at [285, 379] on input "Destination All Destinations" at bounding box center [182, 382] width 275 height 12
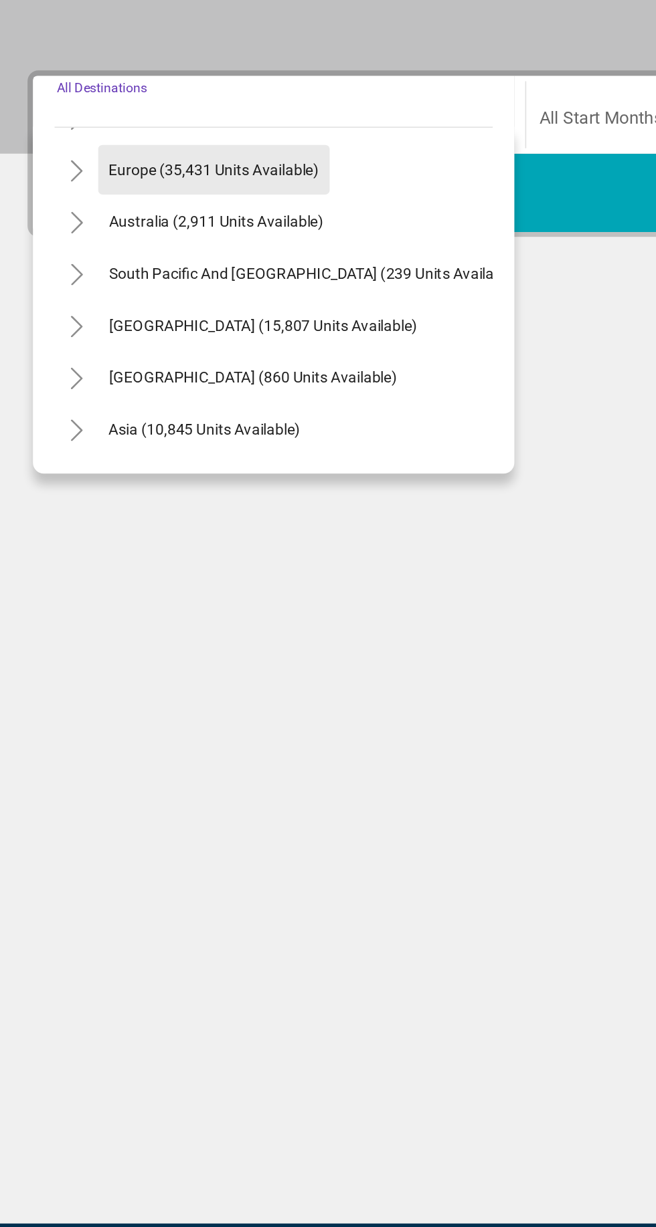
scroll to position [167, 0]
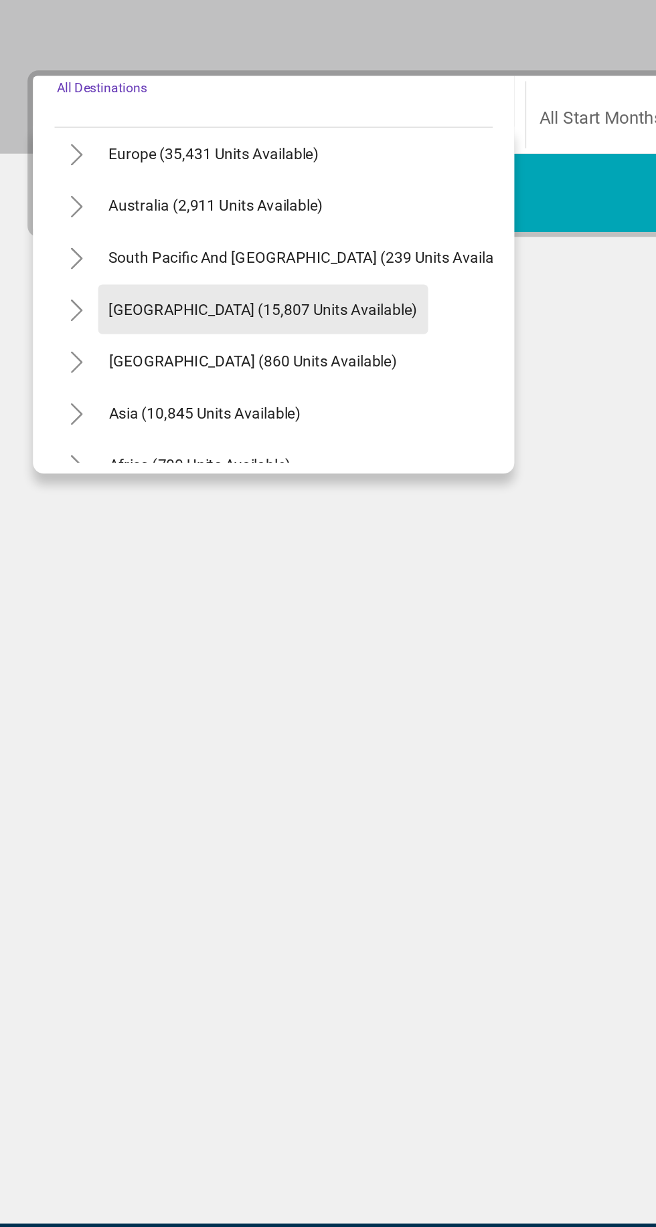
click at [210, 502] on span "[GEOGRAPHIC_DATA] (15,807 units available)" at bounding box center [172, 497] width 191 height 11
type input "**********"
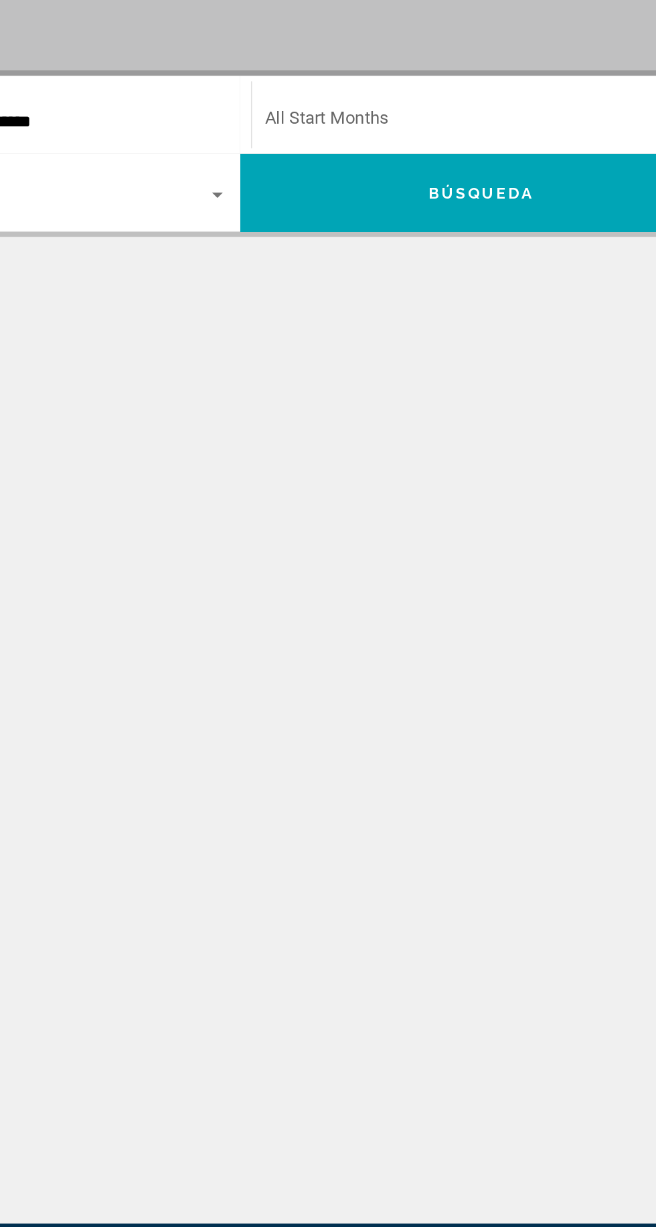
click at [460, 376] on span "Search widget" at bounding box center [474, 382] width 262 height 12
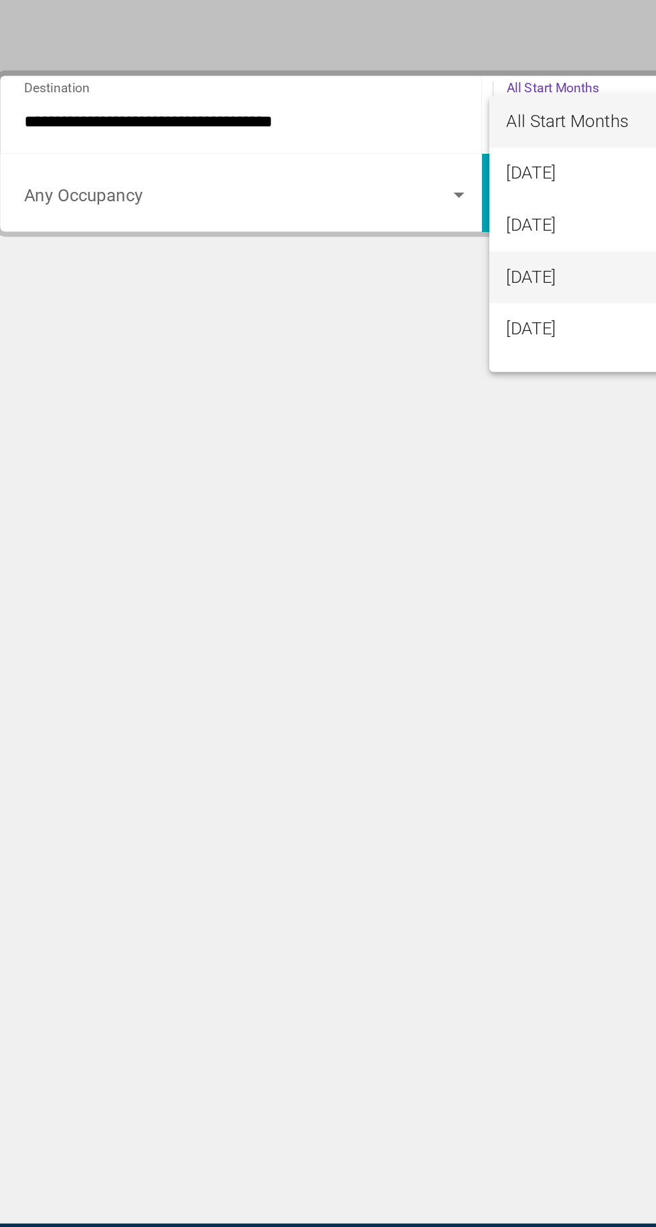
click at [401, 483] on span "[DATE]" at bounding box center [480, 478] width 275 height 32
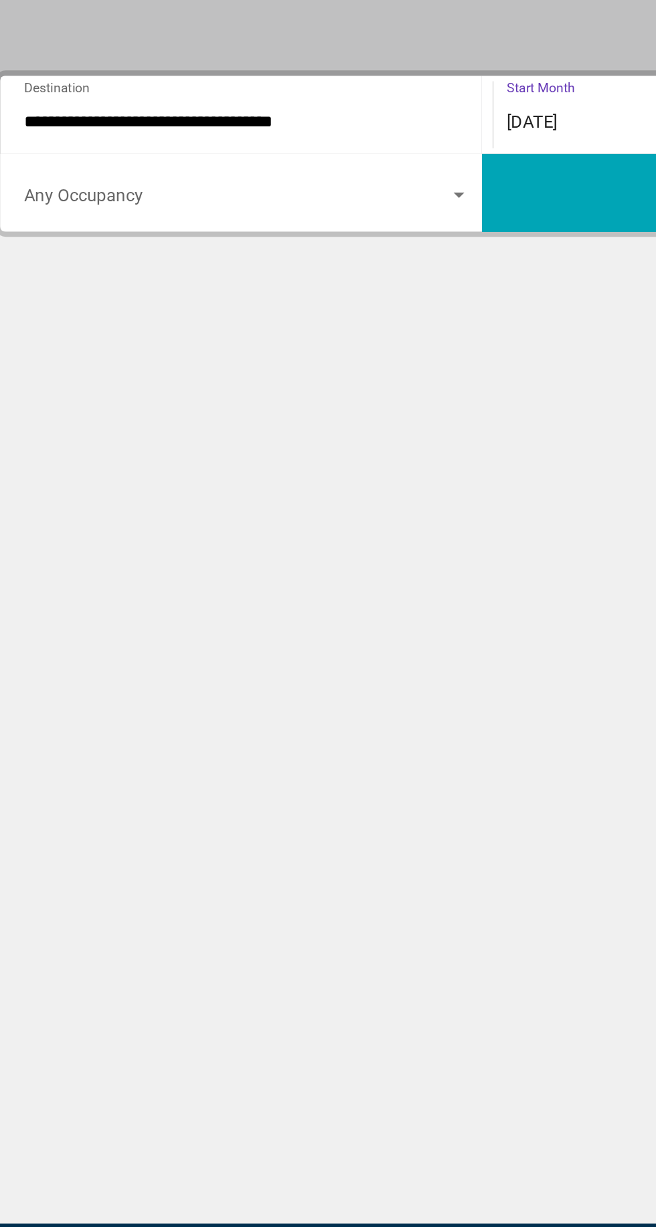
click at [282, 424] on span "Search widget" at bounding box center [176, 430] width 263 height 12
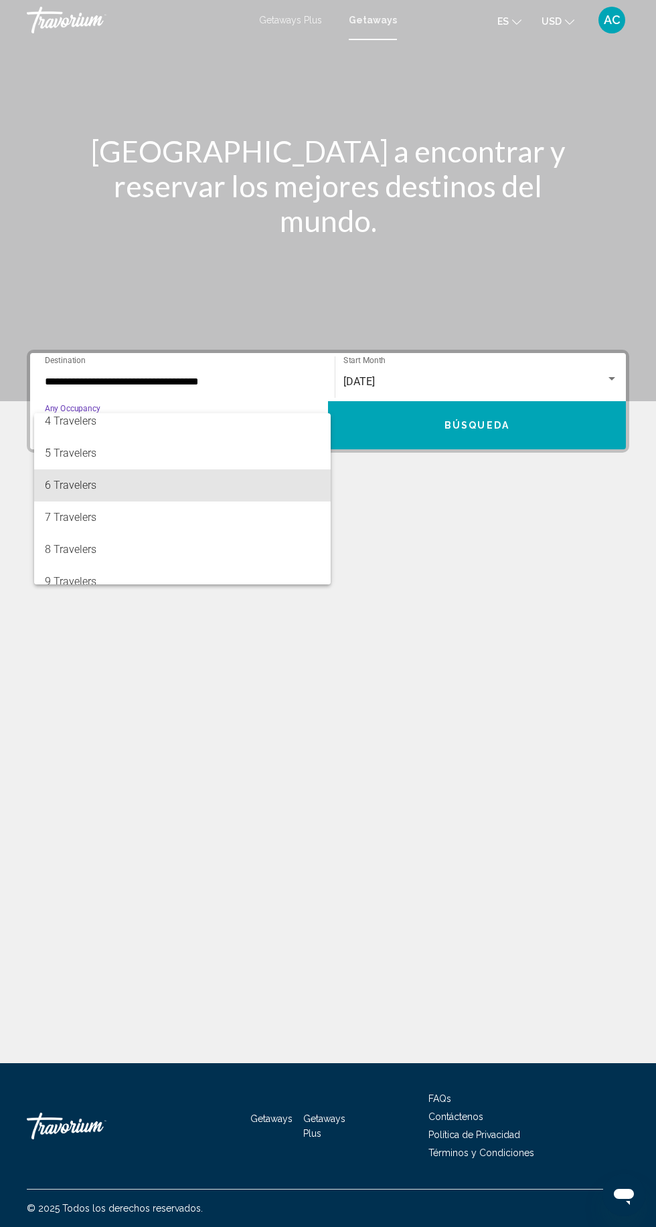
scroll to position [150, 0]
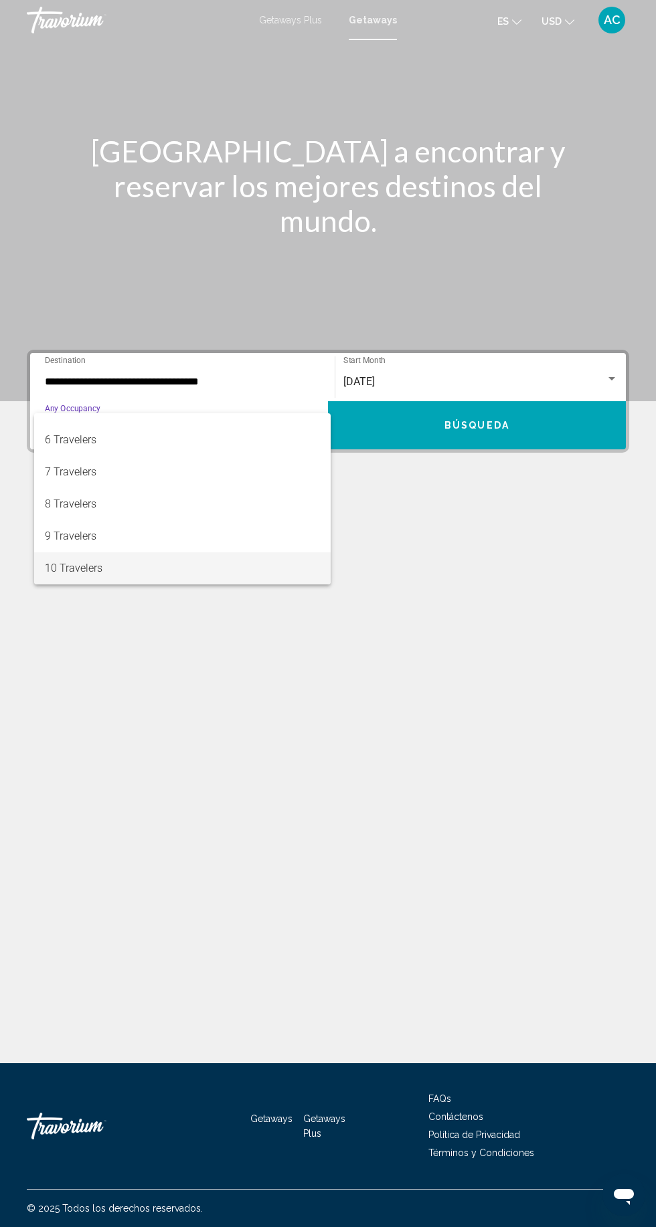
click at [114, 569] on span "10 Travelers" at bounding box center [182, 569] width 275 height 32
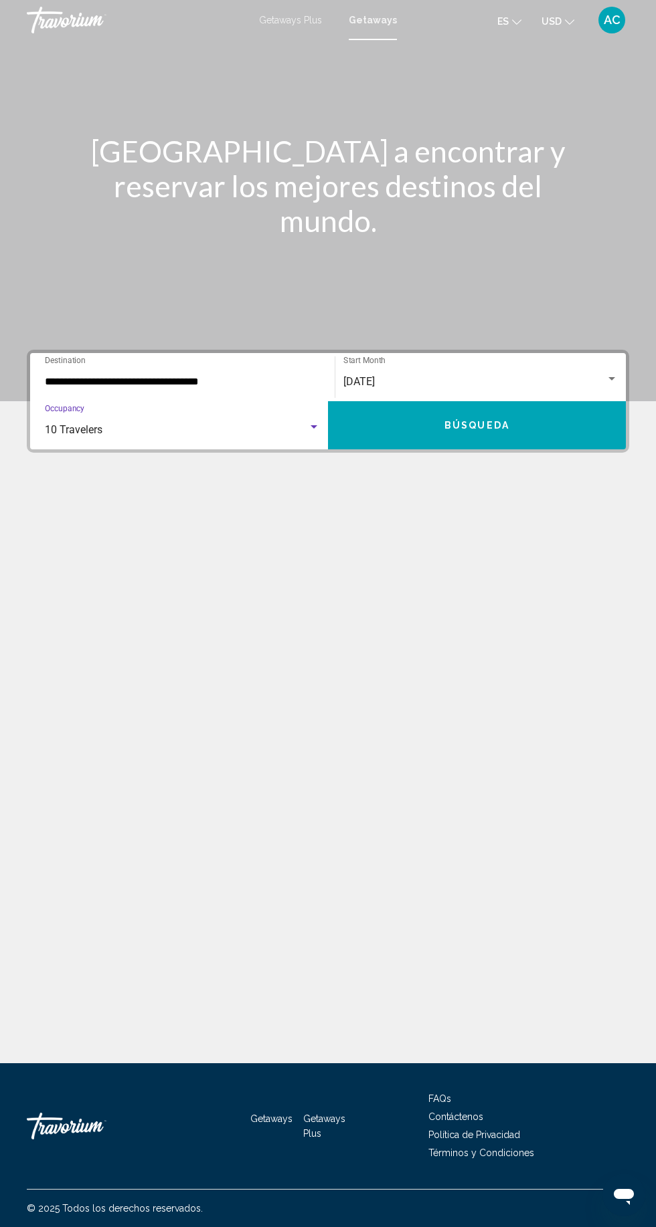
click at [481, 430] on span "Búsqueda" at bounding box center [476, 426] width 65 height 11
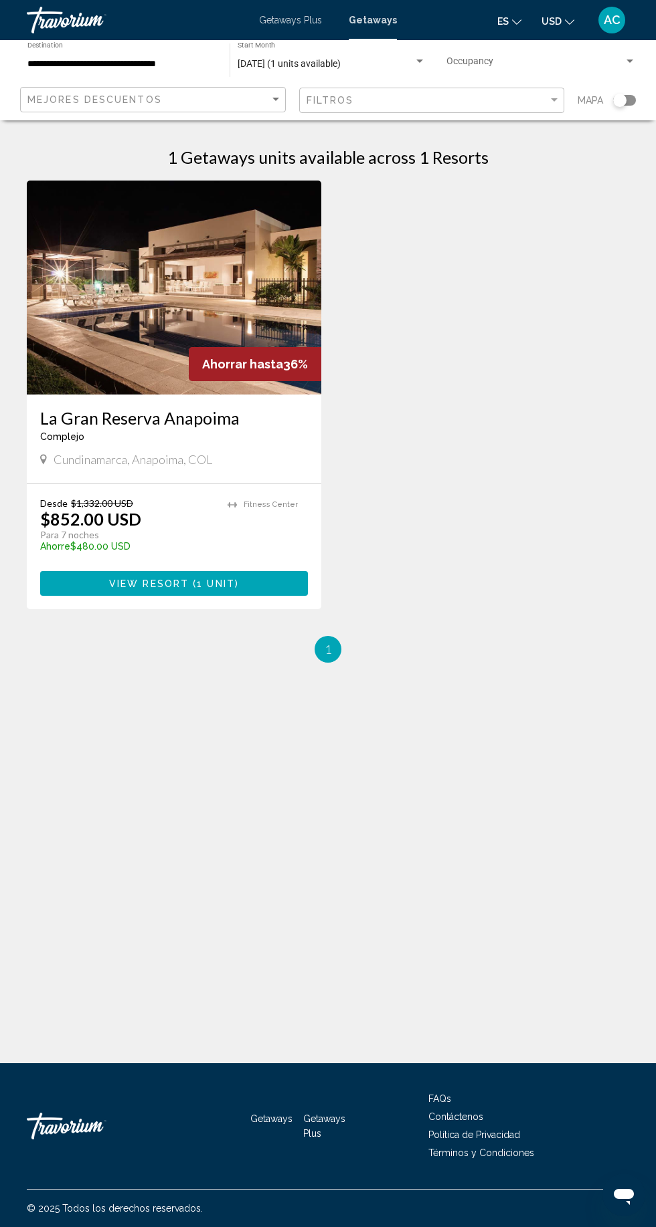
click at [594, 66] on span "Search widget" at bounding box center [534, 64] width 177 height 11
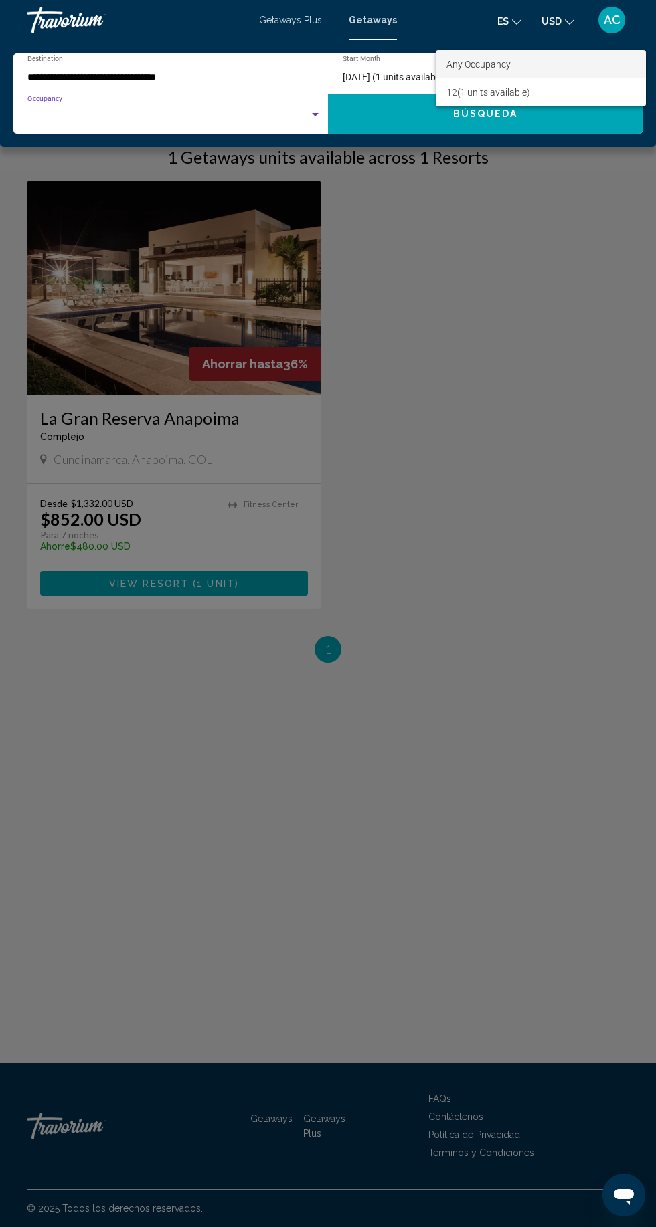
scroll to position [9, 0]
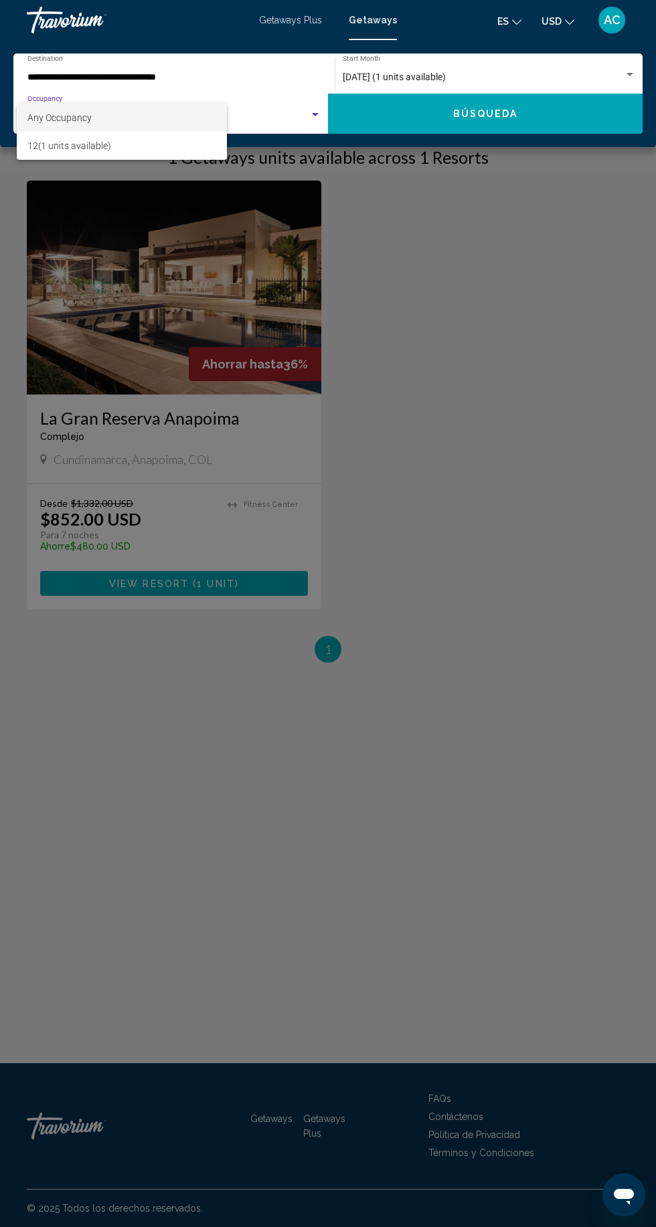
click at [426, 308] on div at bounding box center [328, 613] width 656 height 1227
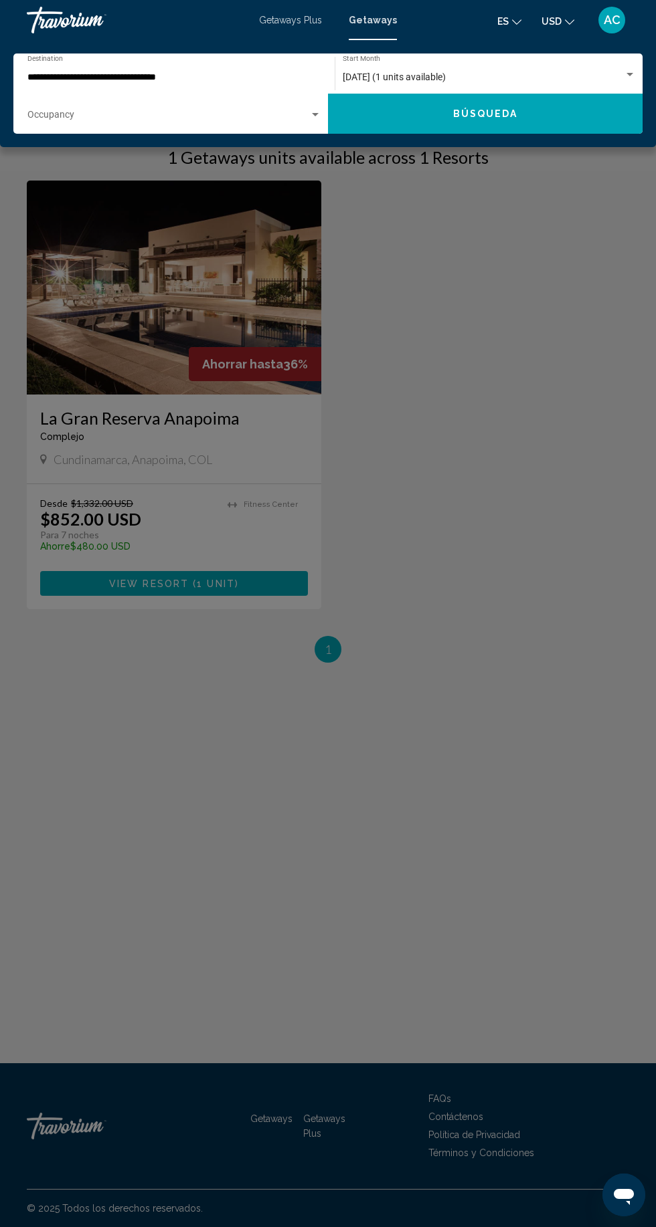
click at [289, 117] on span "Search widget" at bounding box center [168, 117] width 282 height 11
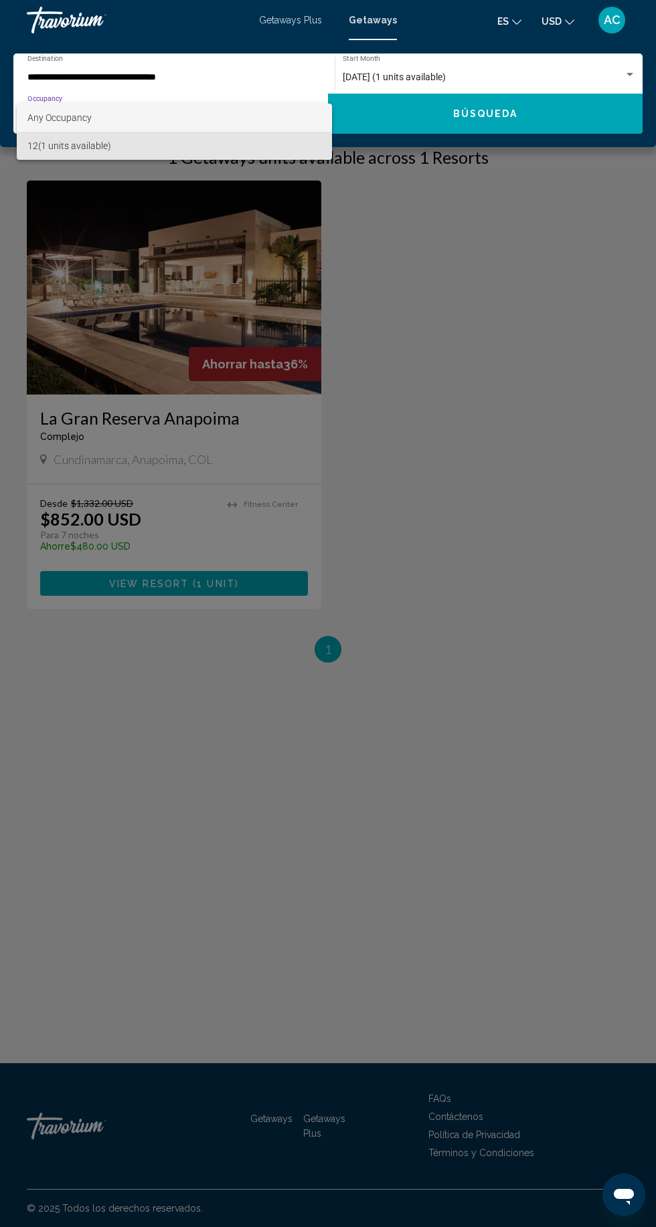
scroll to position [0, 0]
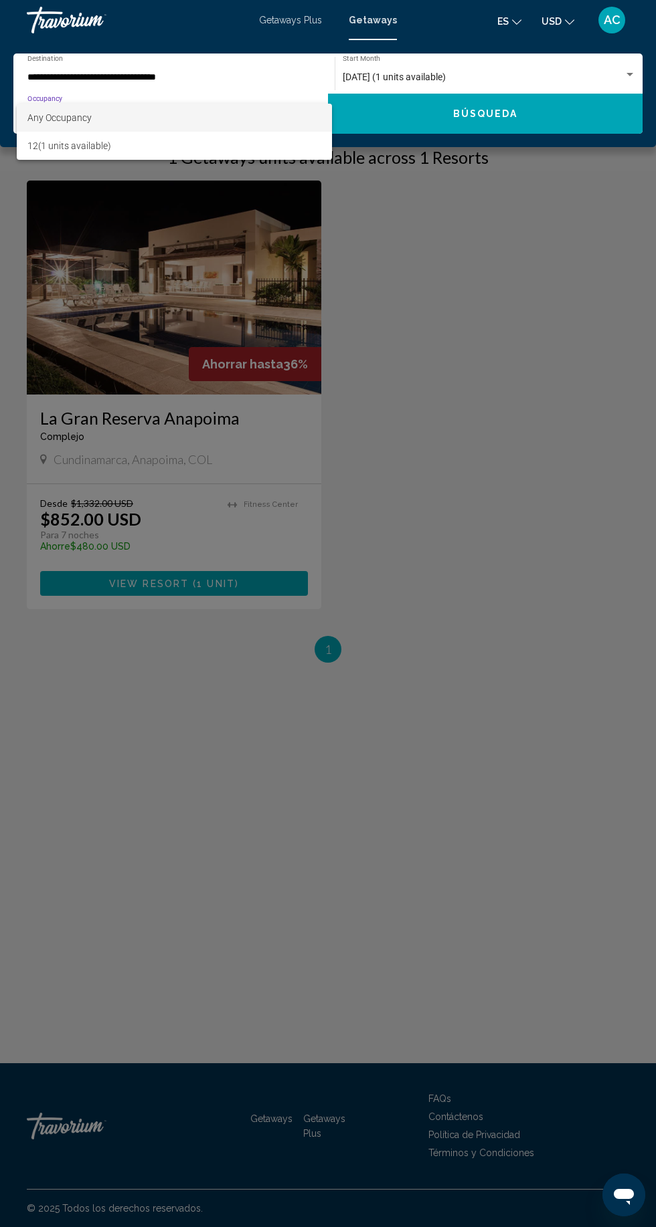
click at [437, 312] on div at bounding box center [328, 613] width 656 height 1227
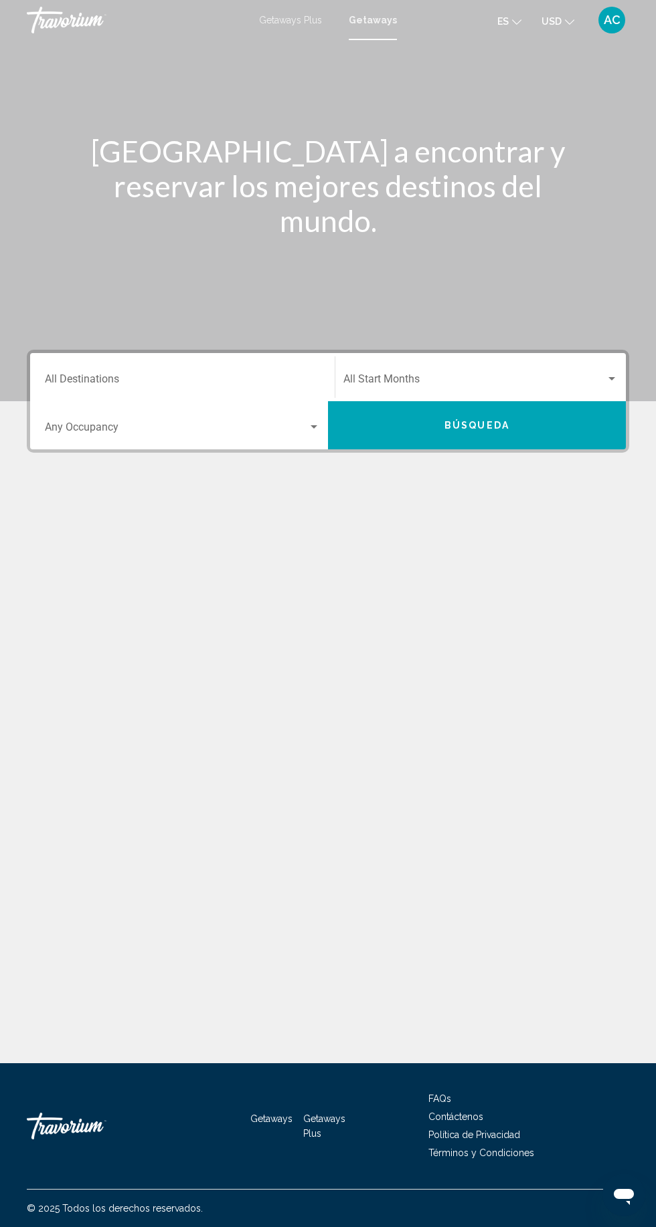
click at [296, 381] on input "Destination All Destinations" at bounding box center [182, 382] width 275 height 12
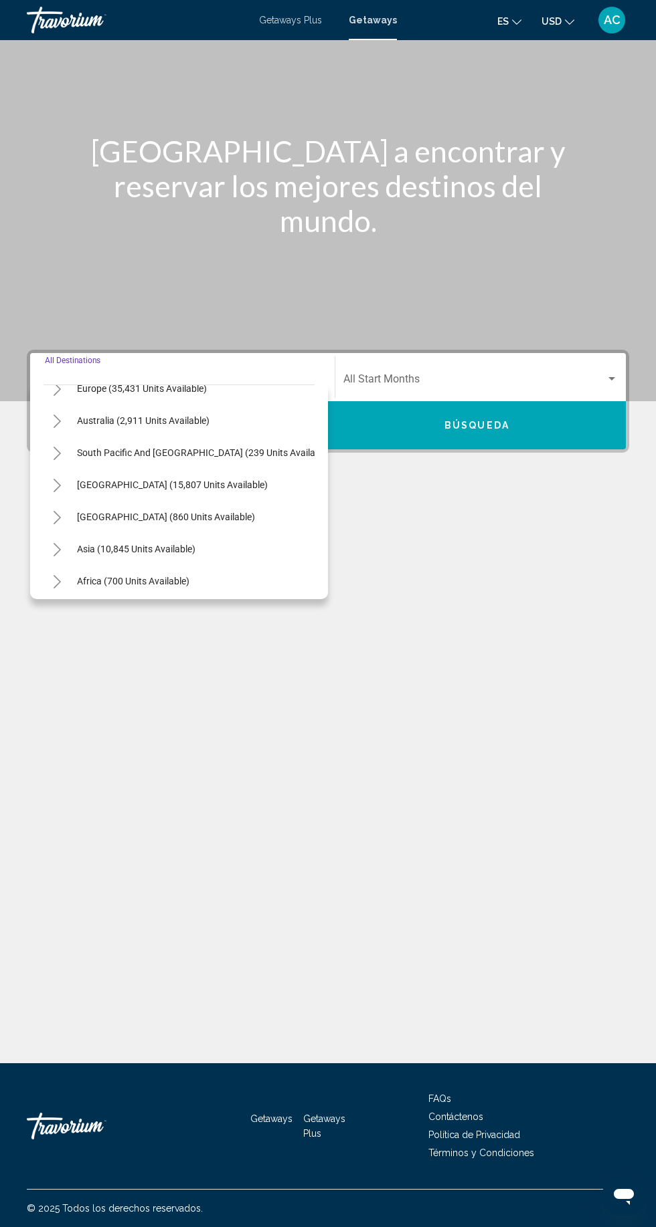
scroll to position [217, 0]
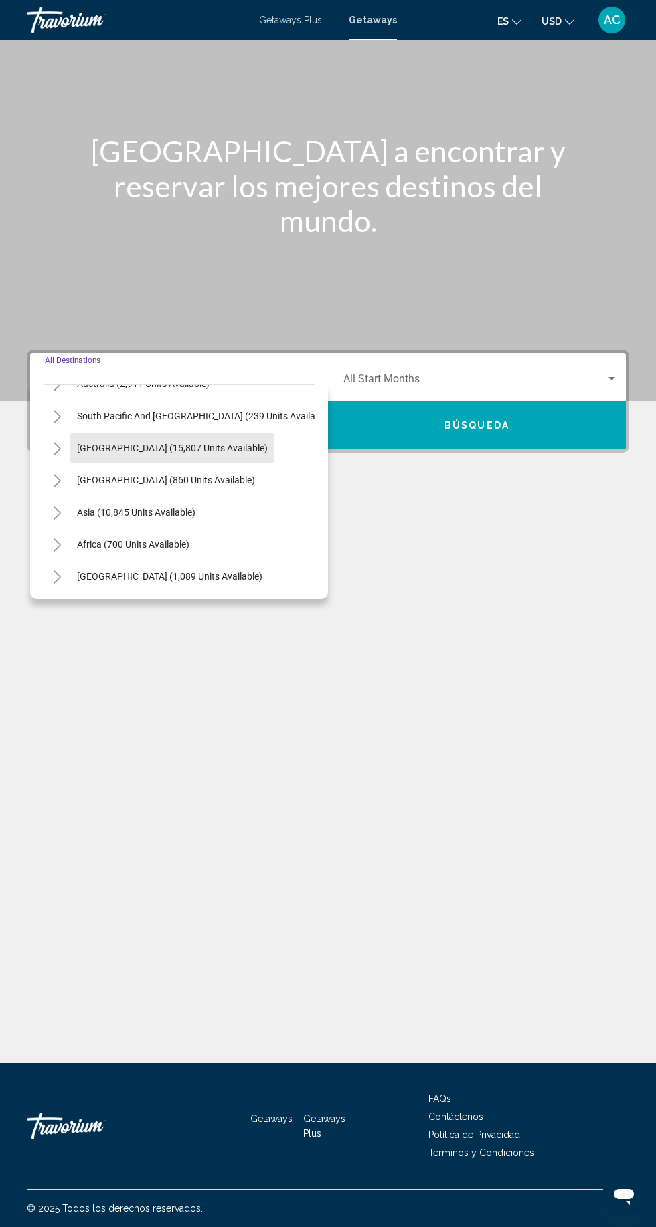
click at [222, 443] on span "[GEOGRAPHIC_DATA] (15,807 units available)" at bounding box center [172, 448] width 191 height 11
type input "**********"
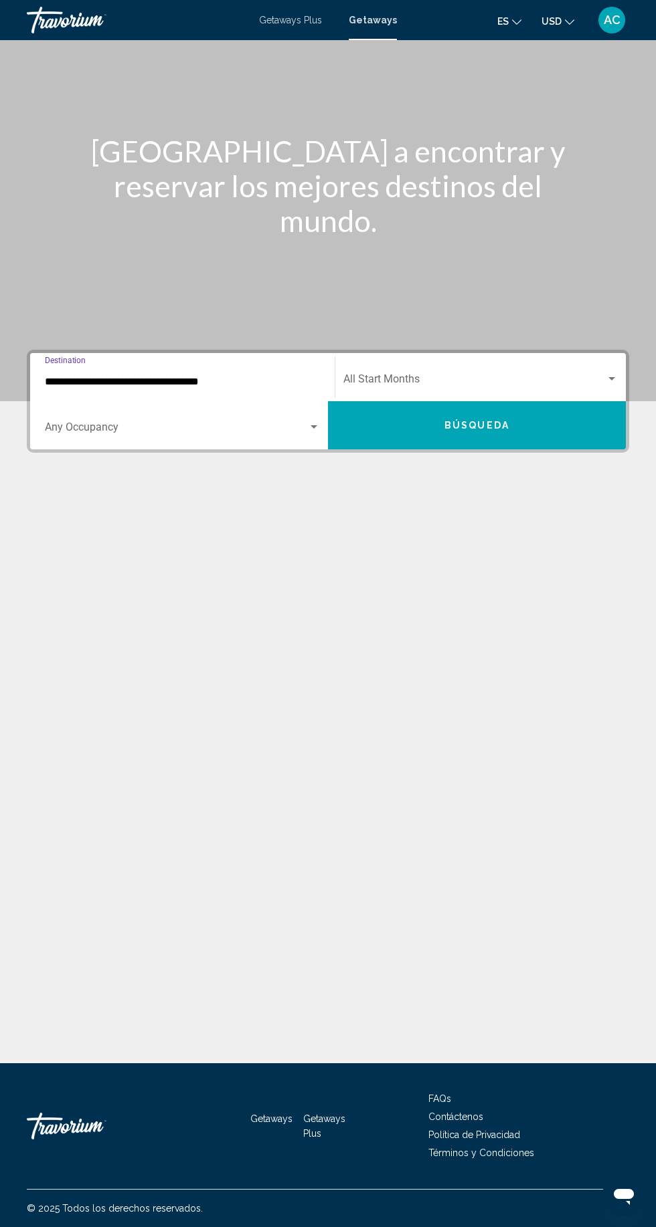
click at [513, 376] on span "Search widget" at bounding box center [474, 382] width 262 height 12
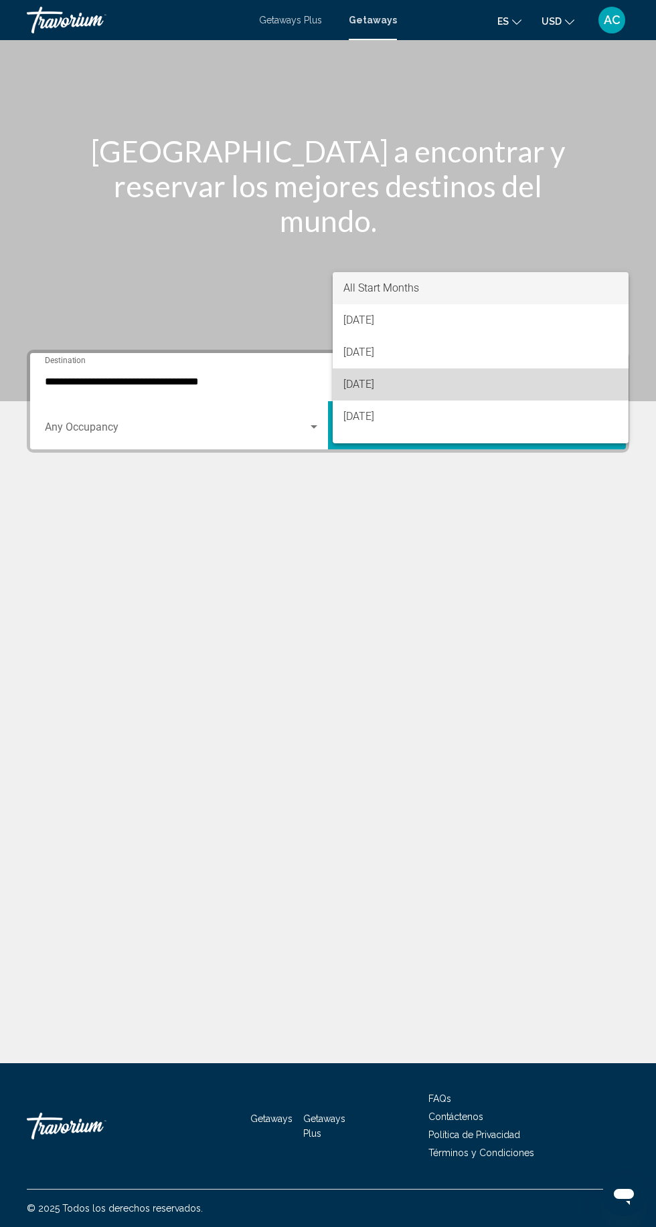
click at [429, 380] on span "[DATE]" at bounding box center [480, 385] width 275 height 32
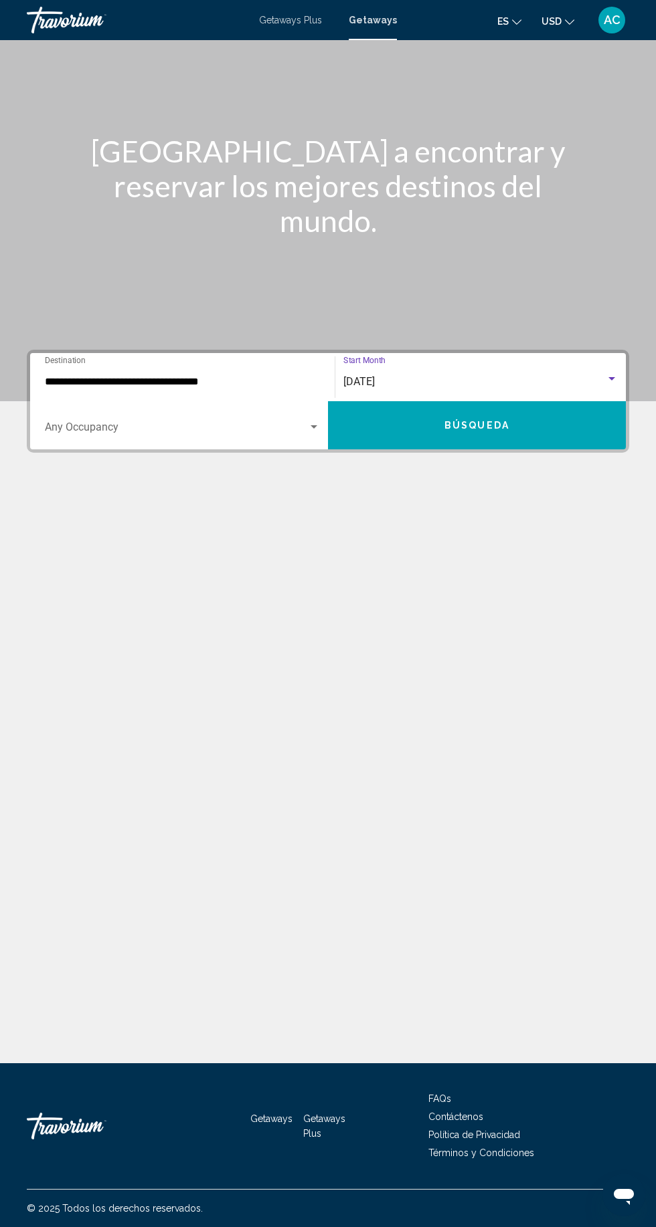
click at [282, 424] on span "Search widget" at bounding box center [176, 430] width 263 height 12
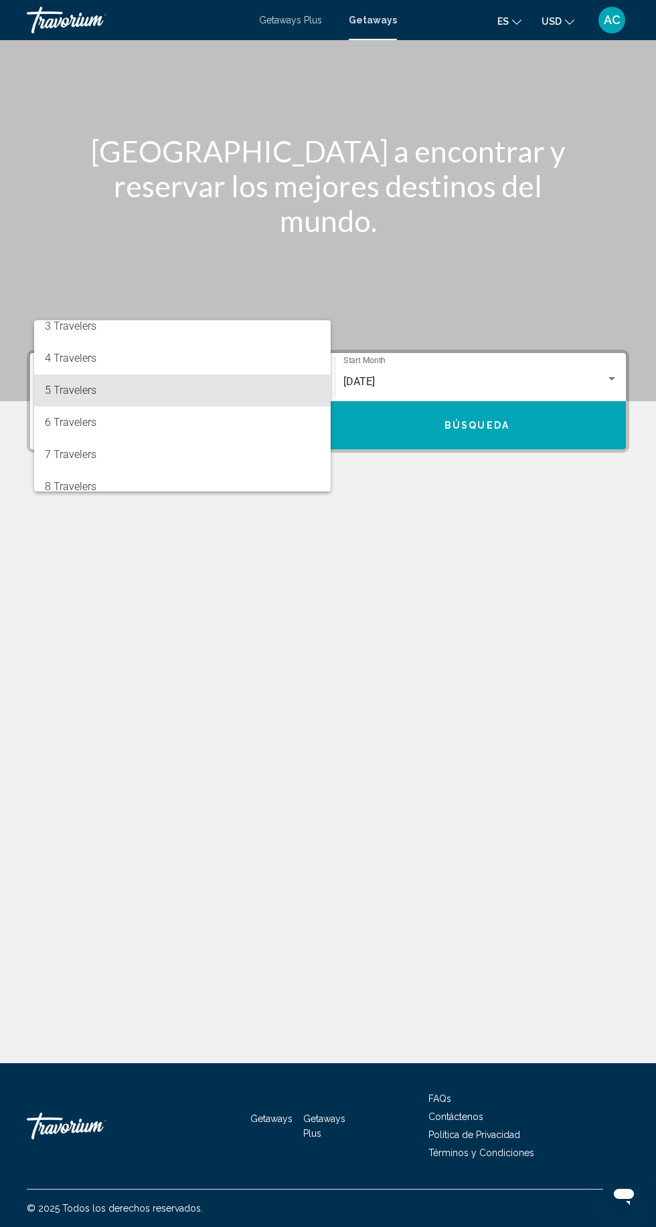
scroll to position [150, 0]
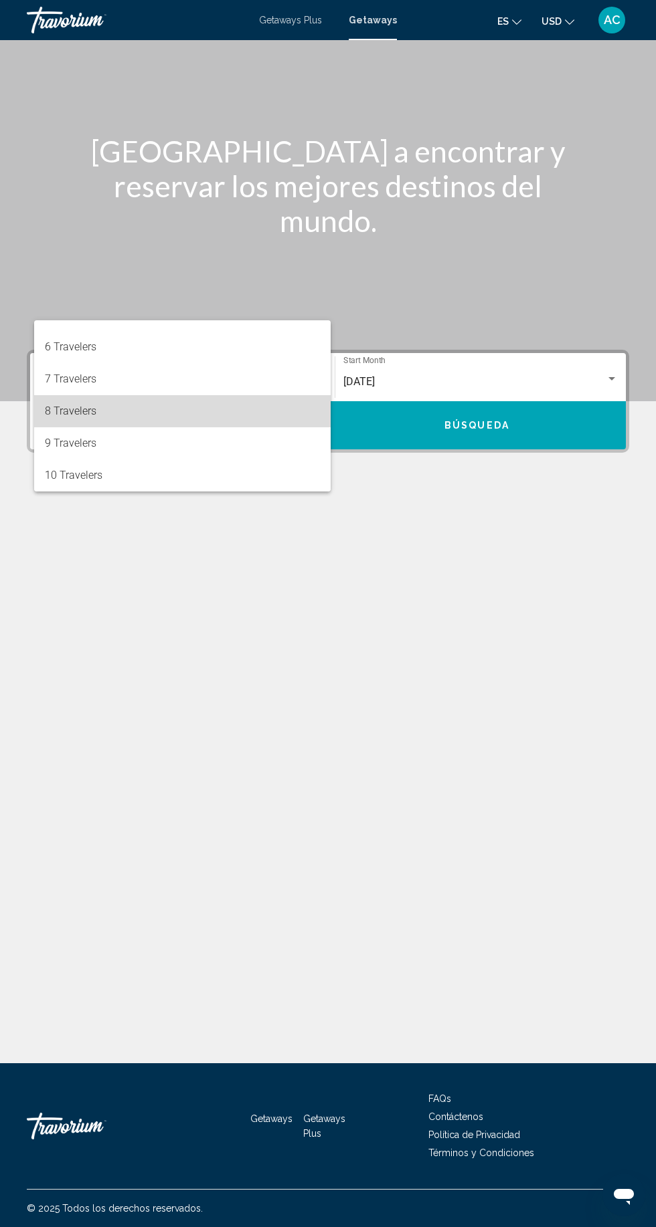
click at [220, 407] on span "8 Travelers" at bounding box center [182, 411] width 275 height 32
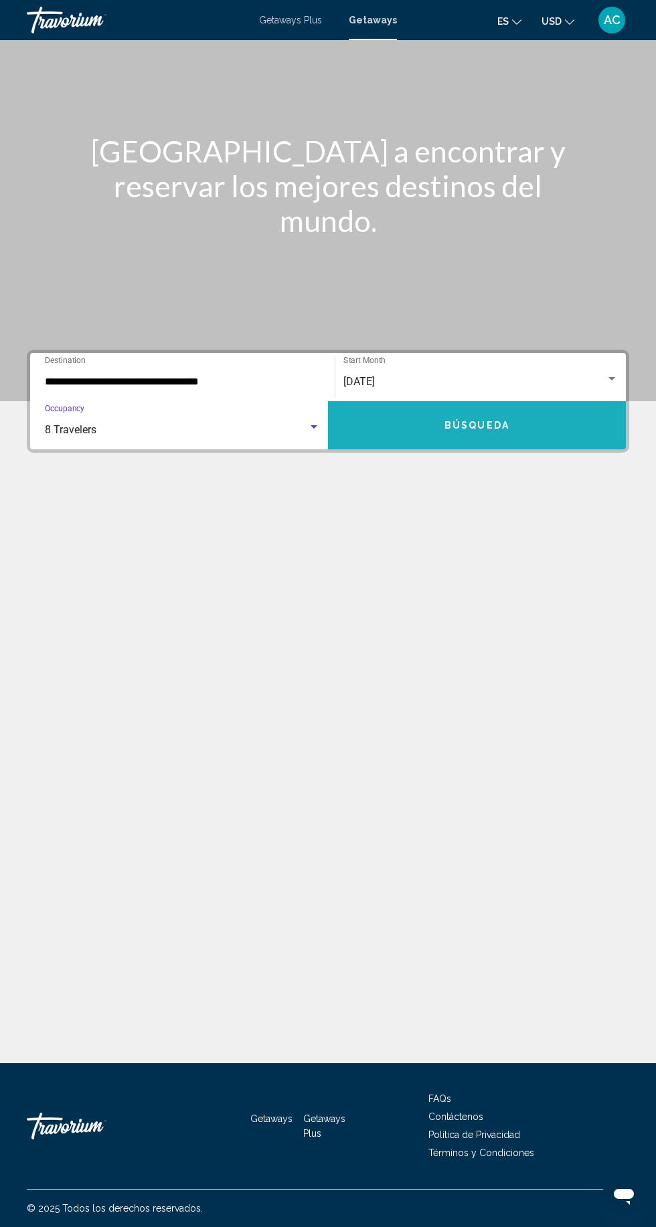
click at [514, 401] on button "Búsqueda" at bounding box center [477, 425] width 298 height 48
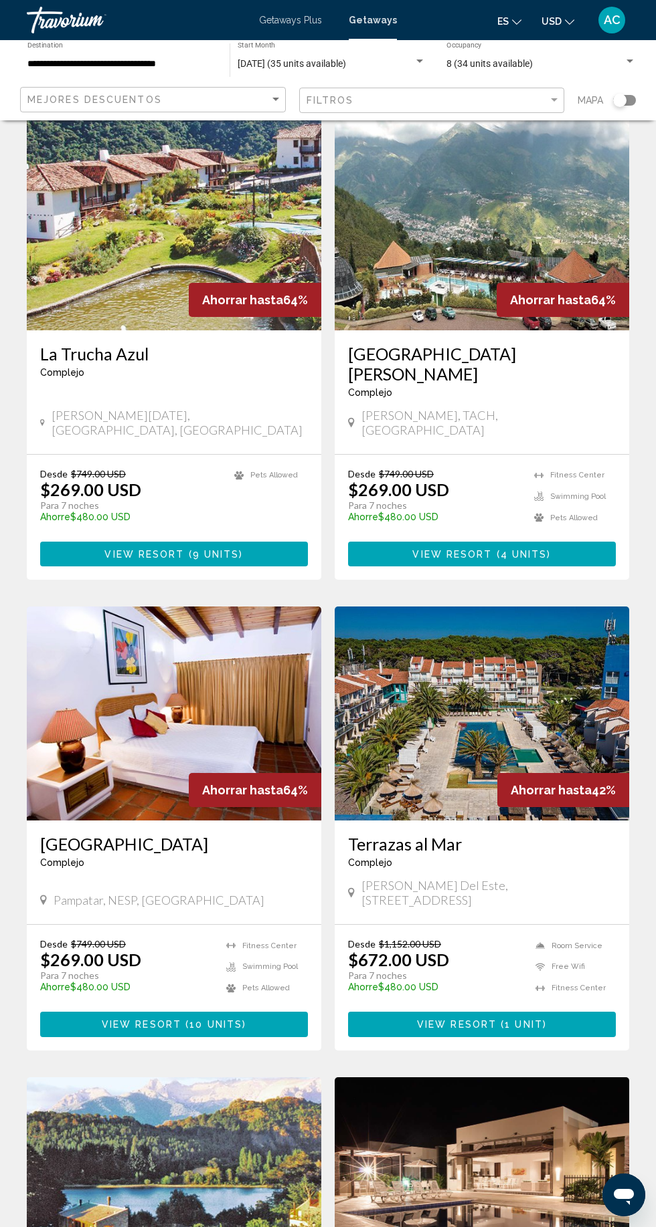
scroll to position [63, 0]
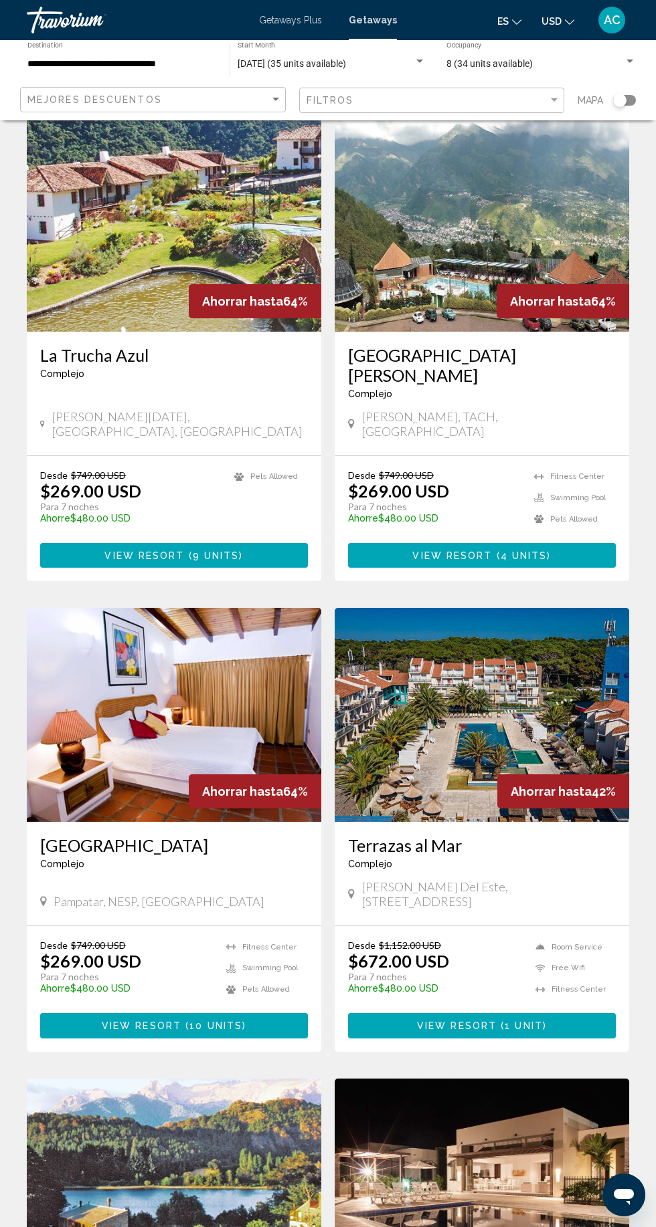
click at [500, 694] on img "Main content" at bounding box center [481, 715] width 294 height 214
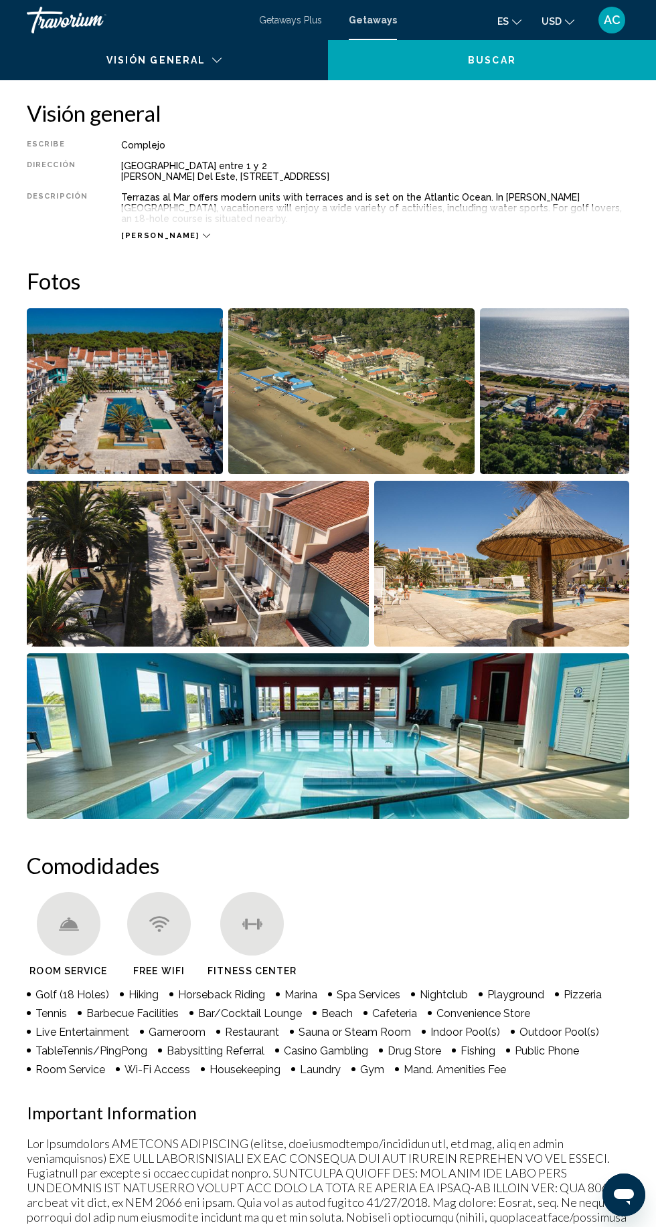
scroll to position [608, 0]
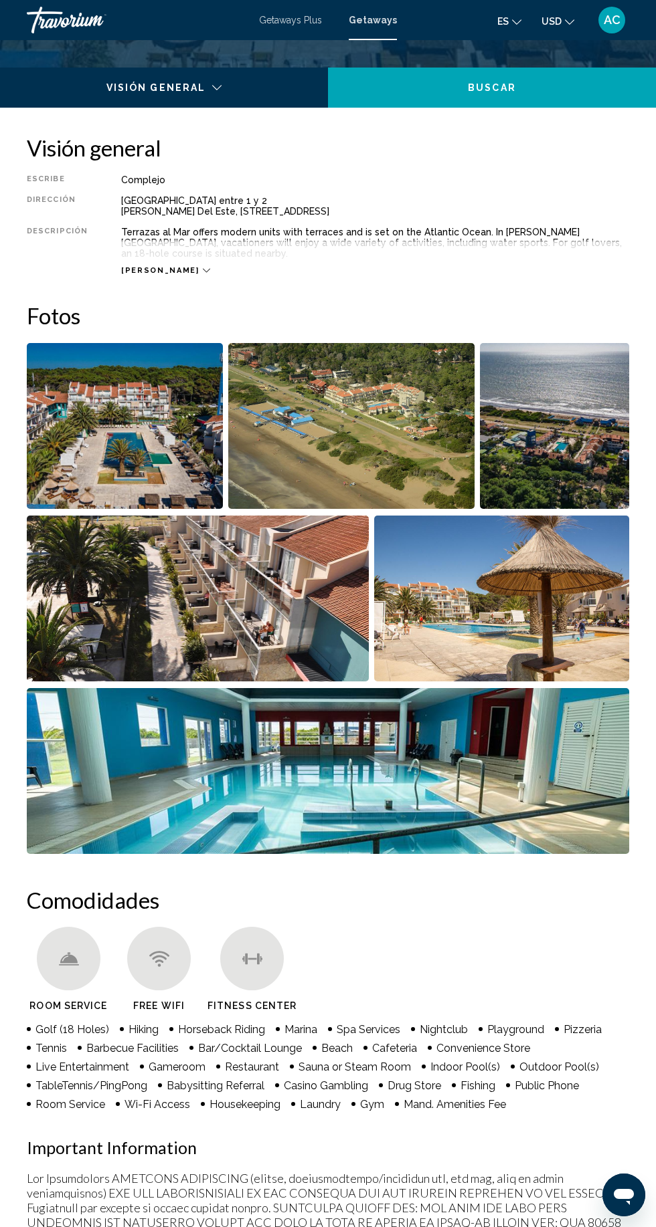
click at [189, 449] on img "Open full-screen image slider" at bounding box center [125, 426] width 196 height 166
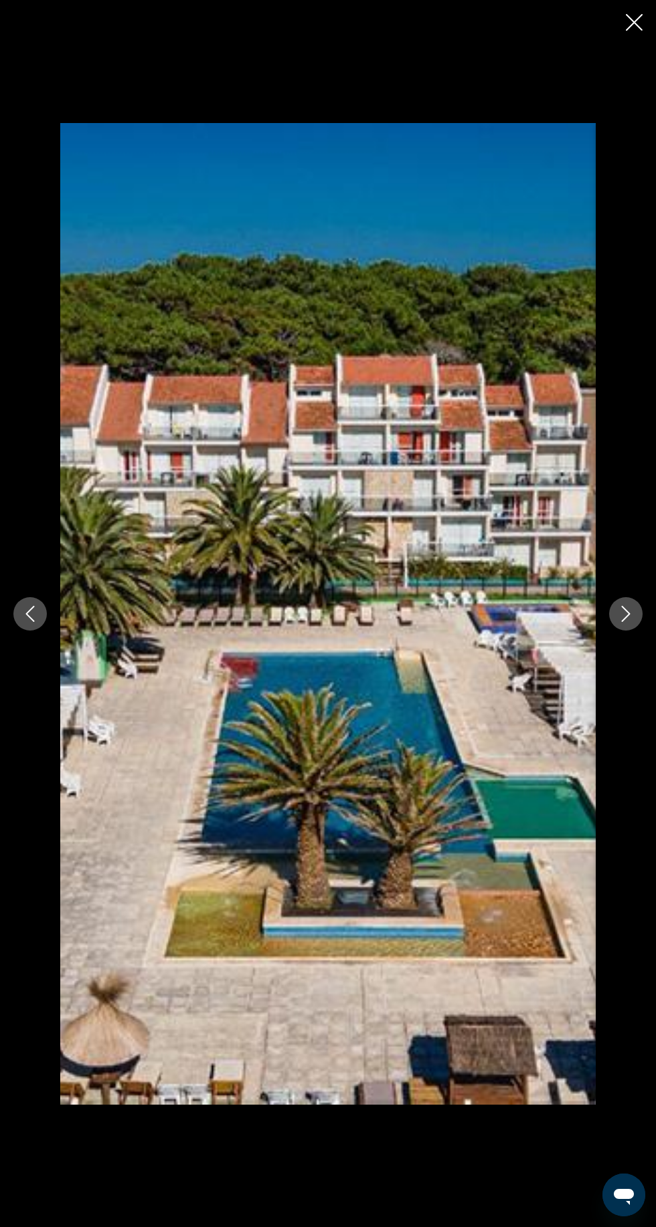
click at [635, 611] on button "Next image" at bounding box center [625, 613] width 33 height 33
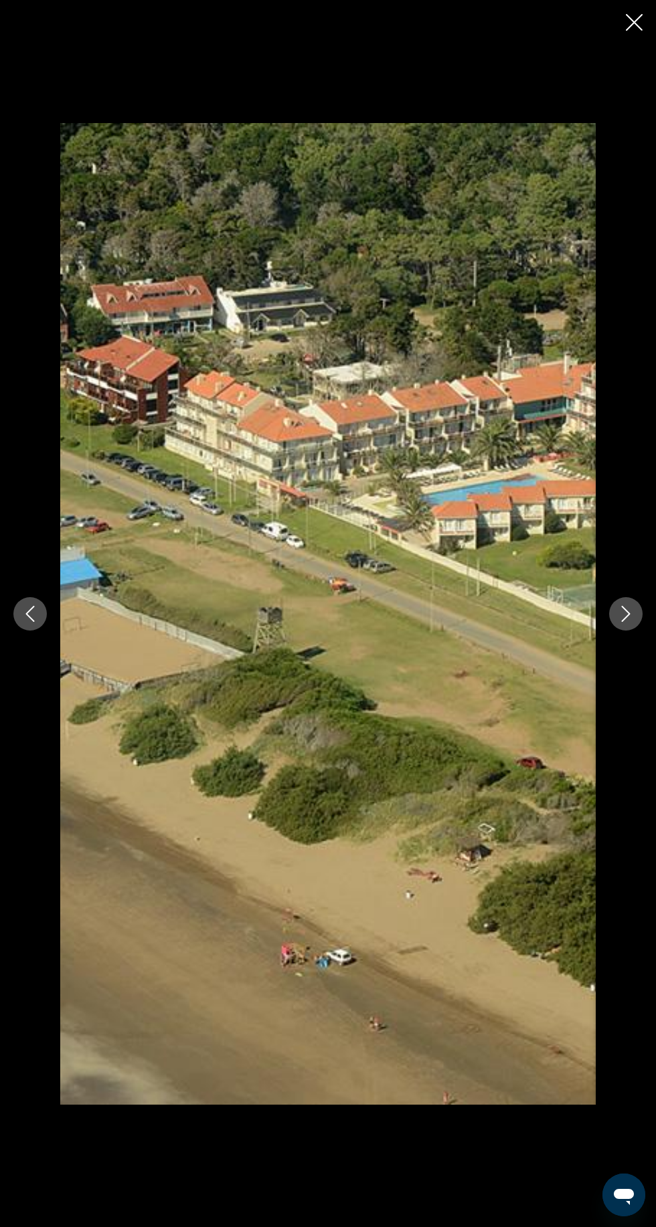
click at [622, 623] on button "Next image" at bounding box center [625, 613] width 33 height 33
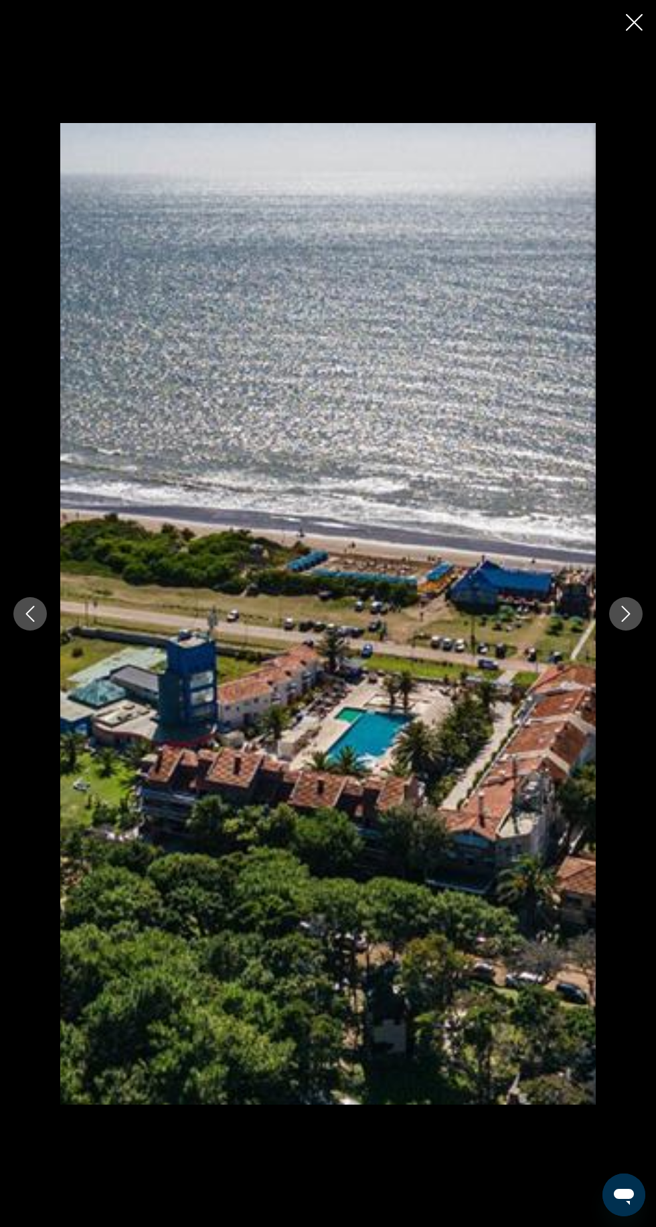
click at [625, 613] on icon "Next image" at bounding box center [625, 614] width 16 height 16
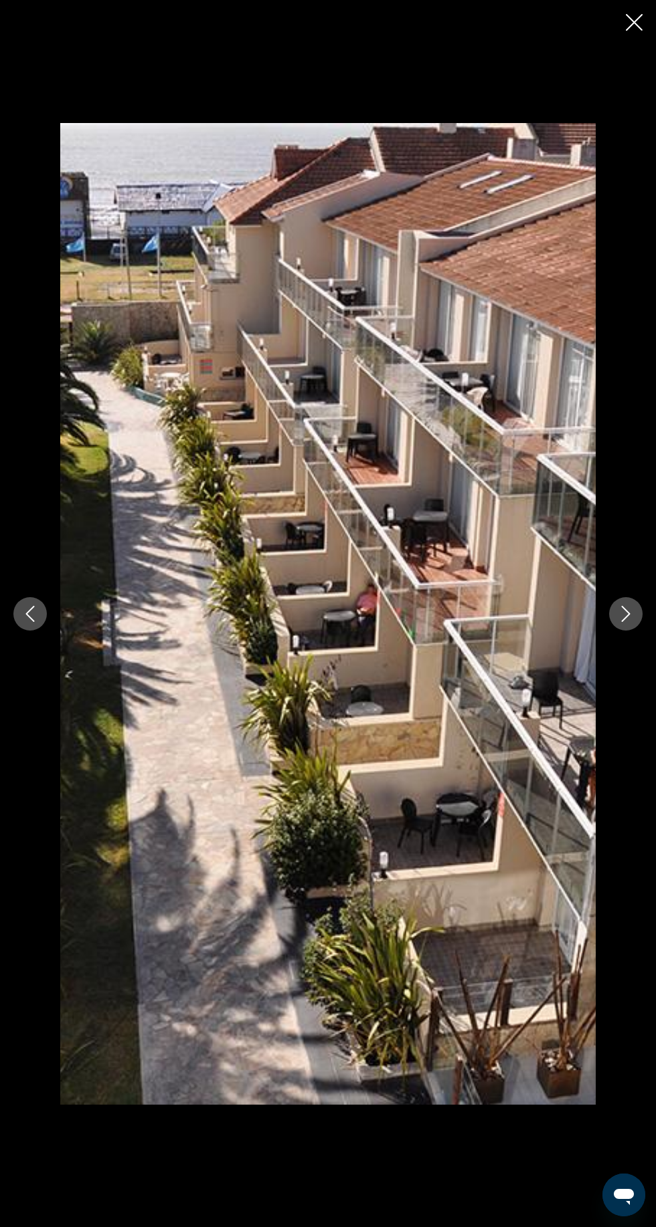
click at [633, 23] on icon "Close slideshow" at bounding box center [633, 22] width 17 height 17
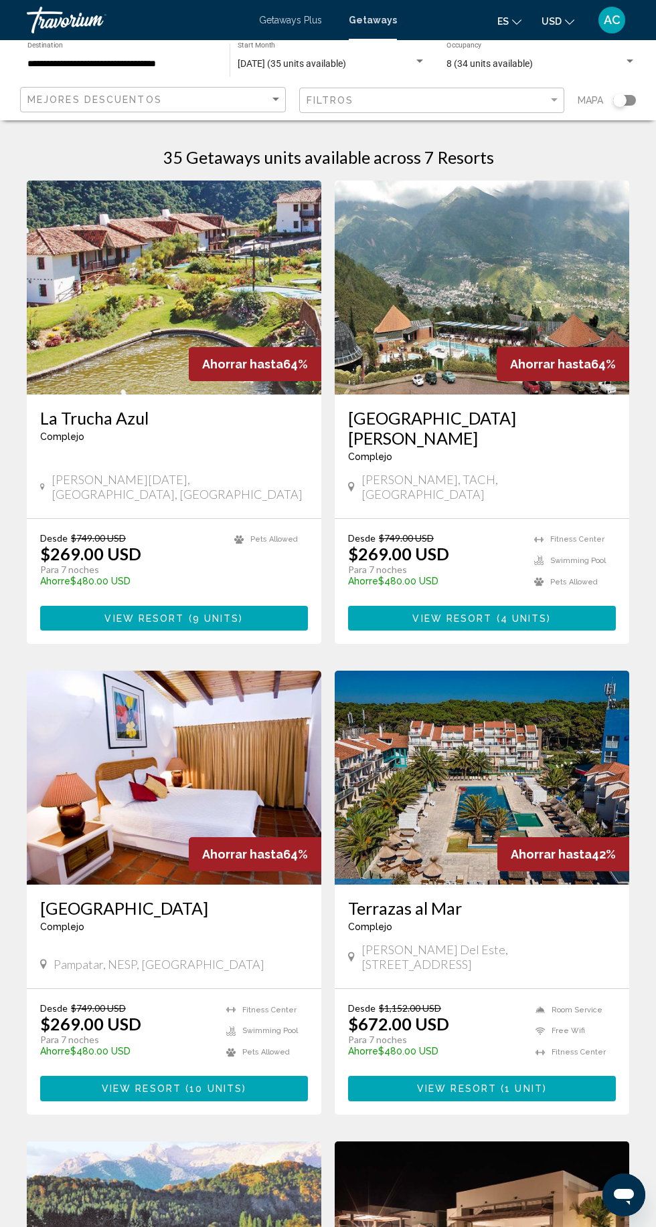
click at [530, 280] on img "Main content" at bounding box center [481, 288] width 294 height 214
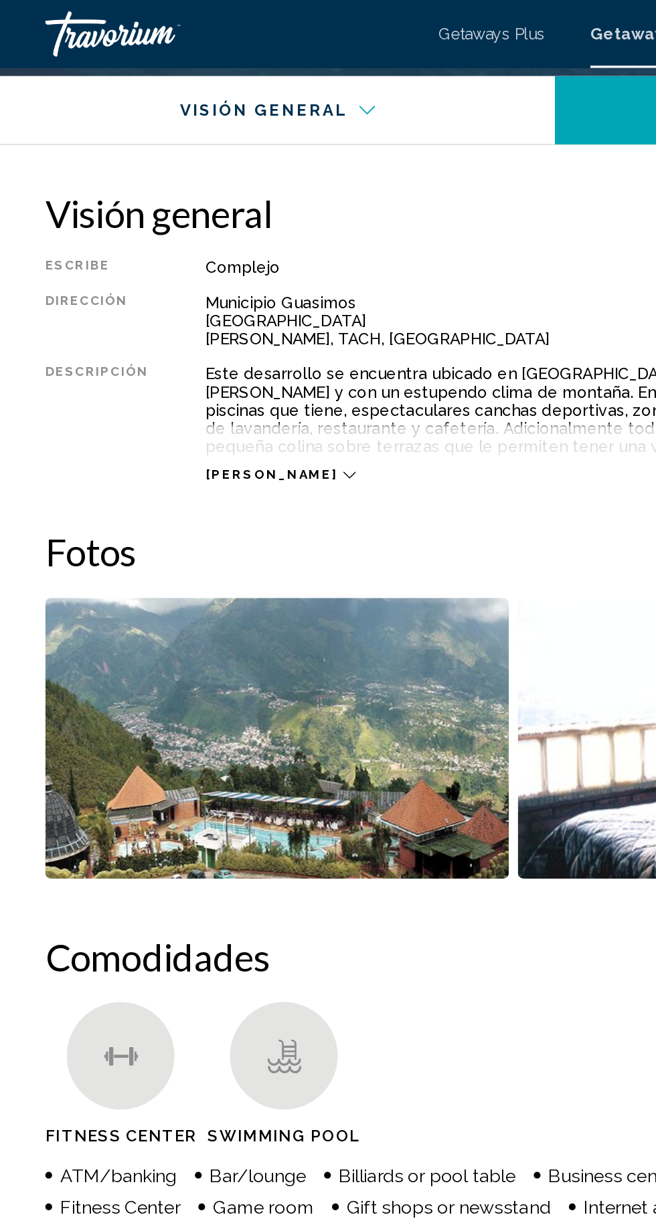
scroll to position [624, 0]
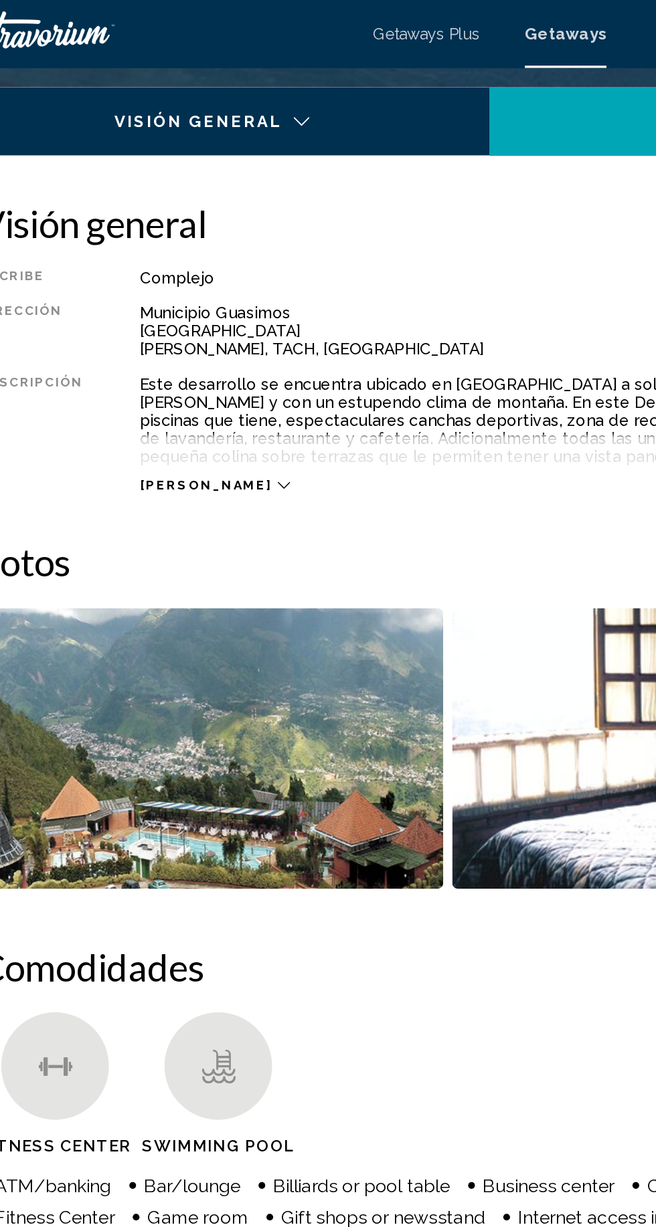
click at [151, 290] on button "[PERSON_NAME]" at bounding box center [165, 287] width 88 height 10
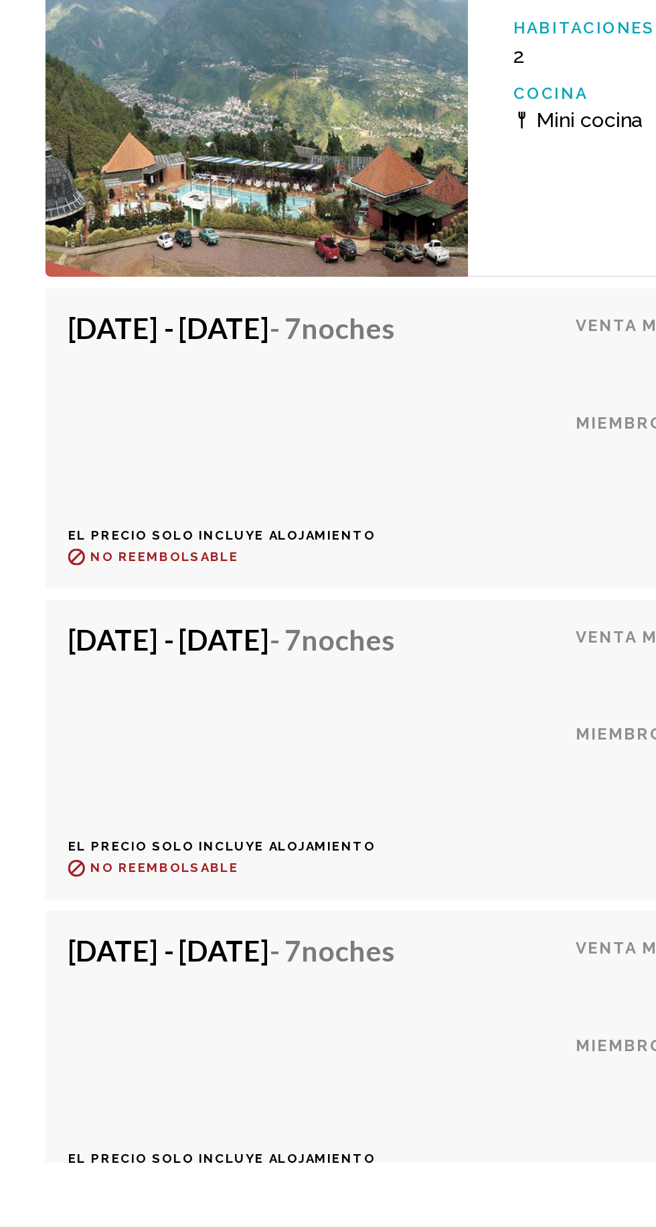
scroll to position [1769, 0]
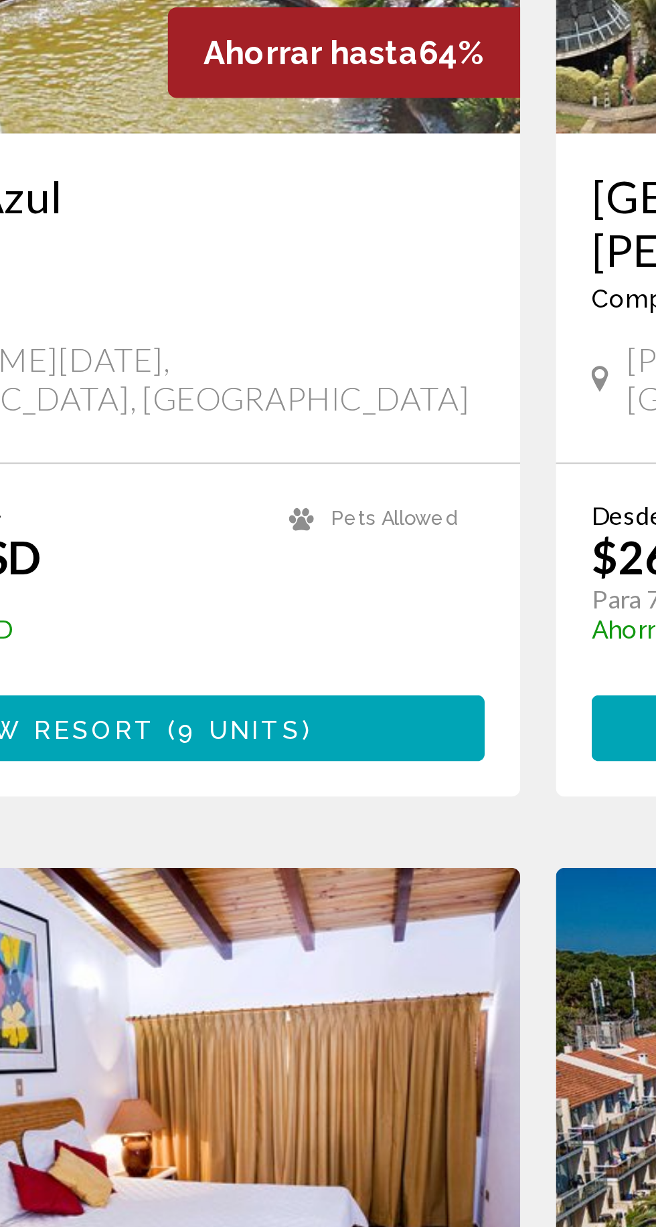
scroll to position [11, 0]
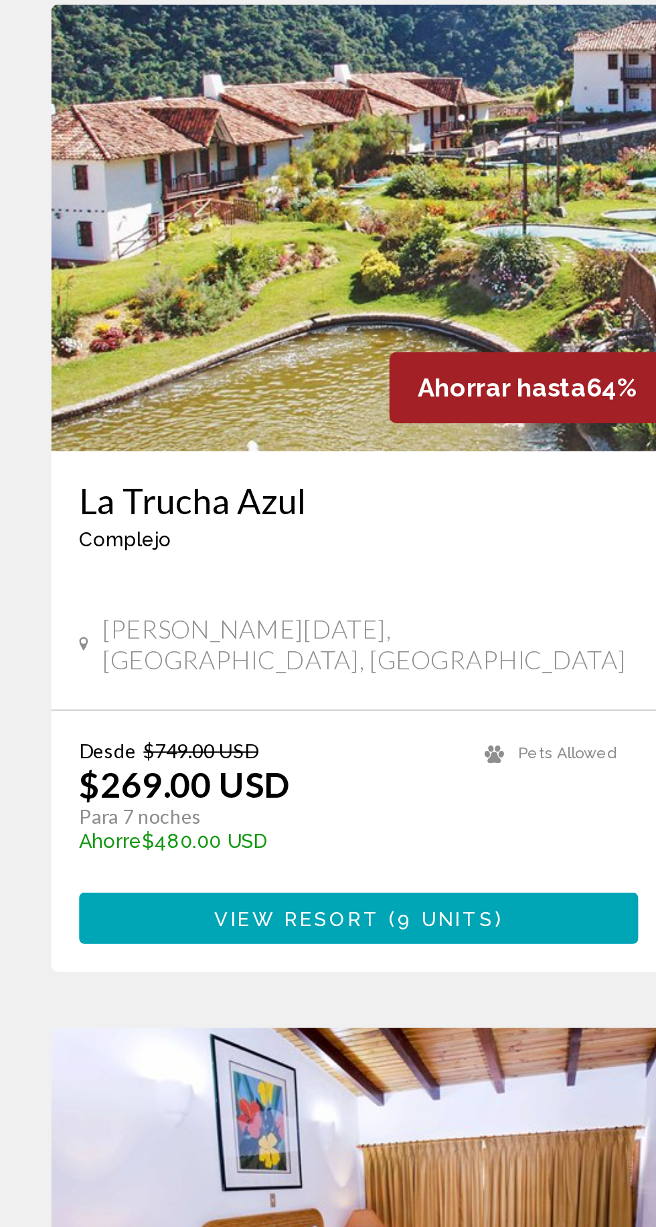
click at [201, 308] on img "Main content" at bounding box center [174, 277] width 294 height 214
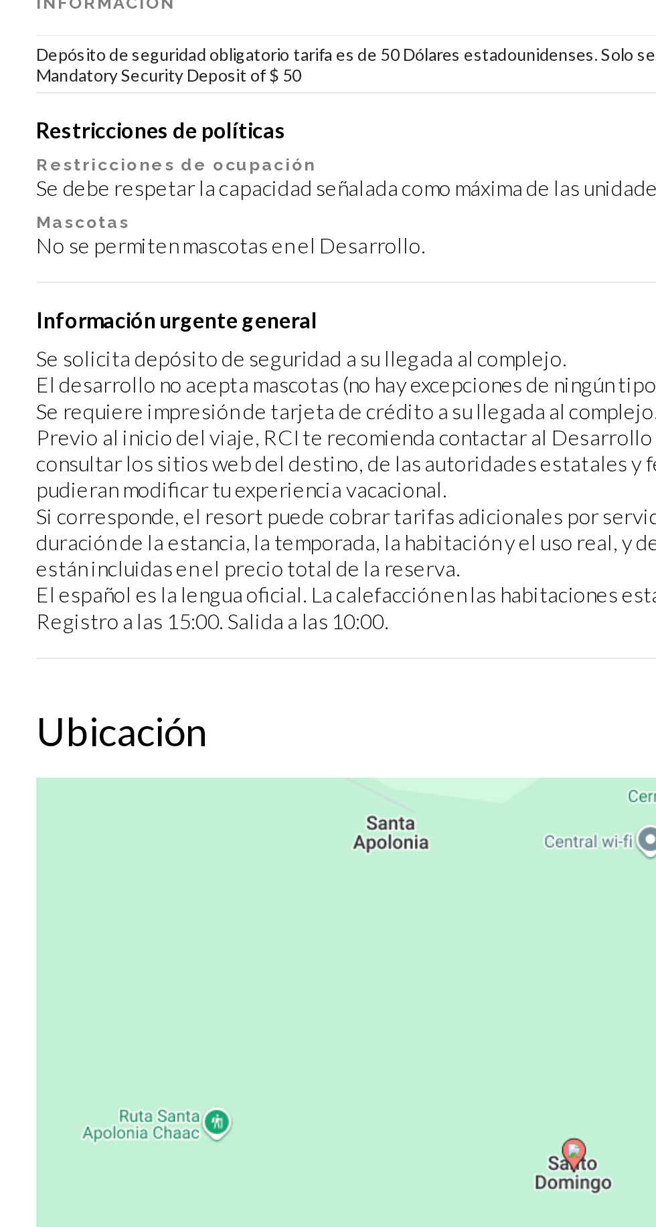
scroll to position [1256, 0]
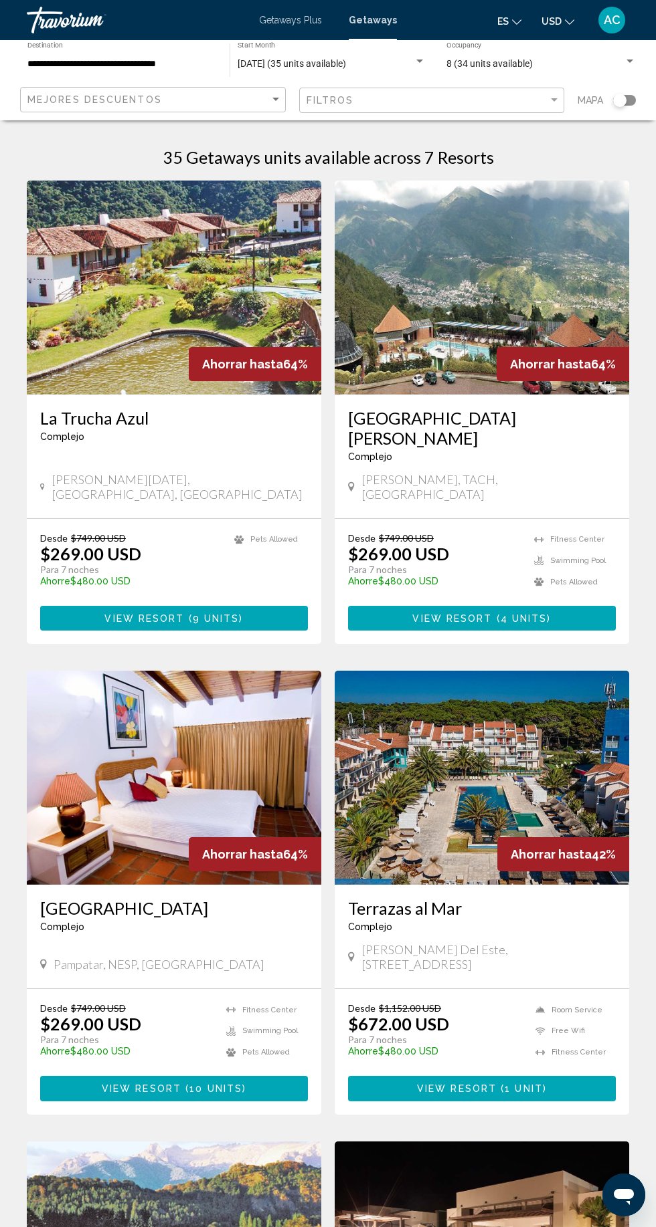
click at [307, 20] on span "Getaways Plus" at bounding box center [290, 20] width 63 height 11
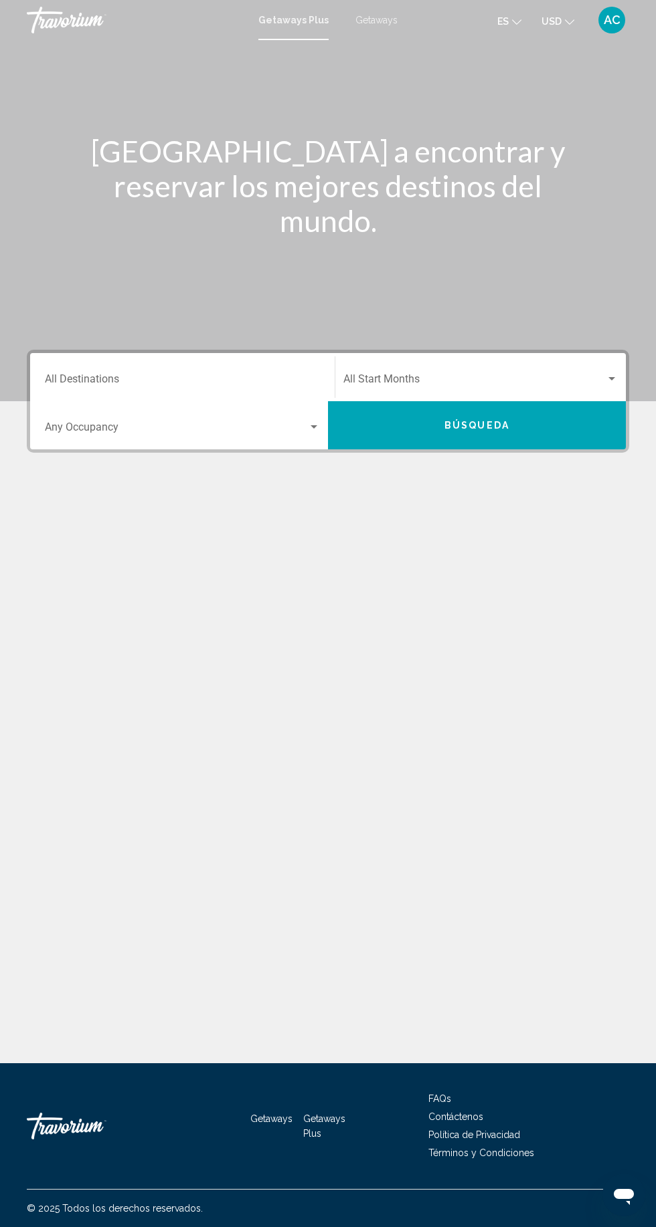
click at [314, 427] on div "Search widget" at bounding box center [313, 426] width 7 height 3
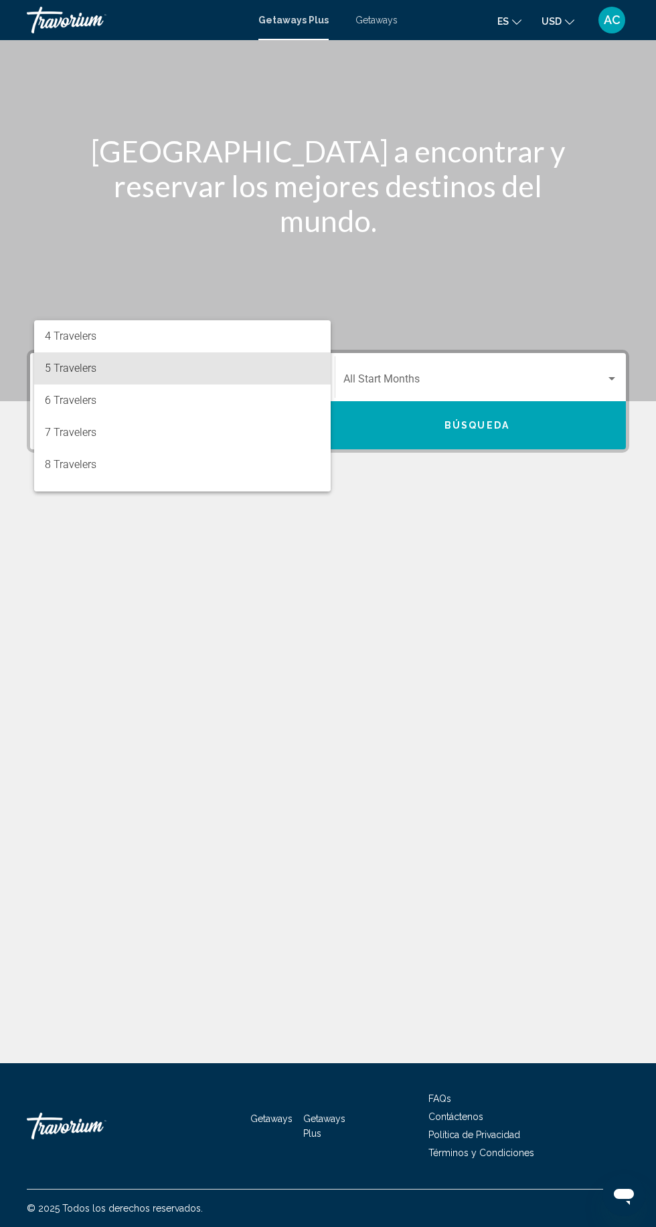
scroll to position [106, 0]
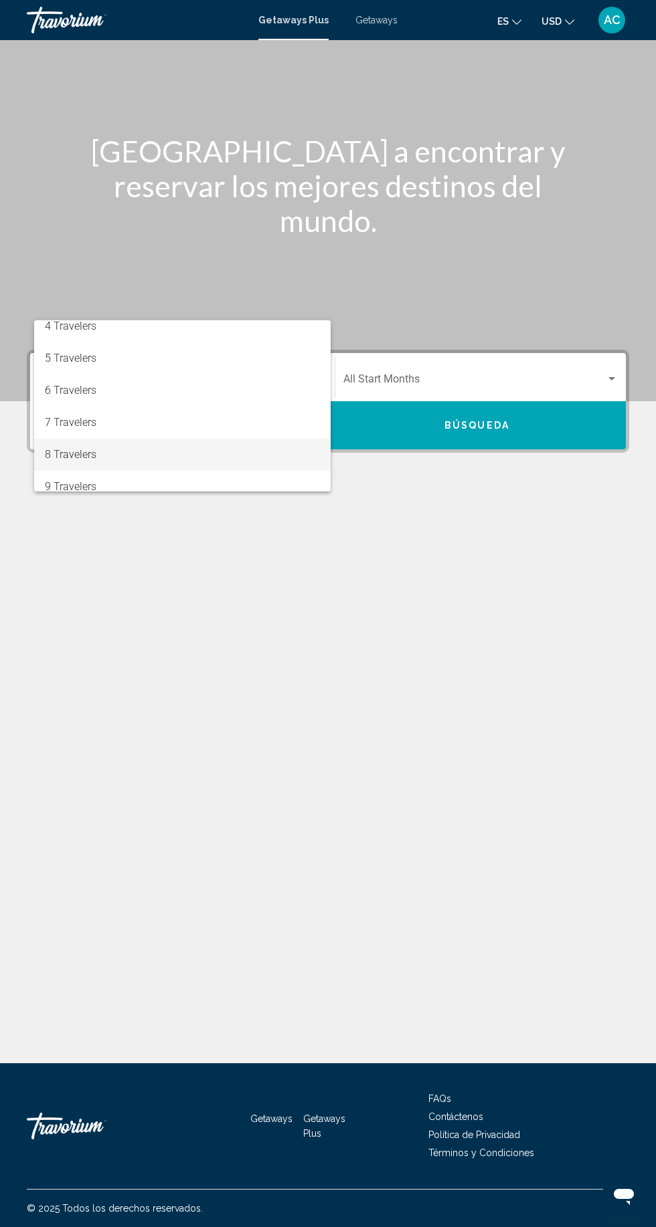
click at [226, 447] on span "8 Travelers" at bounding box center [182, 455] width 275 height 32
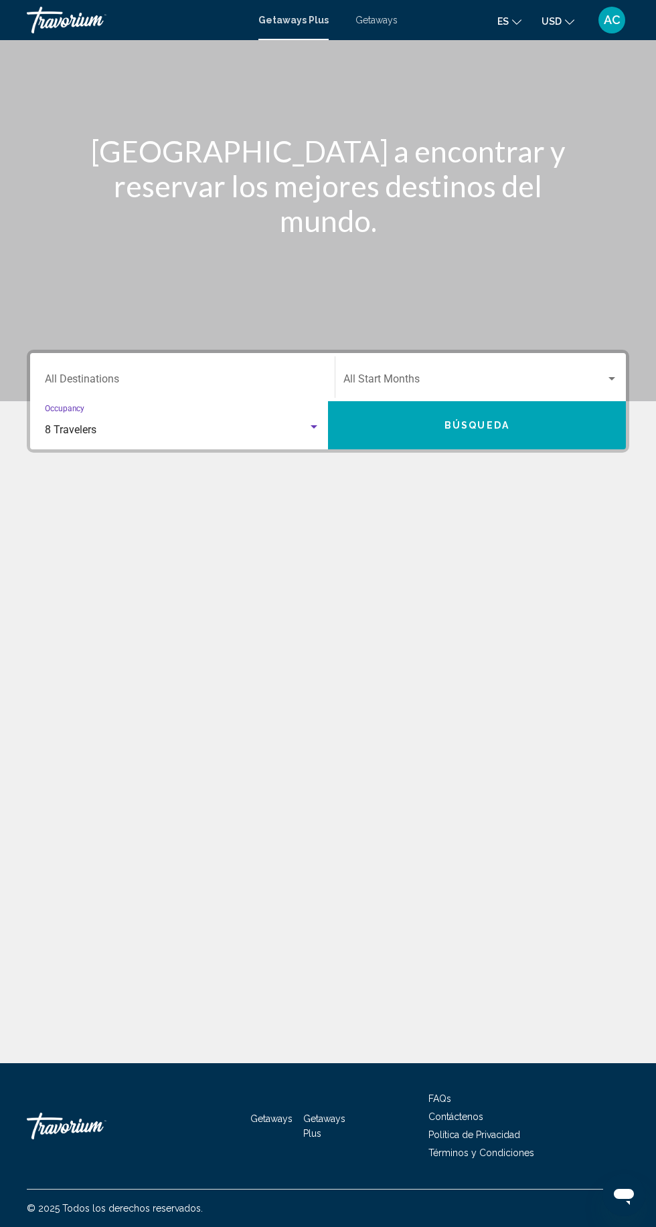
click at [536, 376] on span "Search widget" at bounding box center [474, 382] width 262 height 12
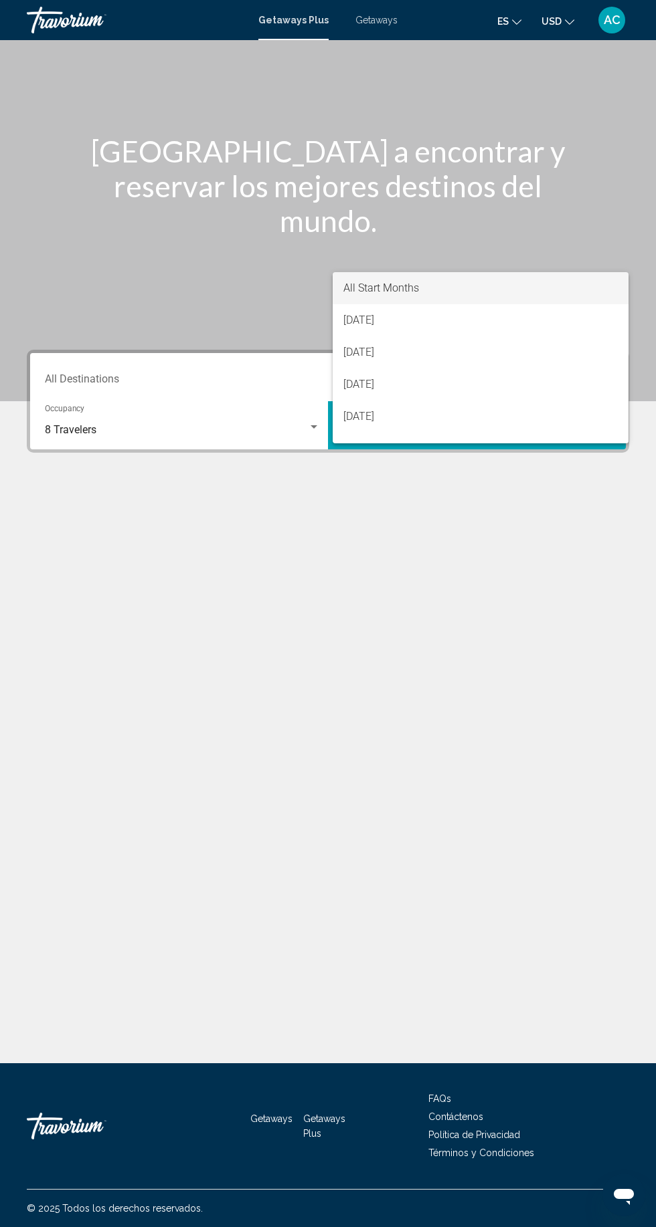
click at [359, 630] on div at bounding box center [328, 613] width 656 height 1227
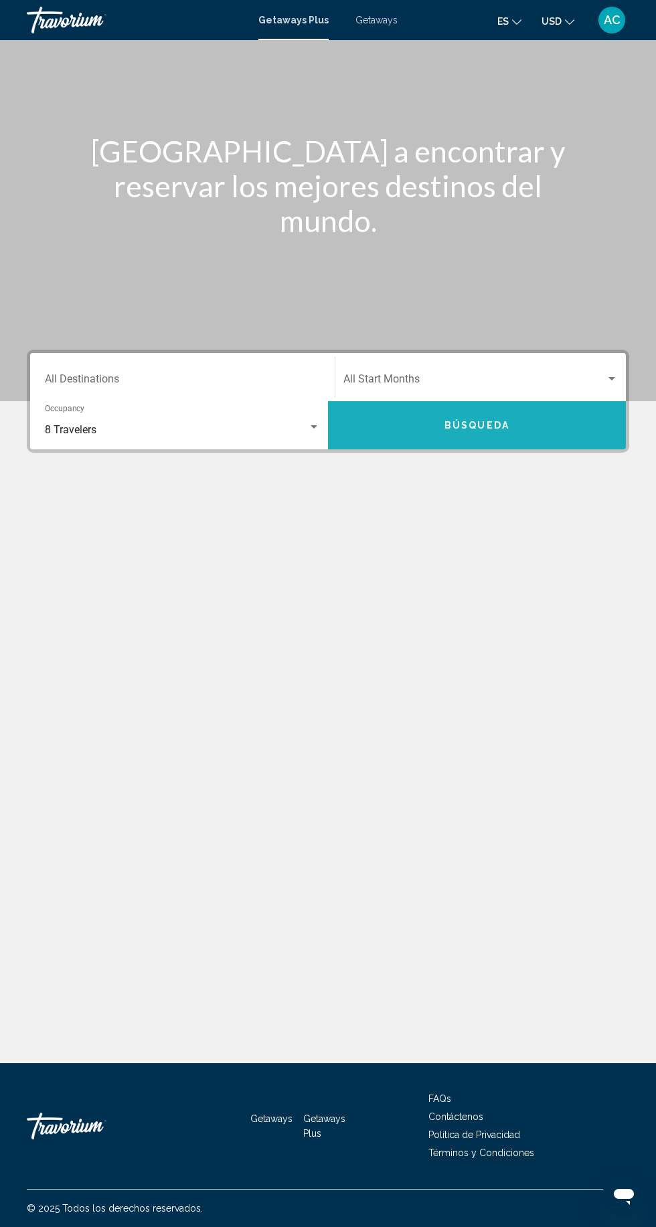
click at [494, 401] on button "Búsqueda" at bounding box center [477, 425] width 298 height 48
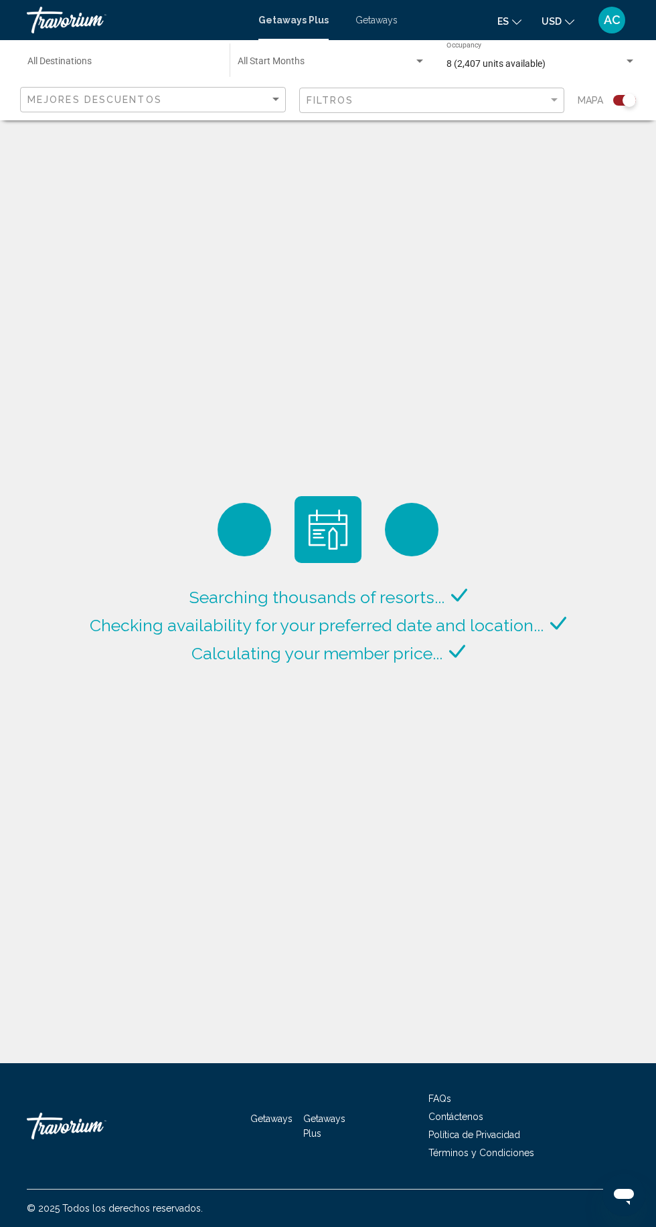
click at [633, 102] on div "Search widget" at bounding box center [628, 100] width 13 height 13
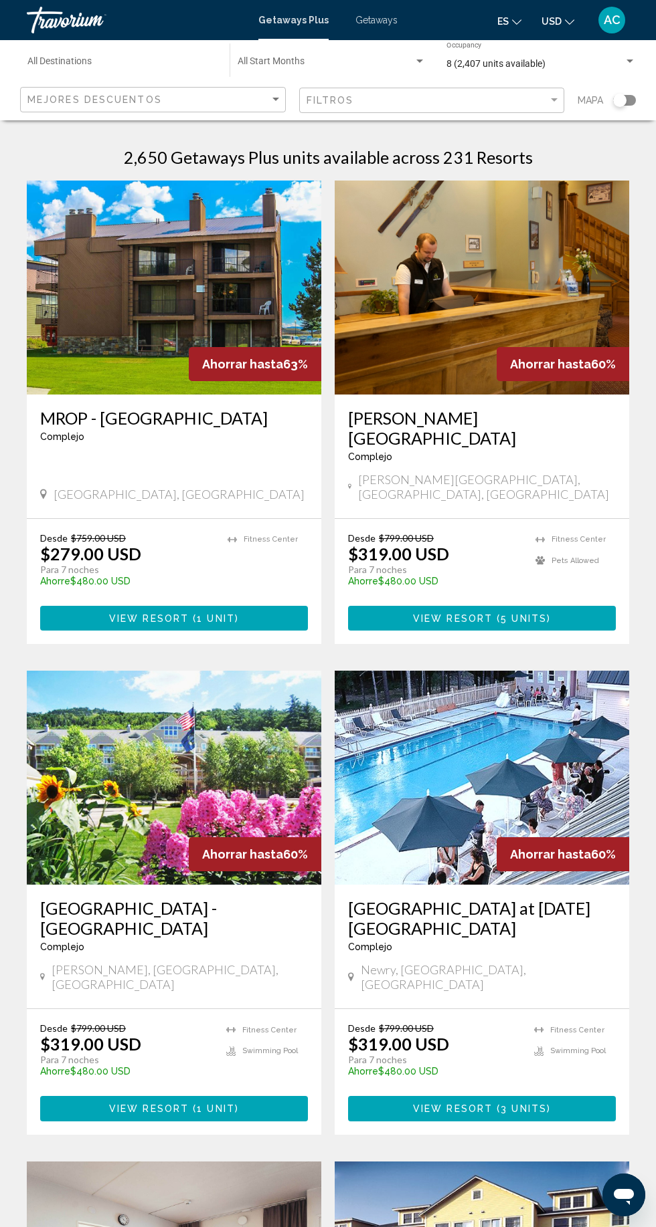
click at [163, 64] on input "Destination All Destinations" at bounding box center [121, 64] width 189 height 11
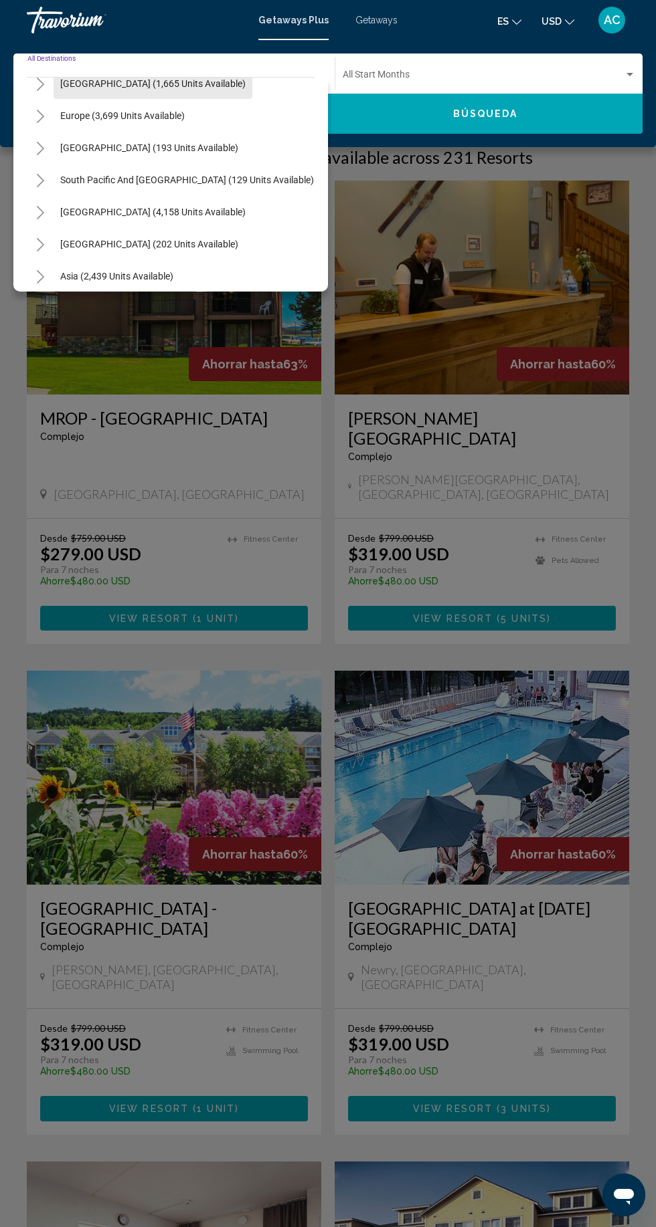
scroll to position [148, 0]
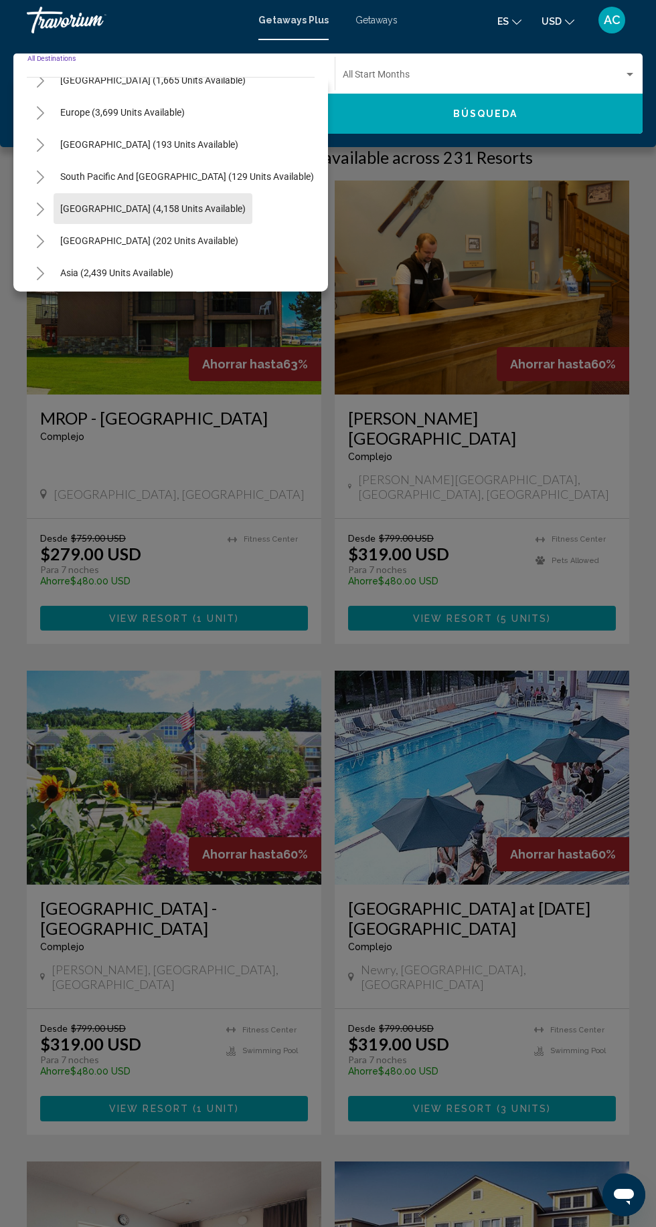
click at [221, 208] on button "[GEOGRAPHIC_DATA] (4,158 units available)" at bounding box center [153, 208] width 199 height 31
type input "**********"
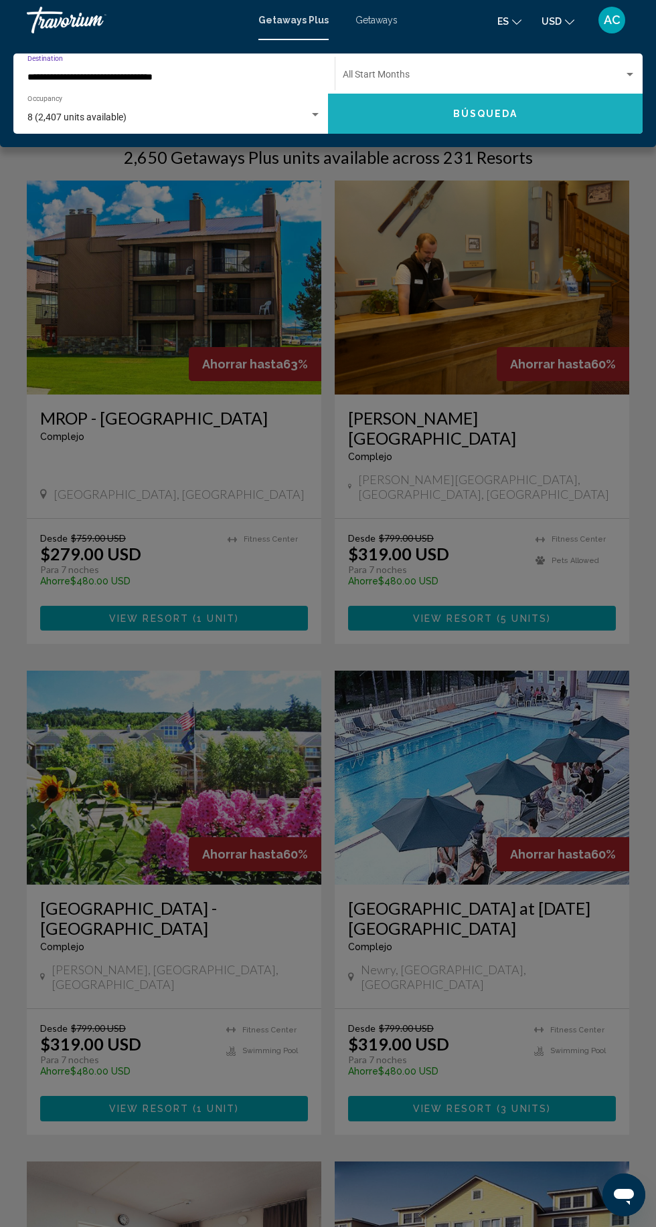
click at [458, 110] on span "Búsqueda" at bounding box center [485, 114] width 65 height 11
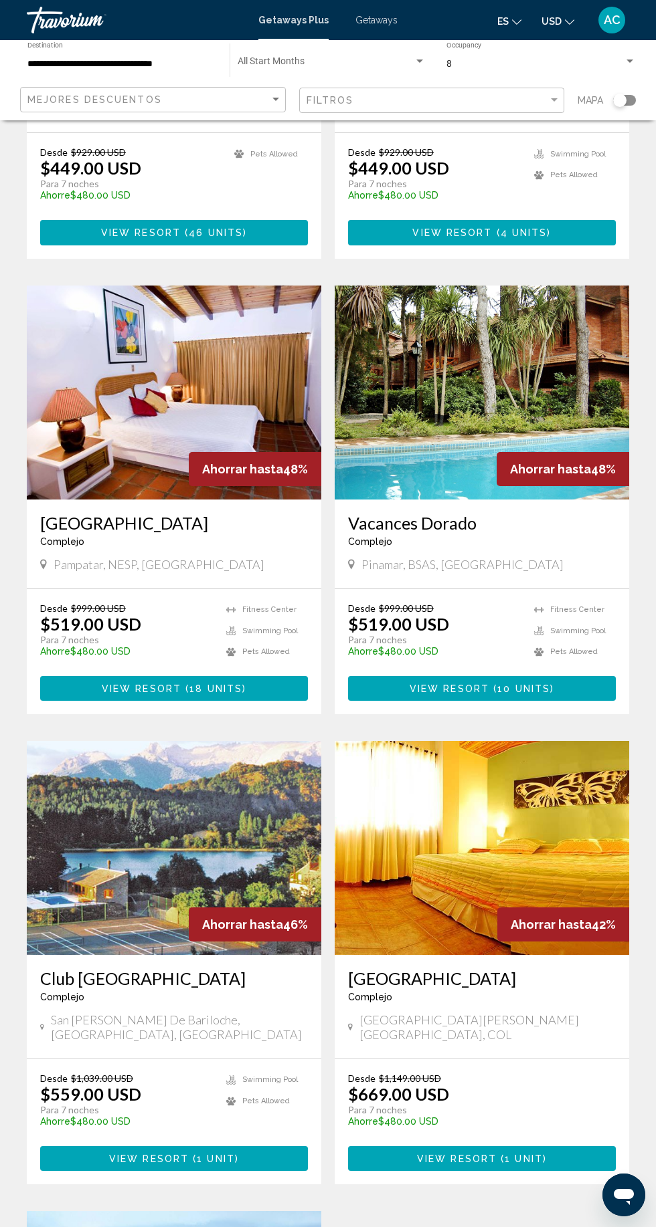
scroll to position [856, 0]
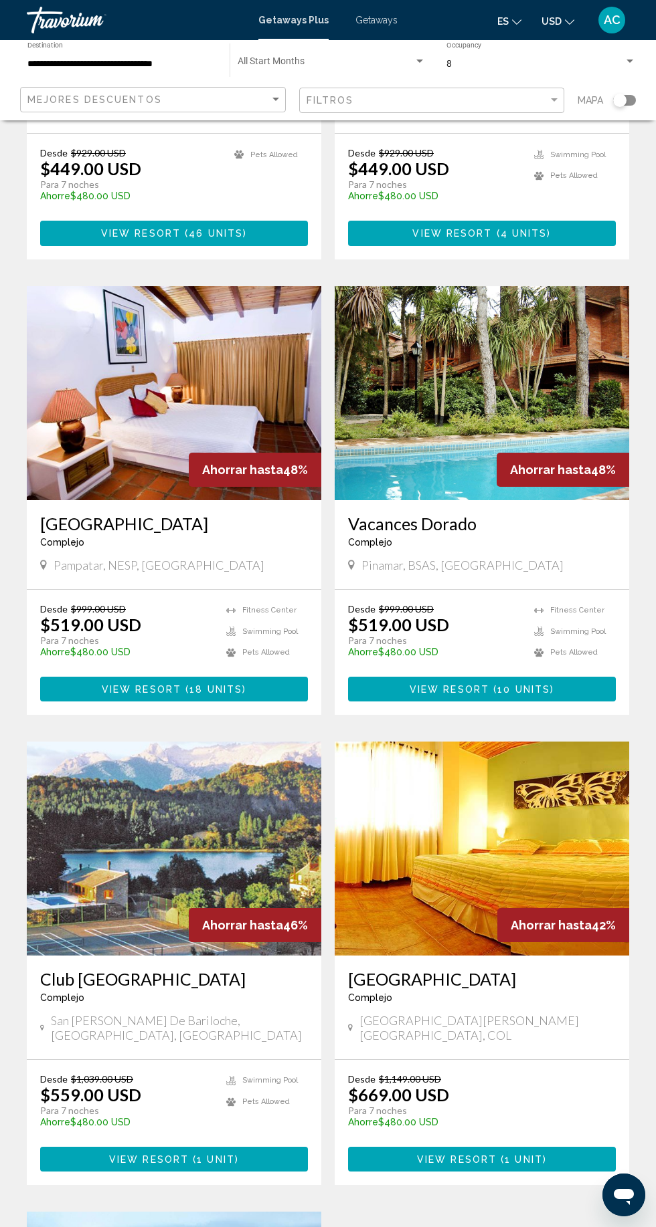
click at [556, 338] on img "Main content" at bounding box center [481, 393] width 294 height 214
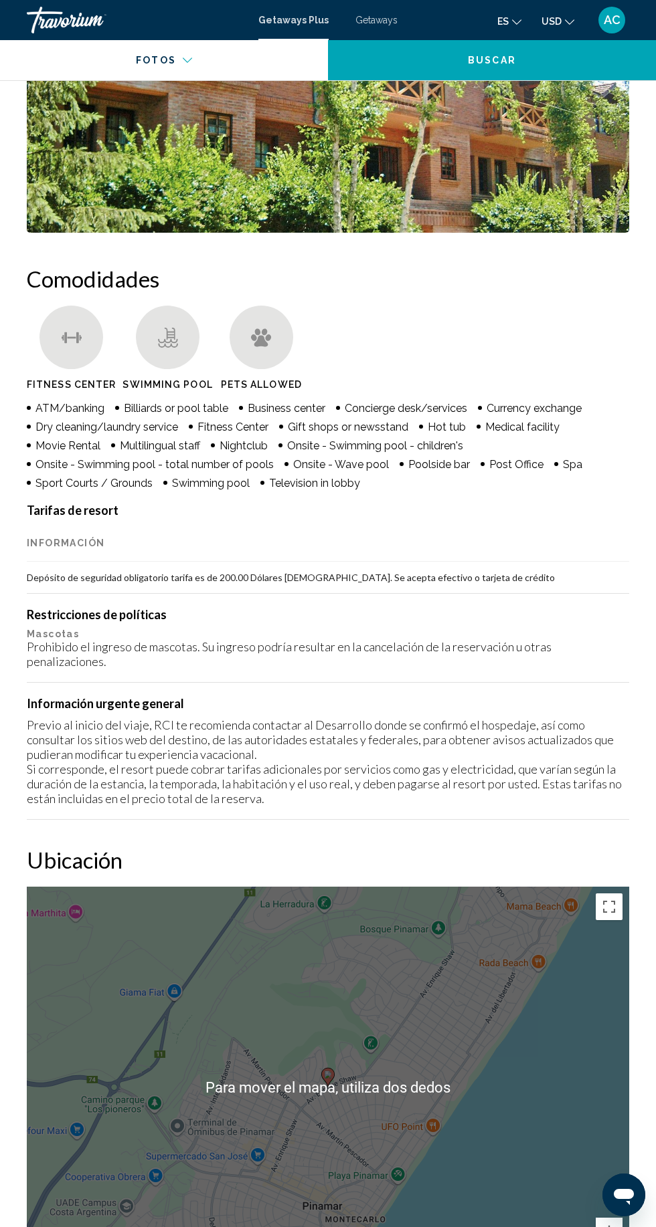
scroll to position [1184, 0]
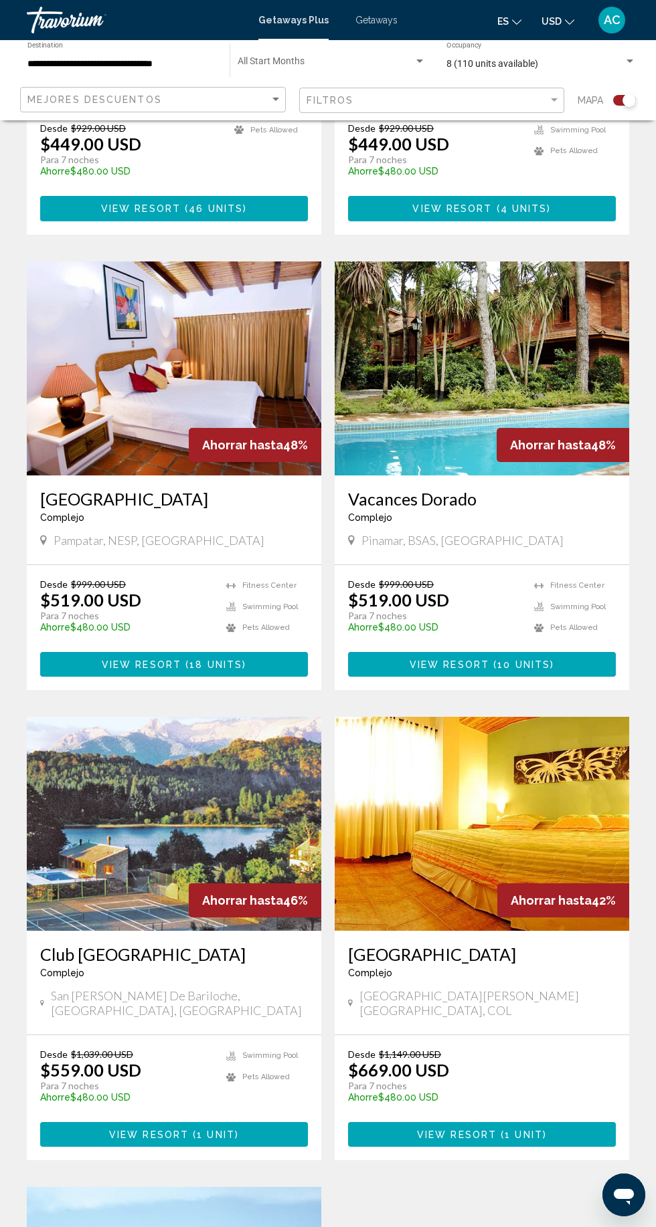
scroll to position [1178, 0]
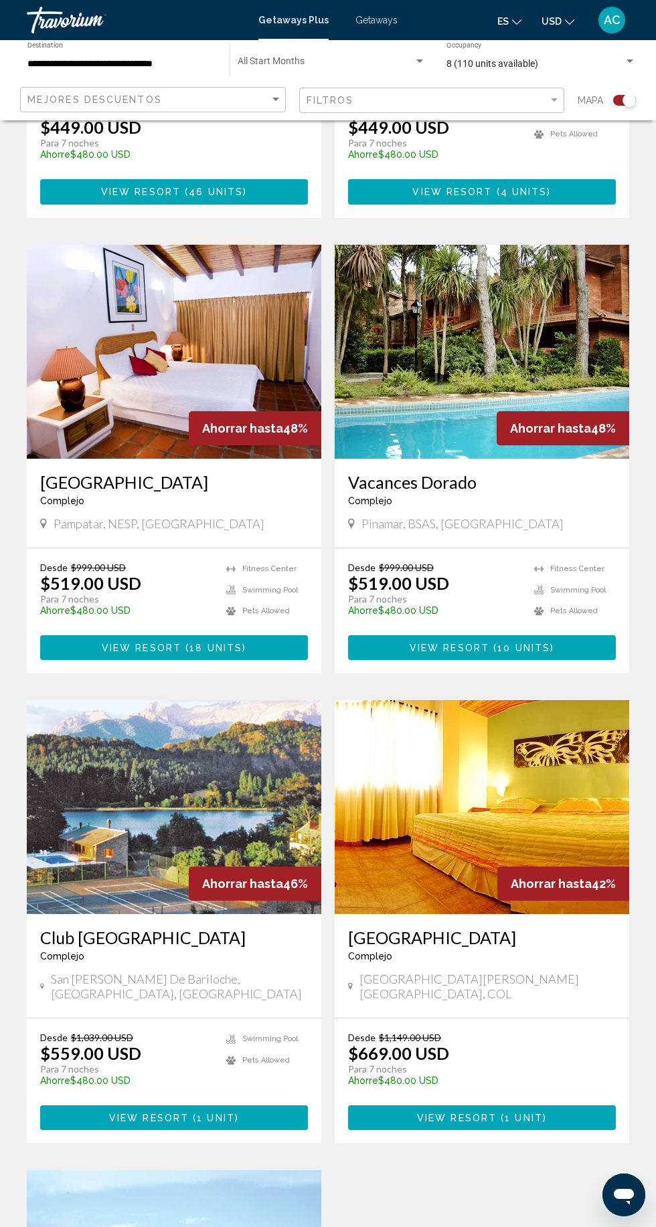
click at [212, 819] on img "Main content" at bounding box center [174, 807] width 294 height 214
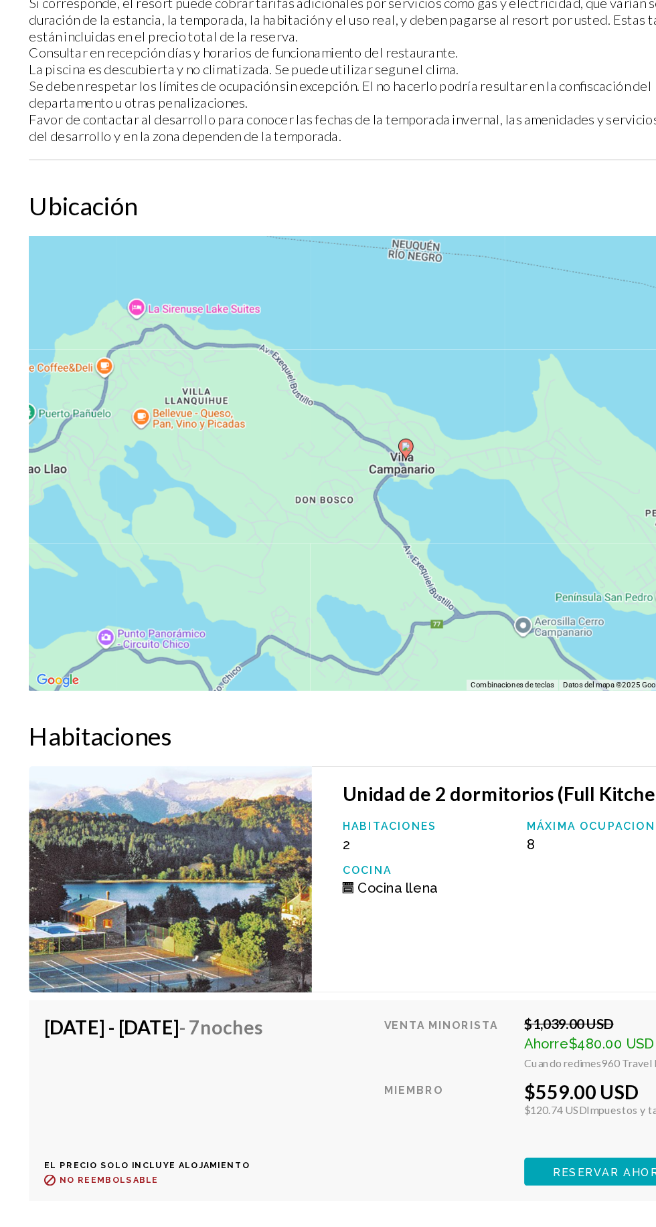
scroll to position [1918, 0]
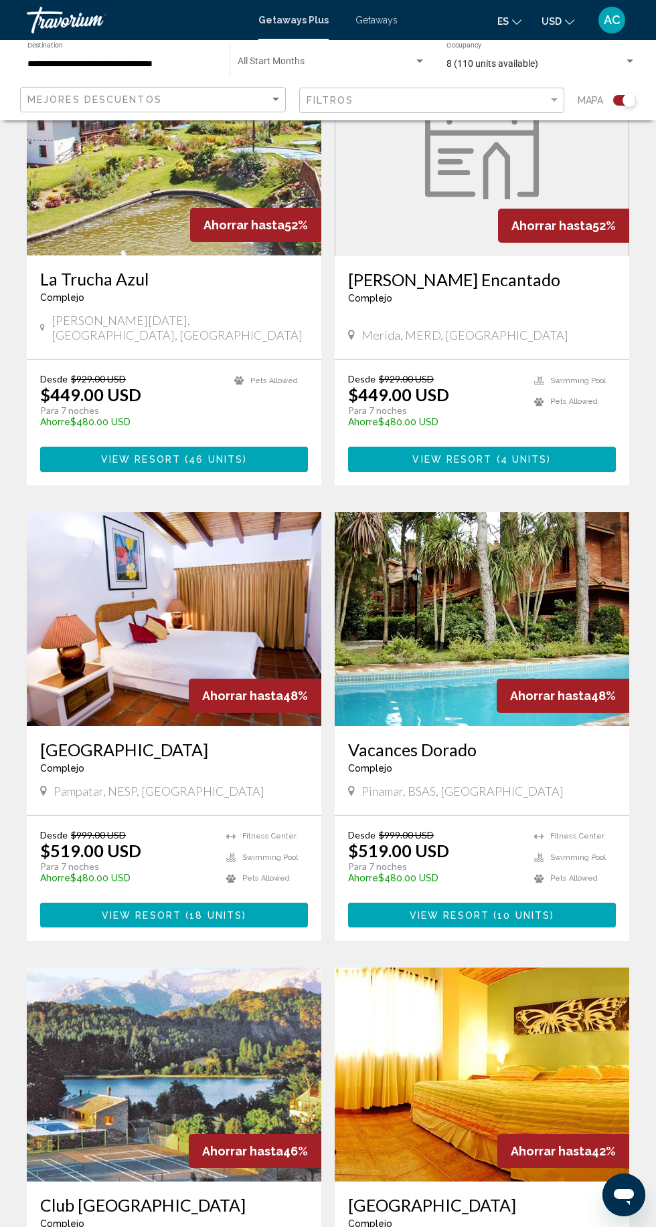
scroll to position [910, 0]
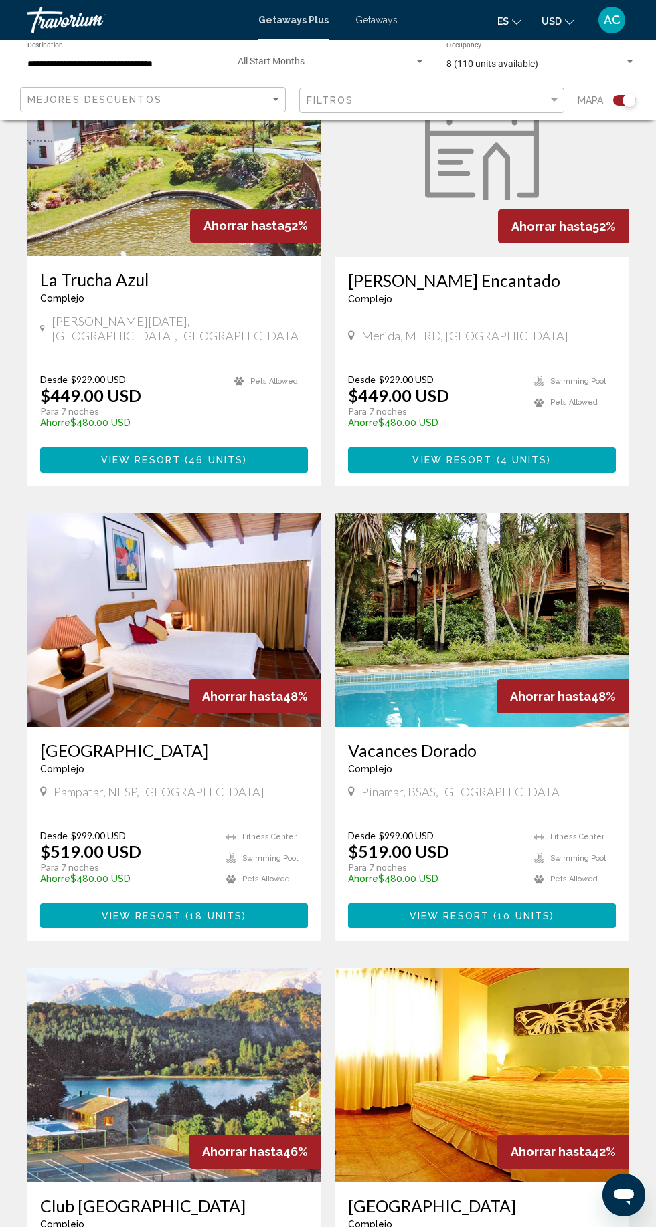
click at [390, 31] on div "Getaways Plus Getaways es English Español Français Italiano Português русский U…" at bounding box center [328, 20] width 656 height 28
click at [383, 33] on div "Getaways Plus Getaways es English Español Français Italiano Português русский U…" at bounding box center [328, 20] width 656 height 28
click at [383, 19] on span "Getaways" at bounding box center [376, 20] width 42 height 11
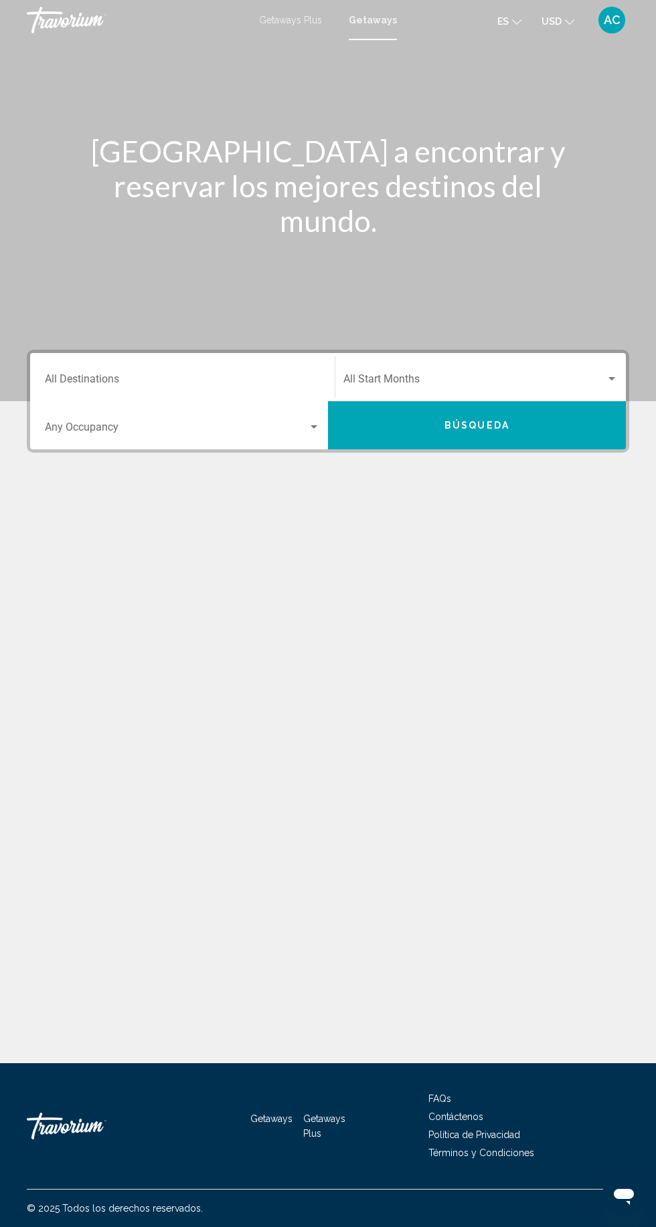
click at [284, 434] on span "Search widget" at bounding box center [176, 430] width 263 height 12
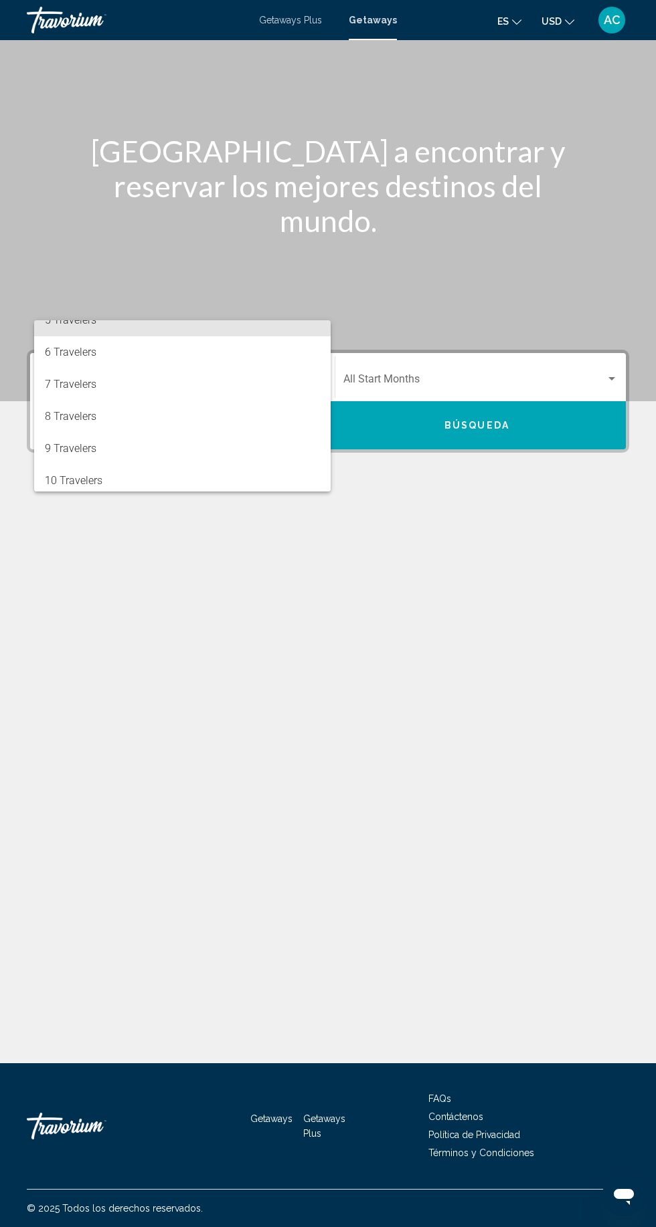
scroll to position [150, 0]
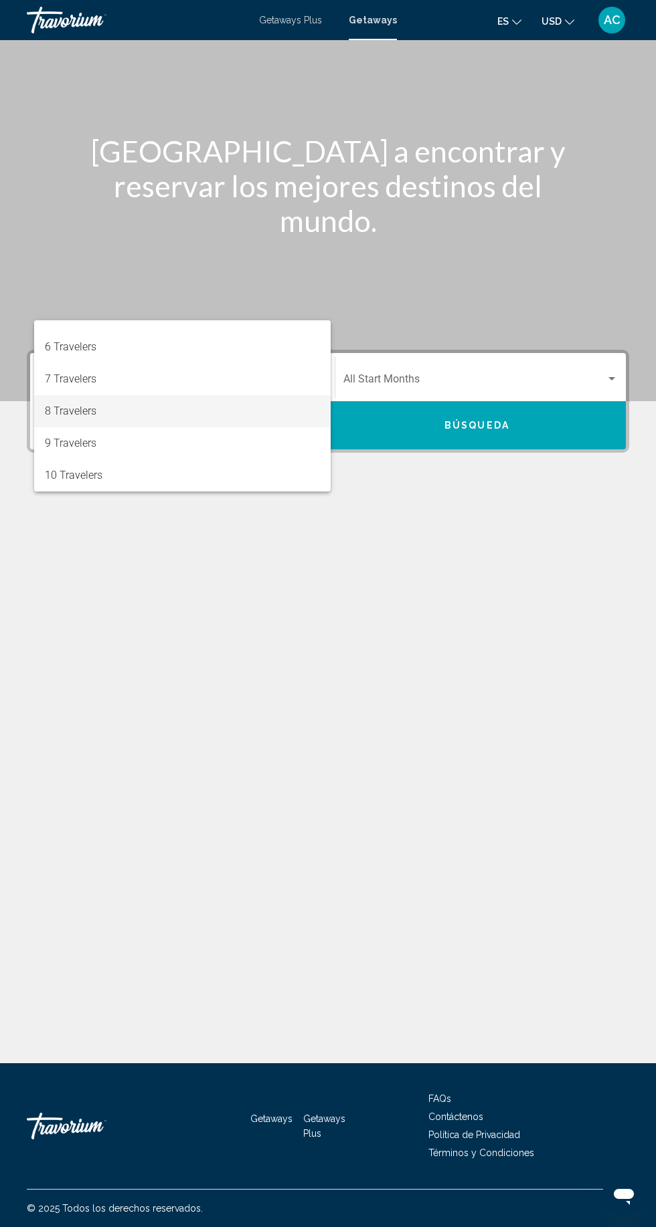
click at [230, 404] on span "8 Travelers" at bounding box center [182, 411] width 275 height 32
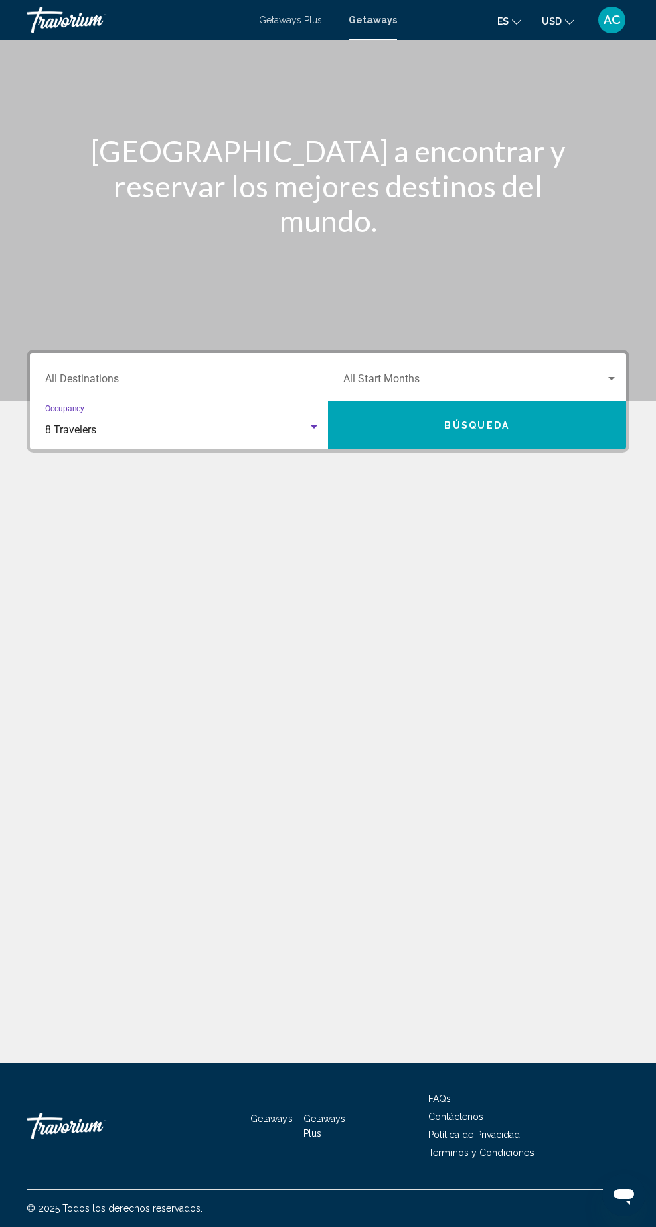
click at [506, 376] on span "Search widget" at bounding box center [474, 382] width 262 height 12
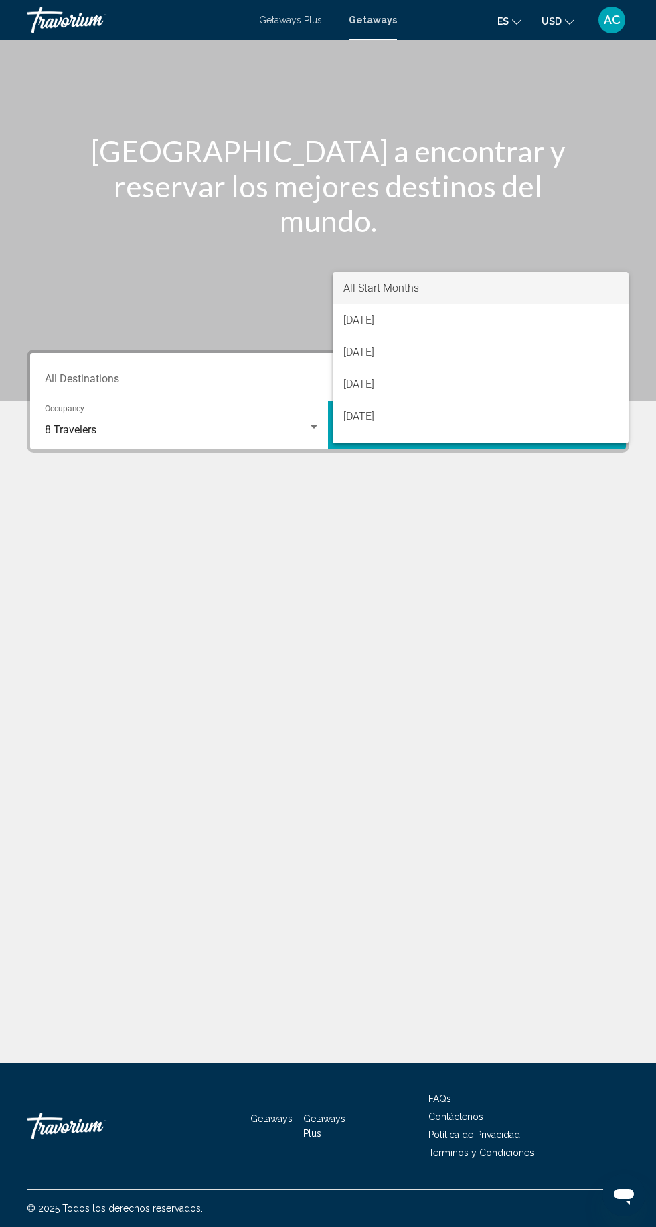
click at [373, 621] on div at bounding box center [328, 613] width 656 height 1227
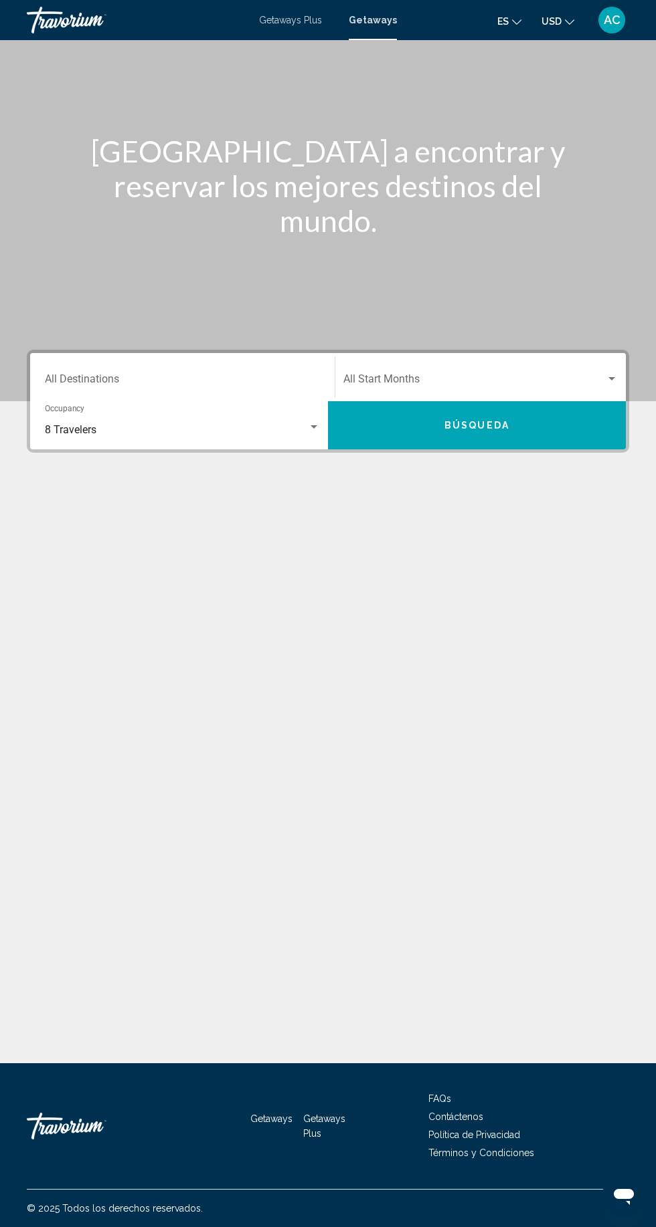
click at [302, 376] on input "Destination All Destinations" at bounding box center [182, 382] width 275 height 12
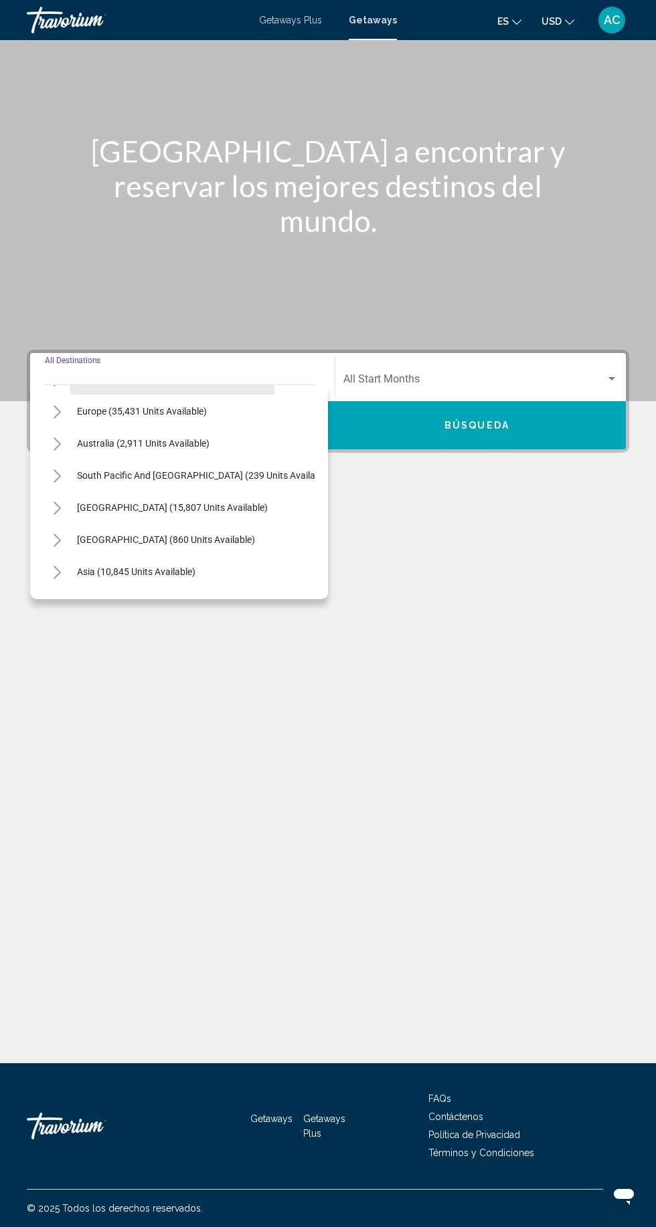
scroll to position [164, 0]
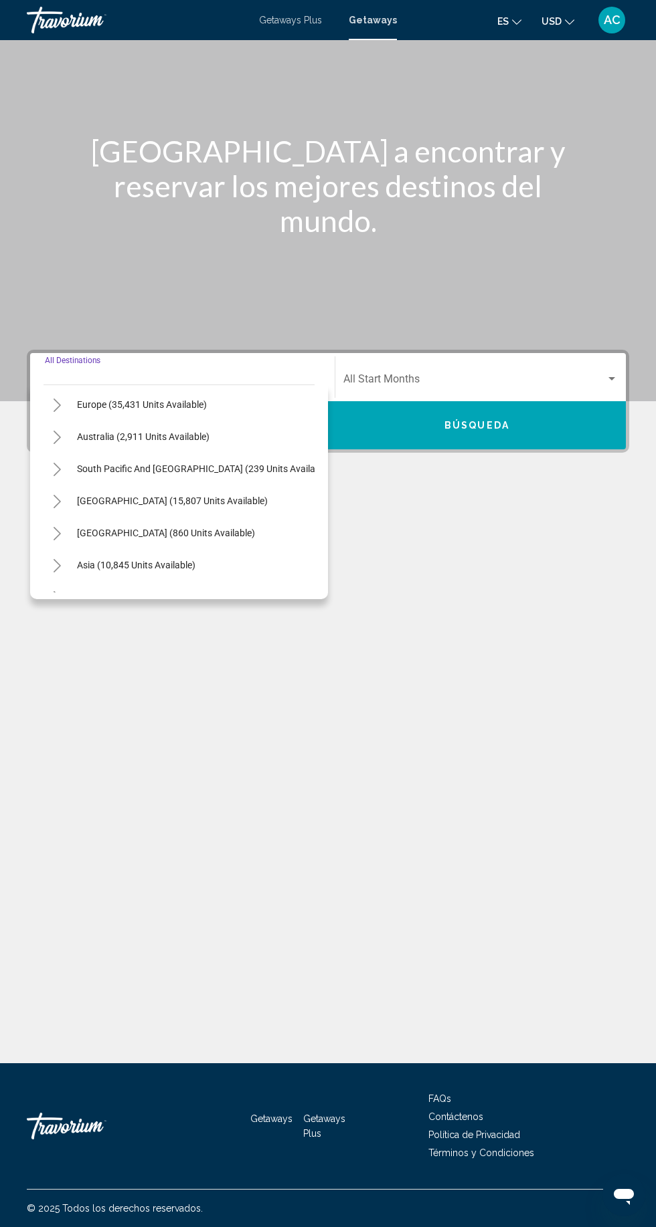
click at [231, 496] on span "[GEOGRAPHIC_DATA] (15,807 units available)" at bounding box center [172, 501] width 191 height 11
type input "**********"
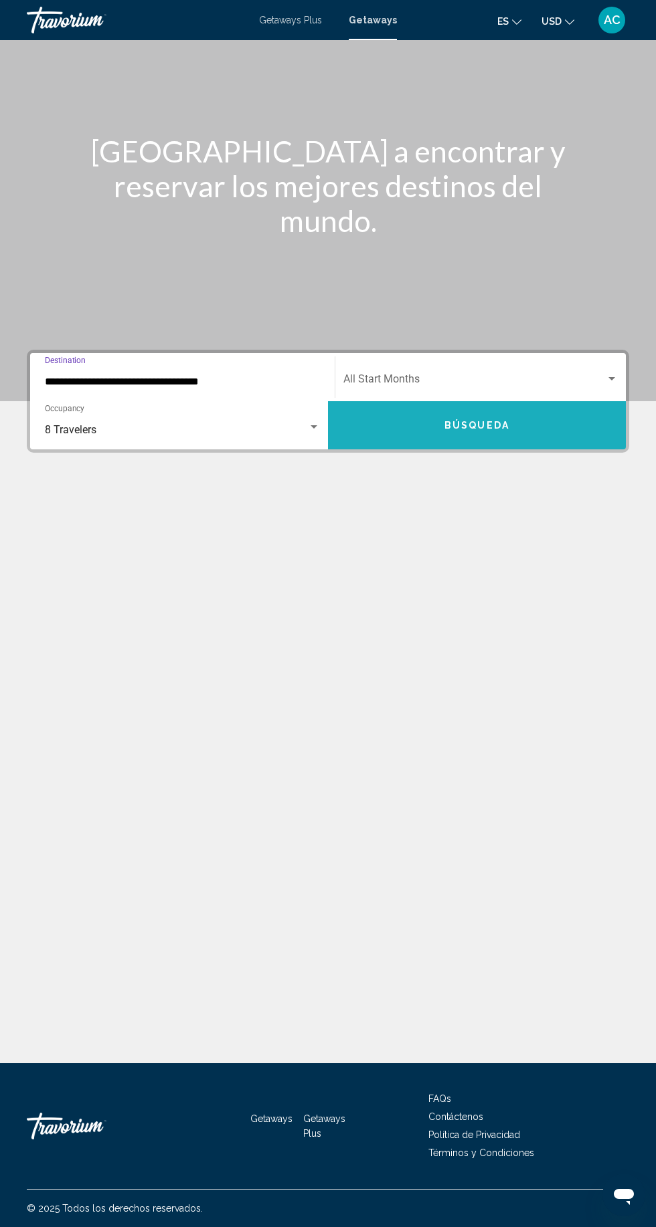
click at [475, 401] on button "Búsqueda" at bounding box center [477, 425] width 298 height 48
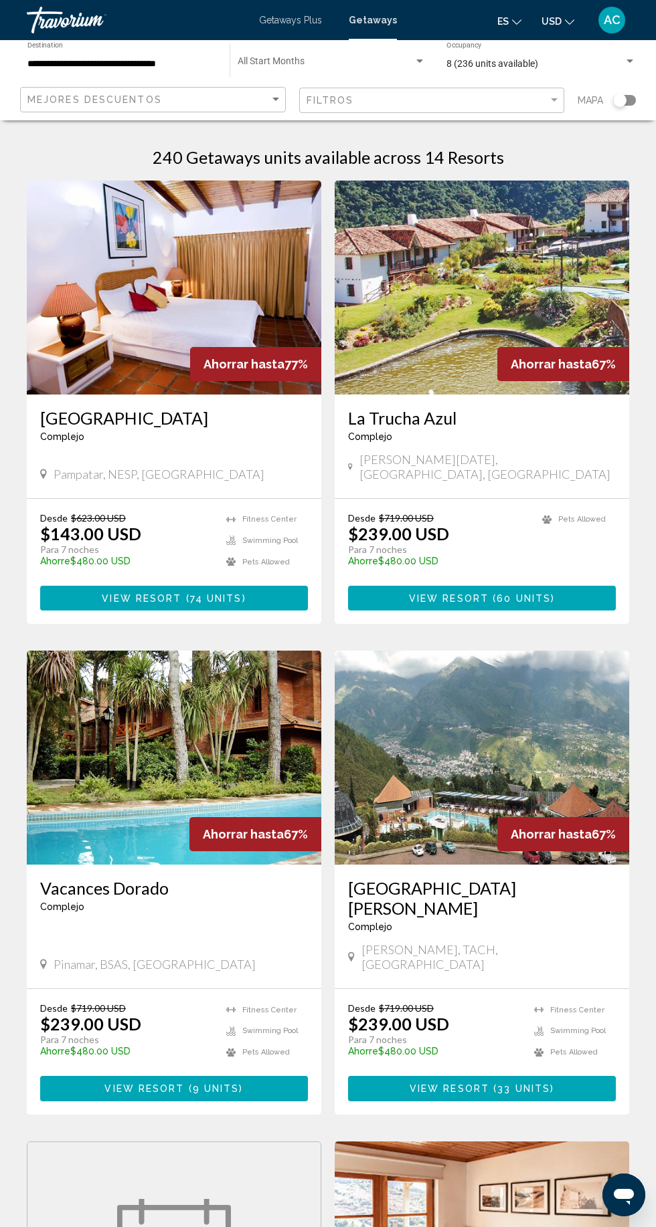
click at [193, 421] on h3 "[GEOGRAPHIC_DATA]" at bounding box center [174, 418] width 268 height 20
